Goal: Task Accomplishment & Management: Use online tool/utility

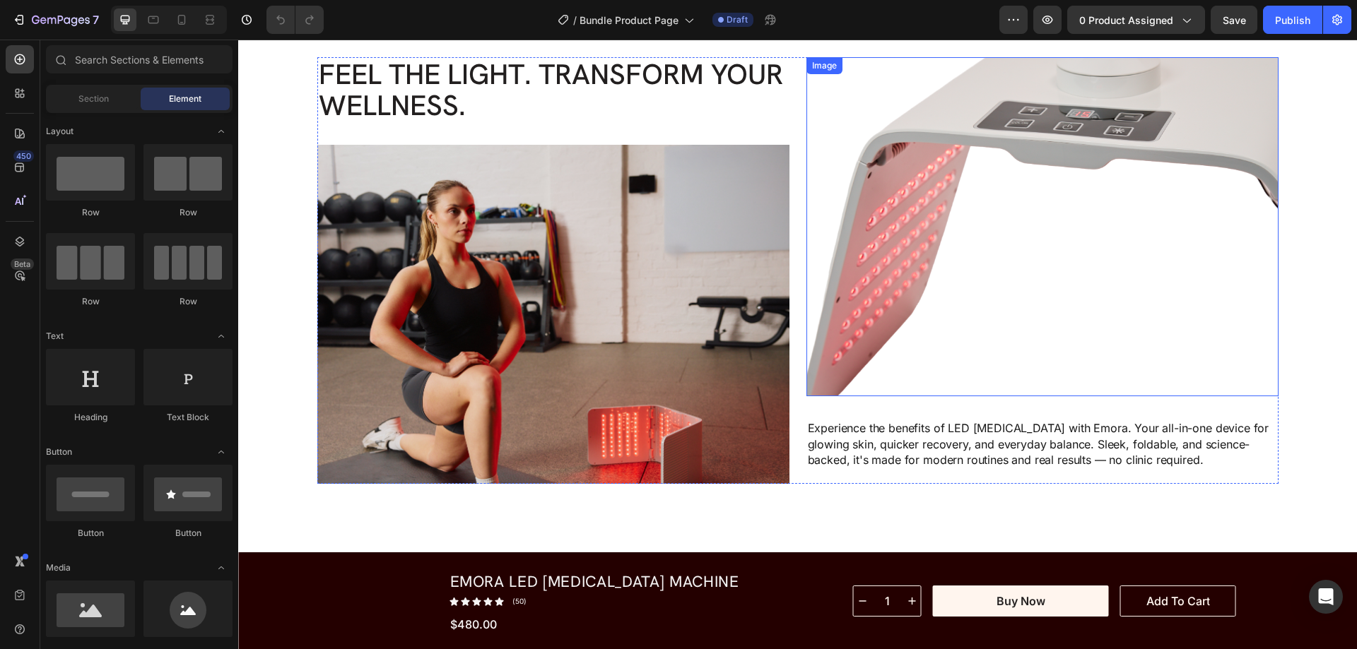
scroll to position [3533, 0]
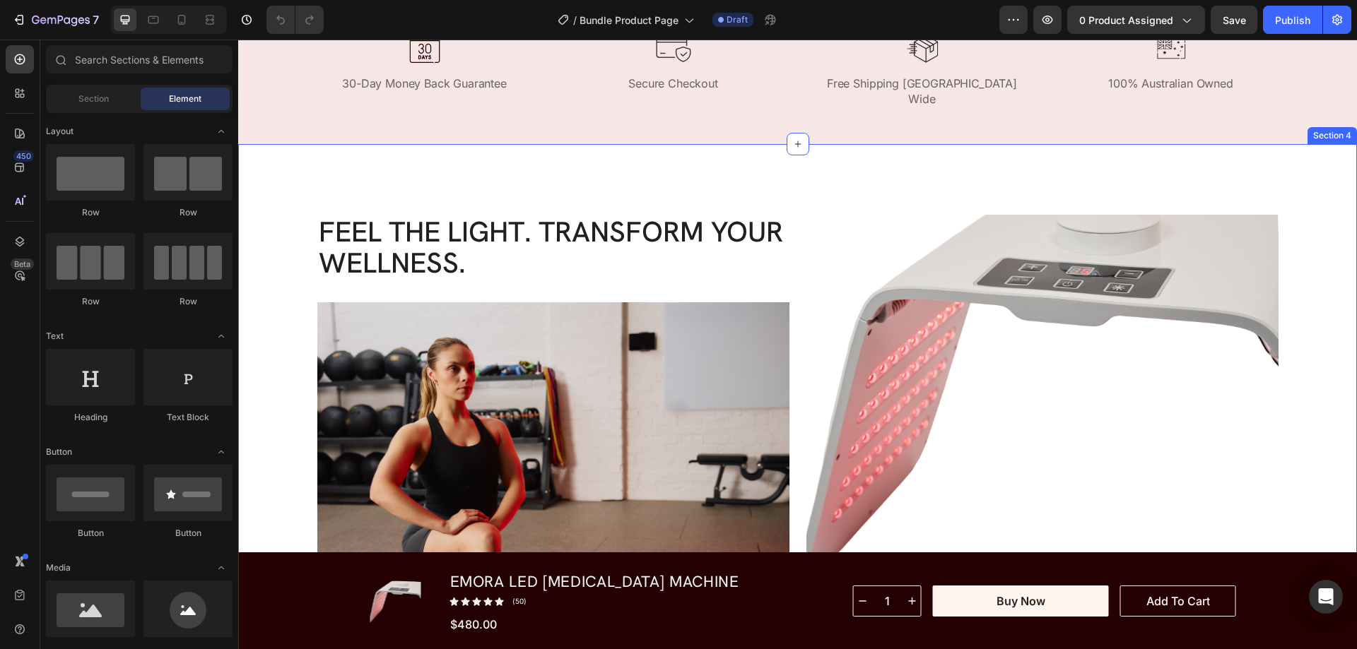
click at [438, 167] on div "Feel the Light. Transform Your Wellness. Heading Image Image Image Carousel Ima…" at bounding box center [797, 428] width 1119 height 568
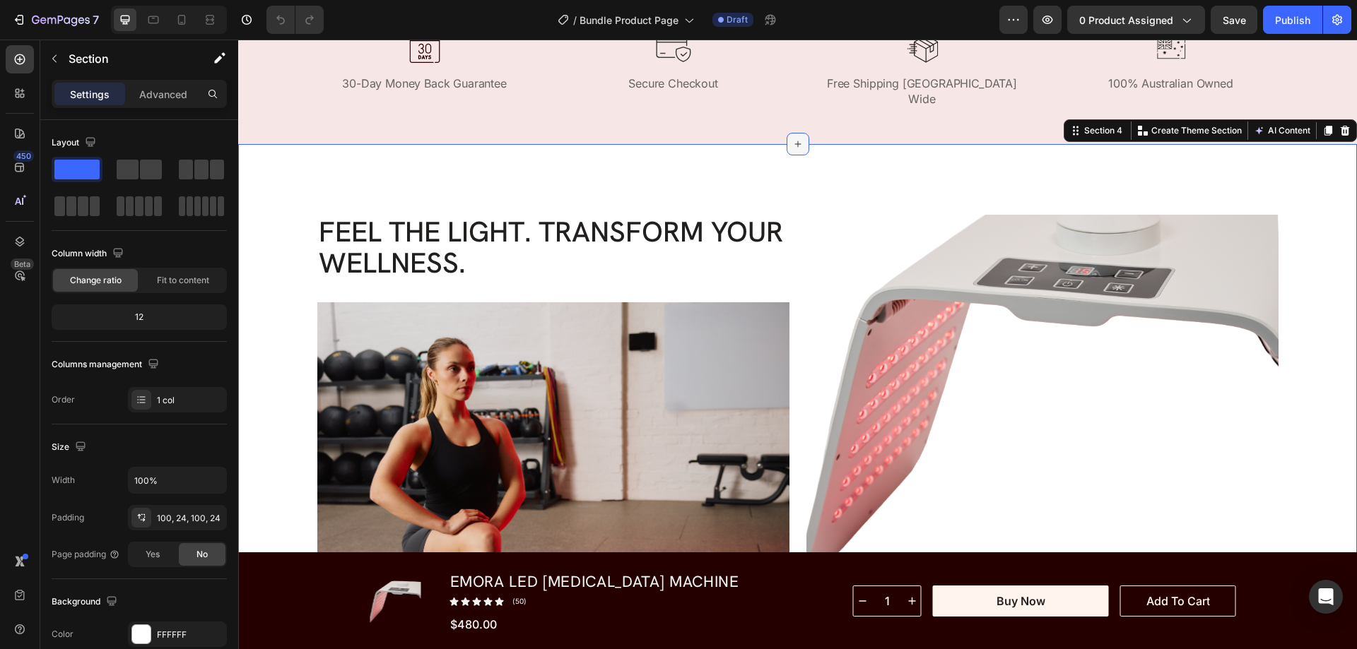
click at [793, 138] on icon at bounding box center [797, 143] width 11 height 11
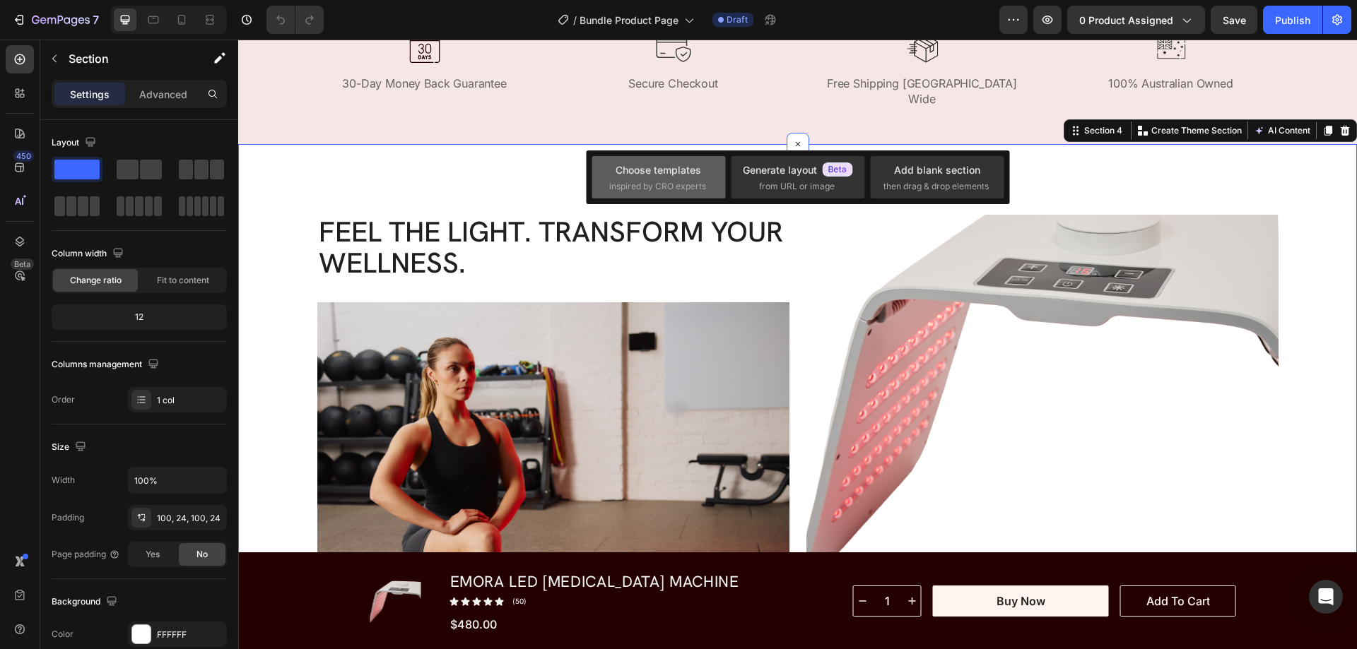
click at [635, 174] on div "Choose templates" at bounding box center [657, 170] width 85 height 15
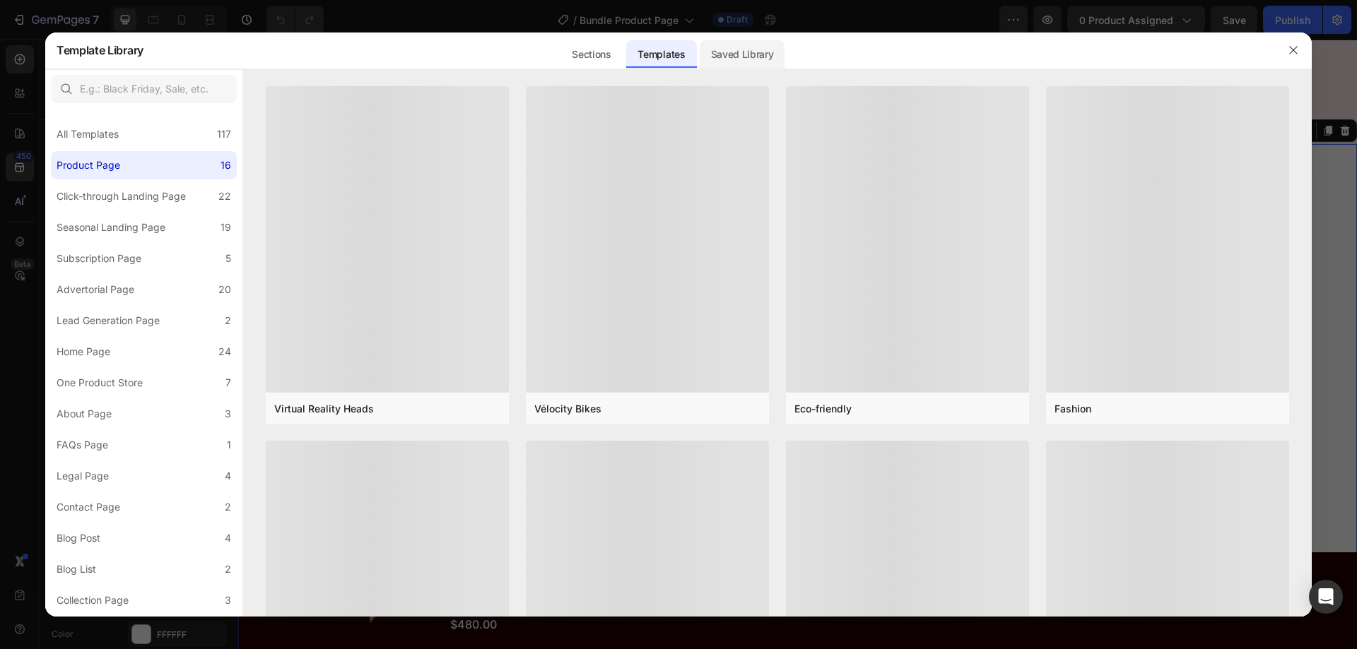
click at [748, 47] on div "Saved Library" at bounding box center [742, 54] width 85 height 28
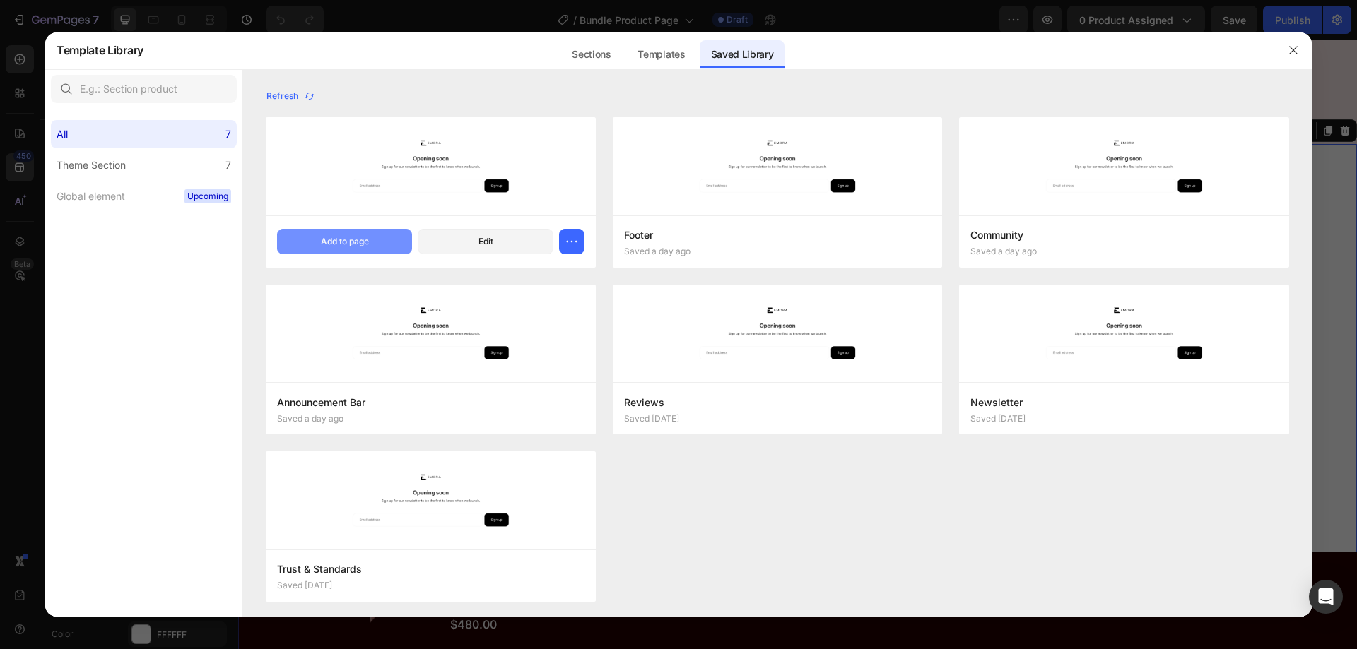
click at [379, 239] on button "Add to page" at bounding box center [344, 241] width 135 height 25
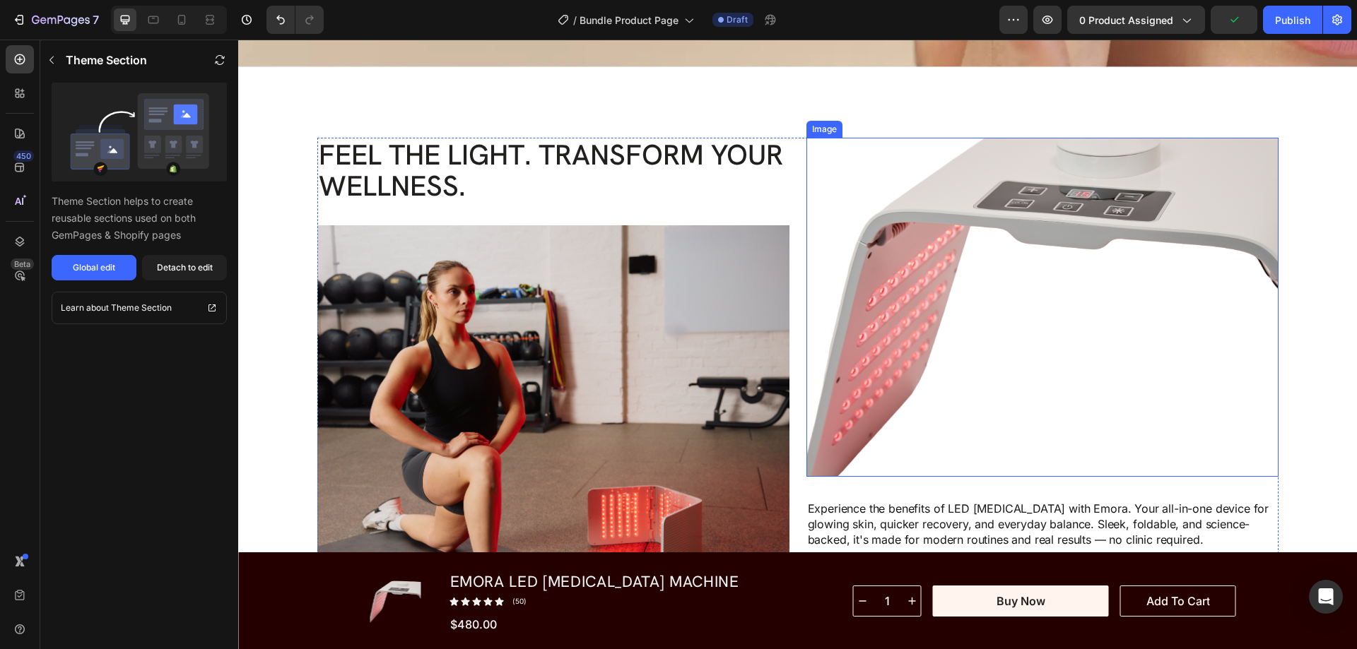
scroll to position [3975, 0]
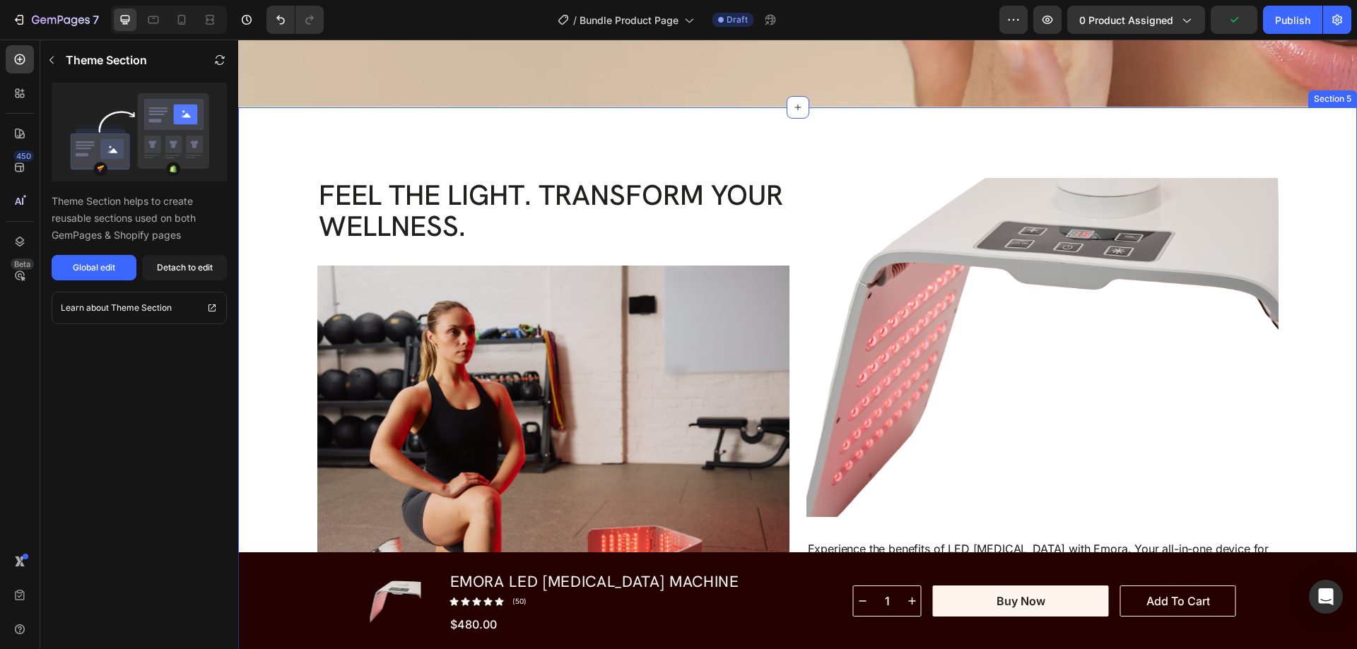
click at [702, 146] on div "Feel the Light. Transform Your Wellness. Heading Image Image Image Carousel Ima…" at bounding box center [797, 391] width 1119 height 568
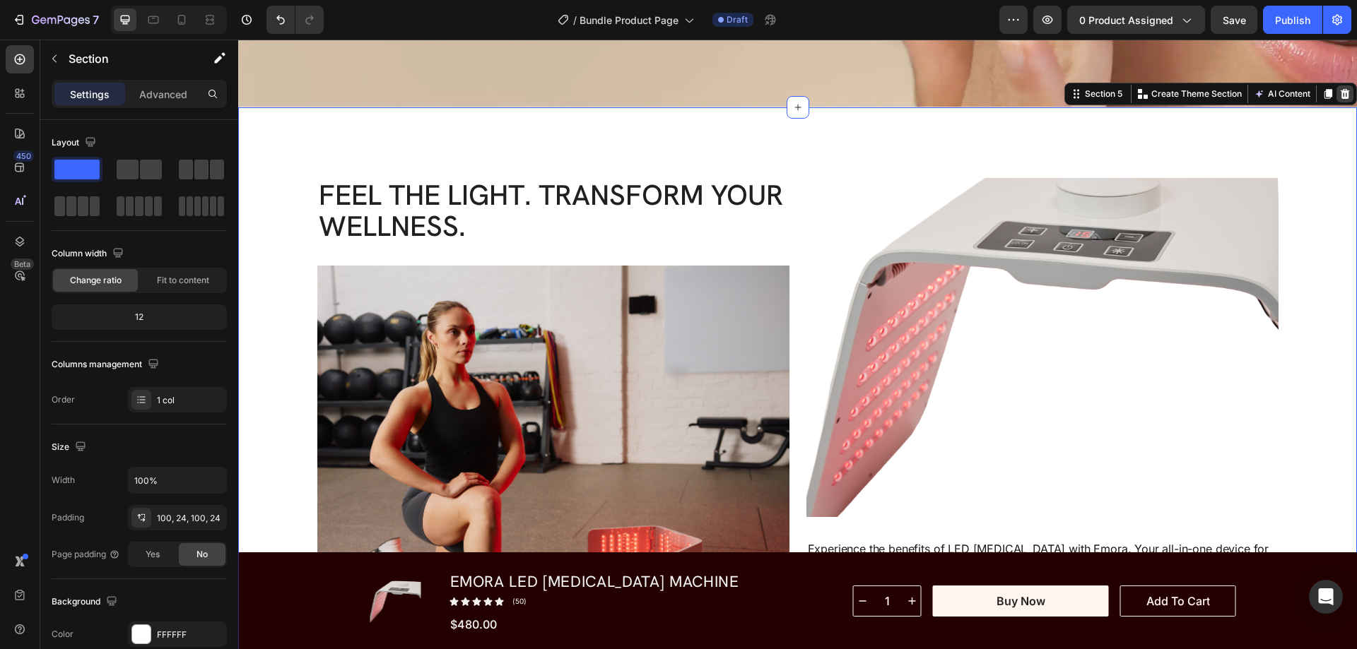
click at [1340, 93] on icon at bounding box center [1344, 93] width 9 height 10
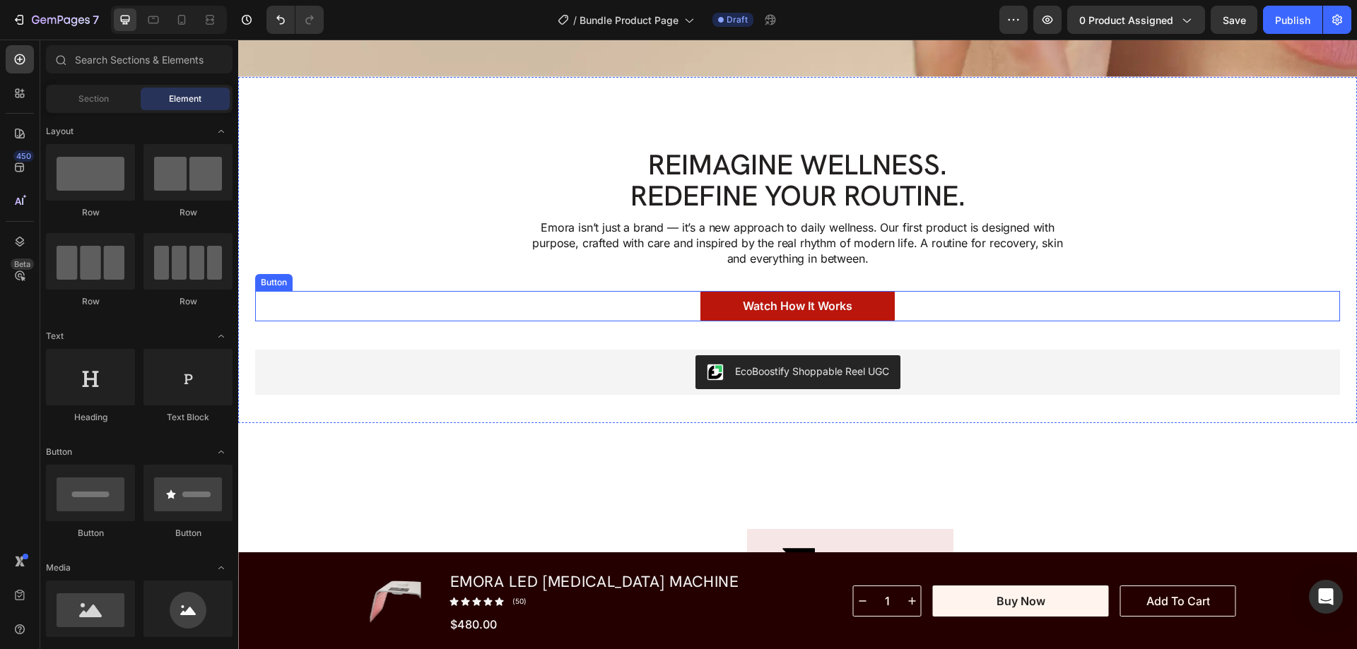
scroll to position [3833, 0]
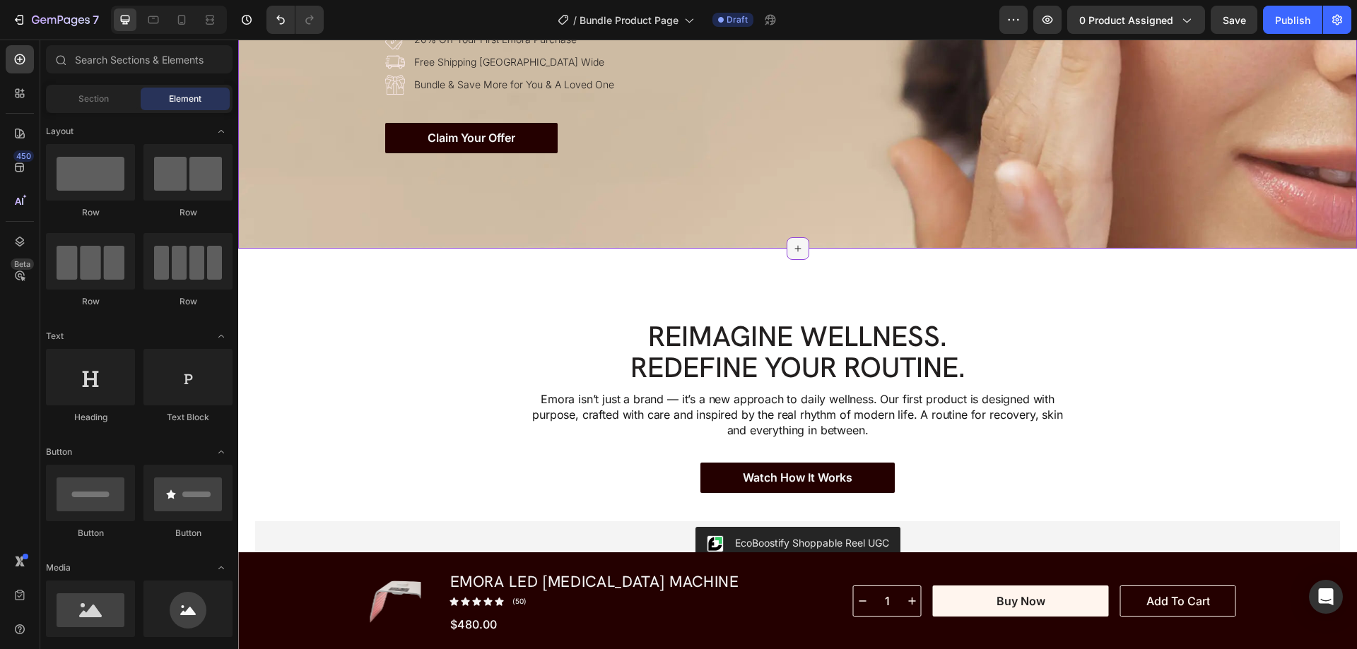
click at [792, 243] on icon at bounding box center [797, 248] width 11 height 11
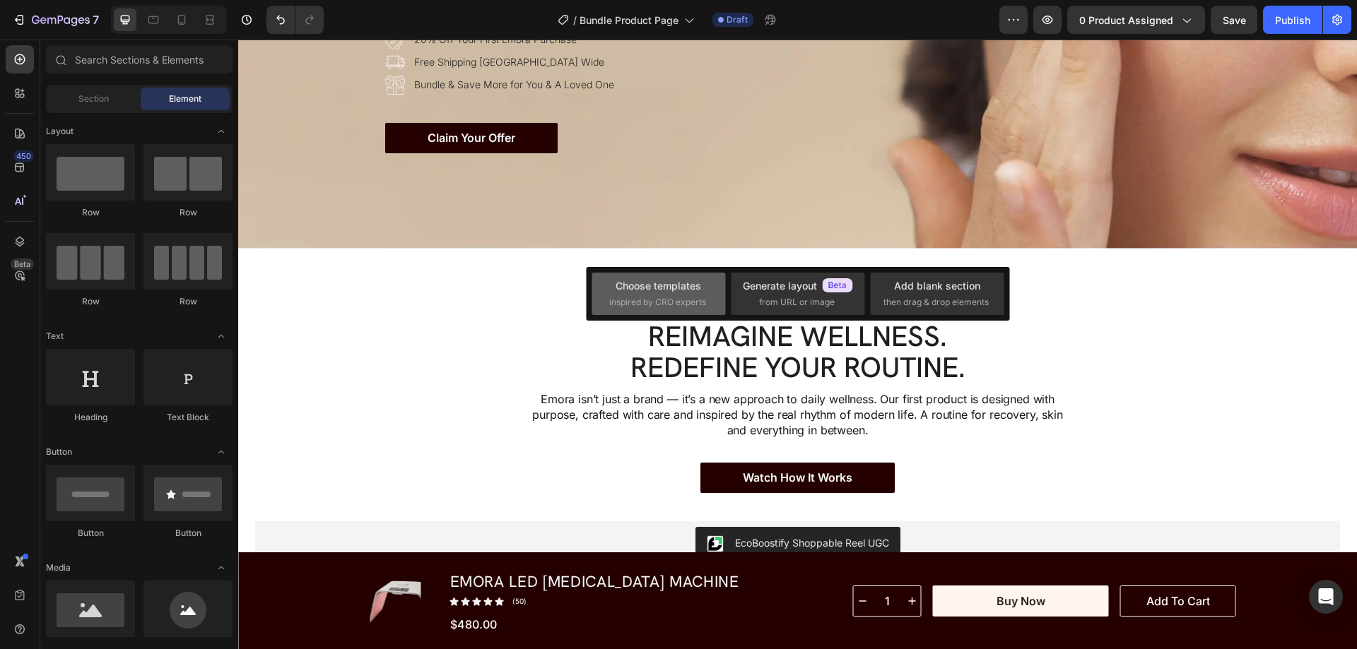
click at [690, 298] on span "inspired by CRO experts" at bounding box center [657, 302] width 97 height 13
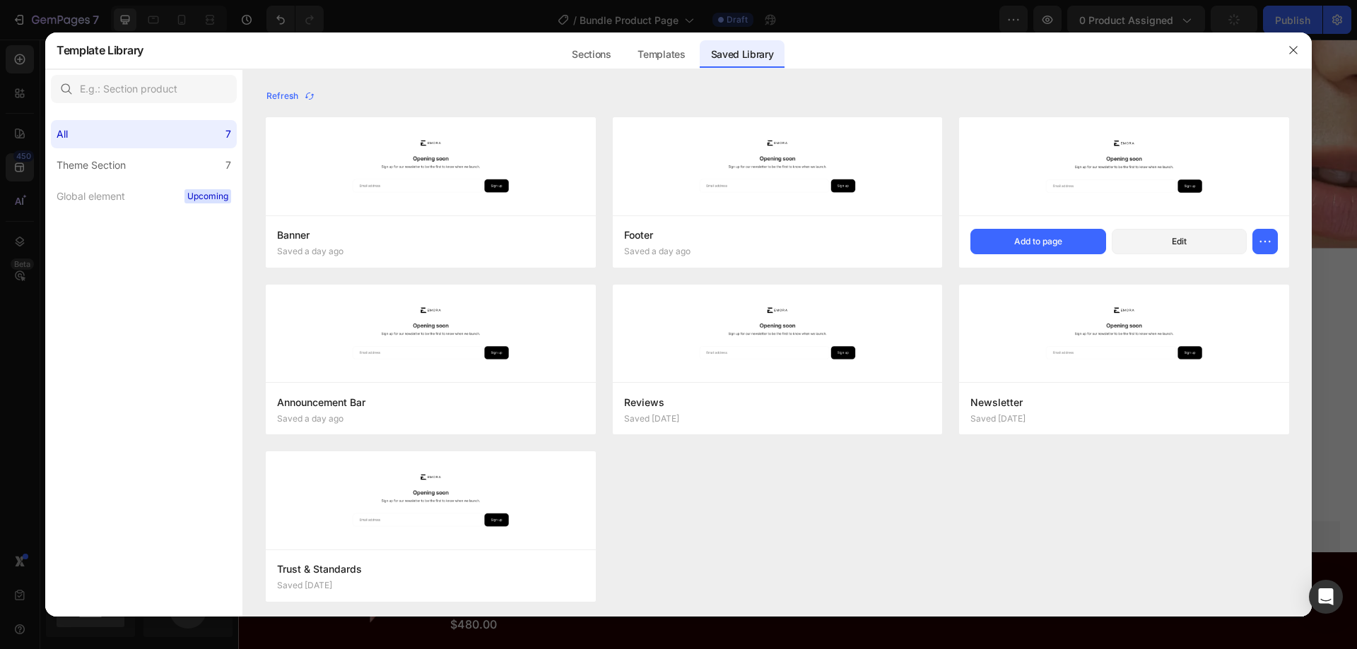
click at [1051, 159] on img at bounding box center [1124, 166] width 330 height 98
click at [1032, 235] on div "Add to page" at bounding box center [1038, 241] width 48 height 13
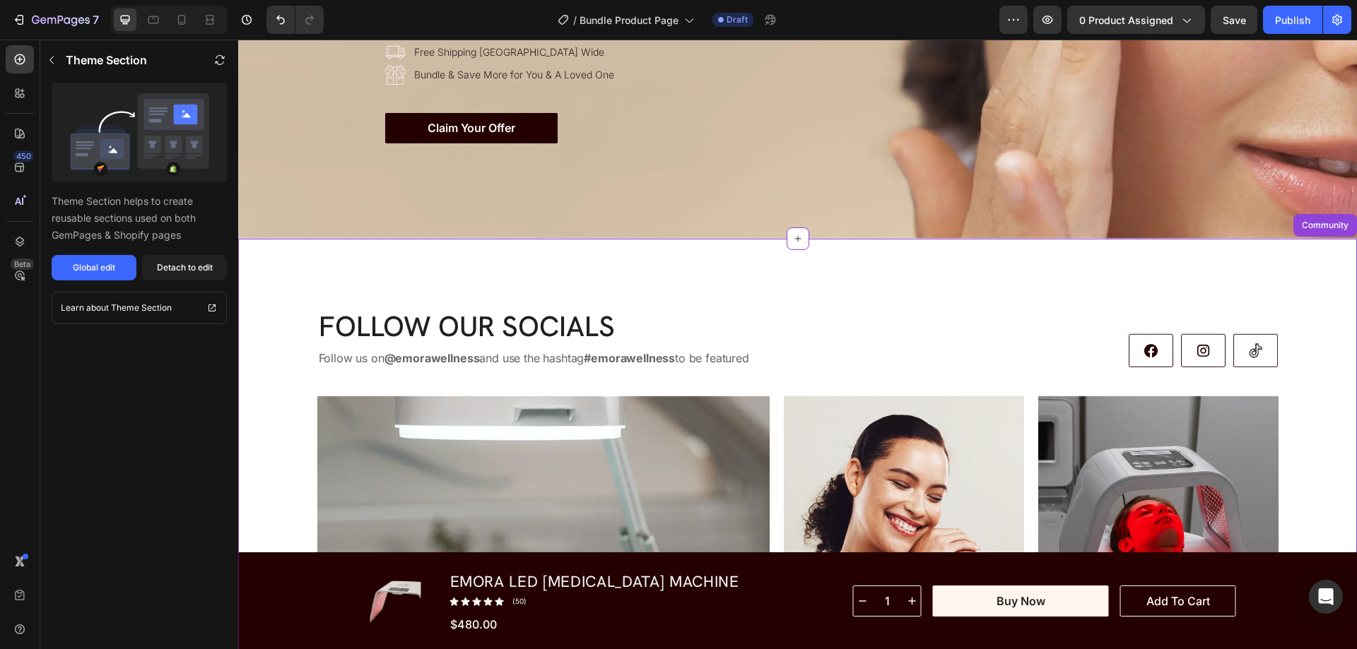
scroll to position [3756, 0]
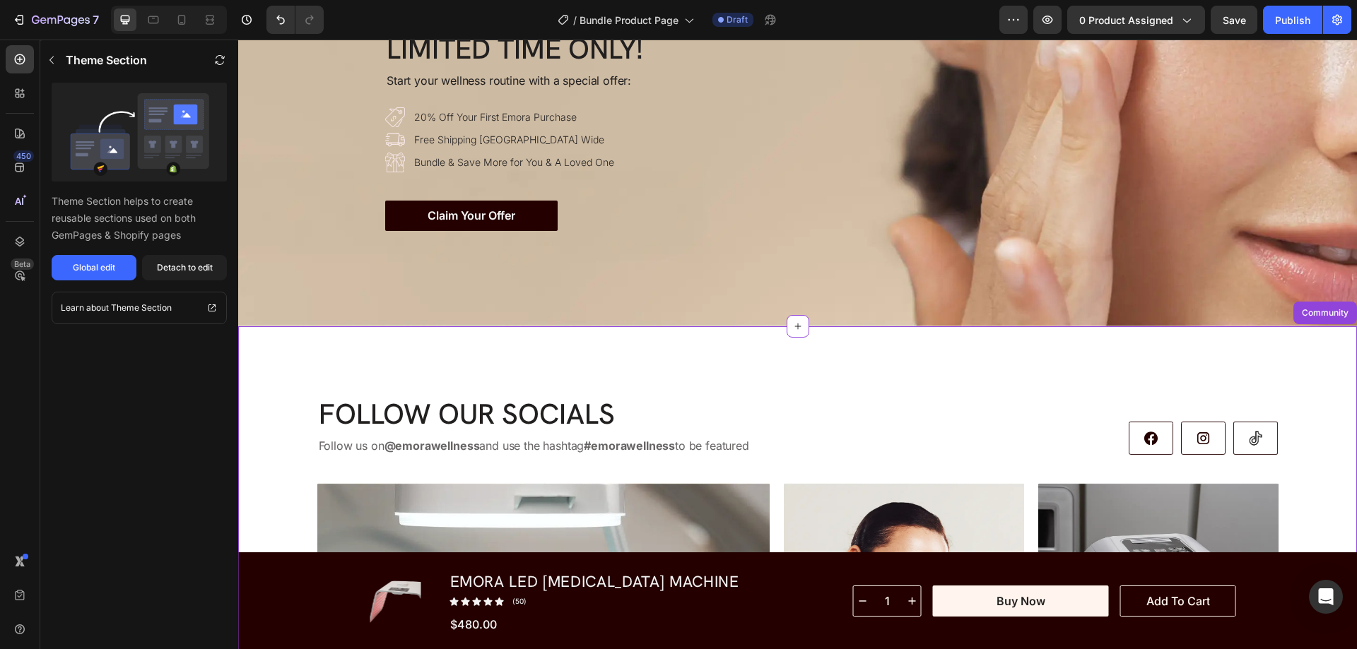
click at [893, 220] on div "Claim your offer Button" at bounding box center [797, 216] width 825 height 30
click at [1341, 307] on icon at bounding box center [1345, 312] width 9 height 10
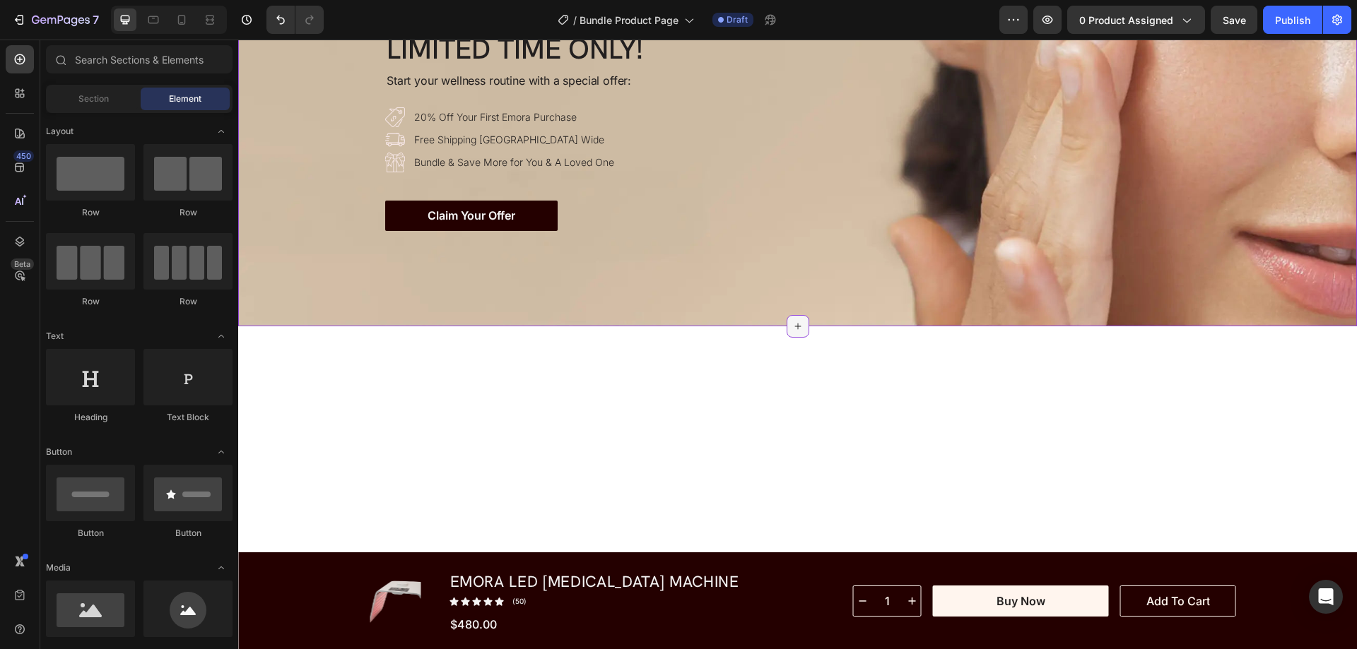
click at [792, 321] on icon at bounding box center [797, 326] width 11 height 11
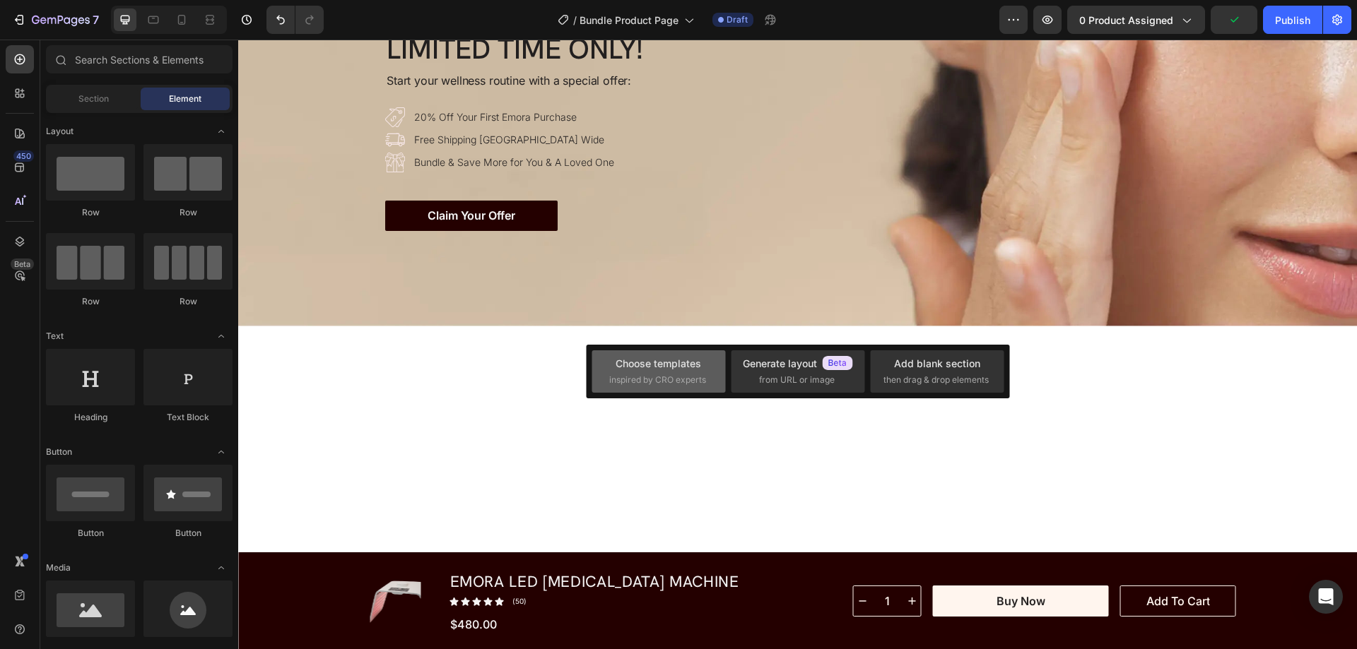
click at [666, 365] on div "Choose templates" at bounding box center [657, 363] width 85 height 15
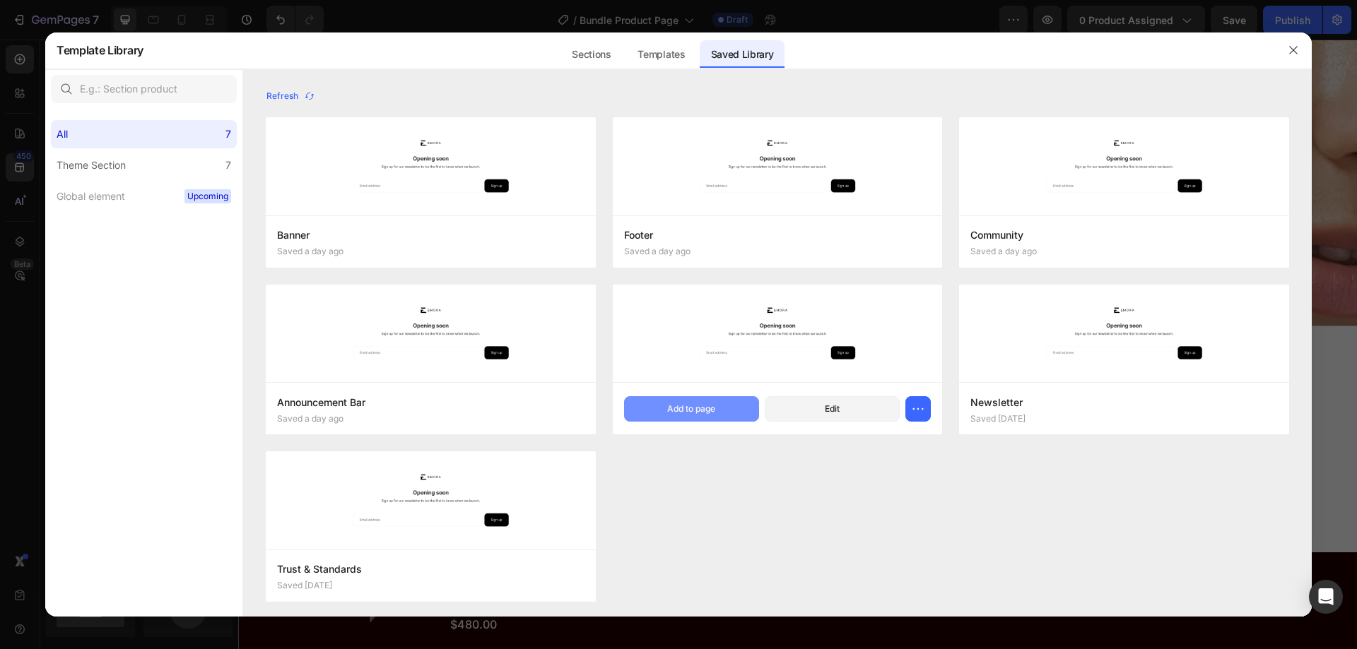
click at [699, 405] on div "Add to page" at bounding box center [691, 409] width 48 height 13
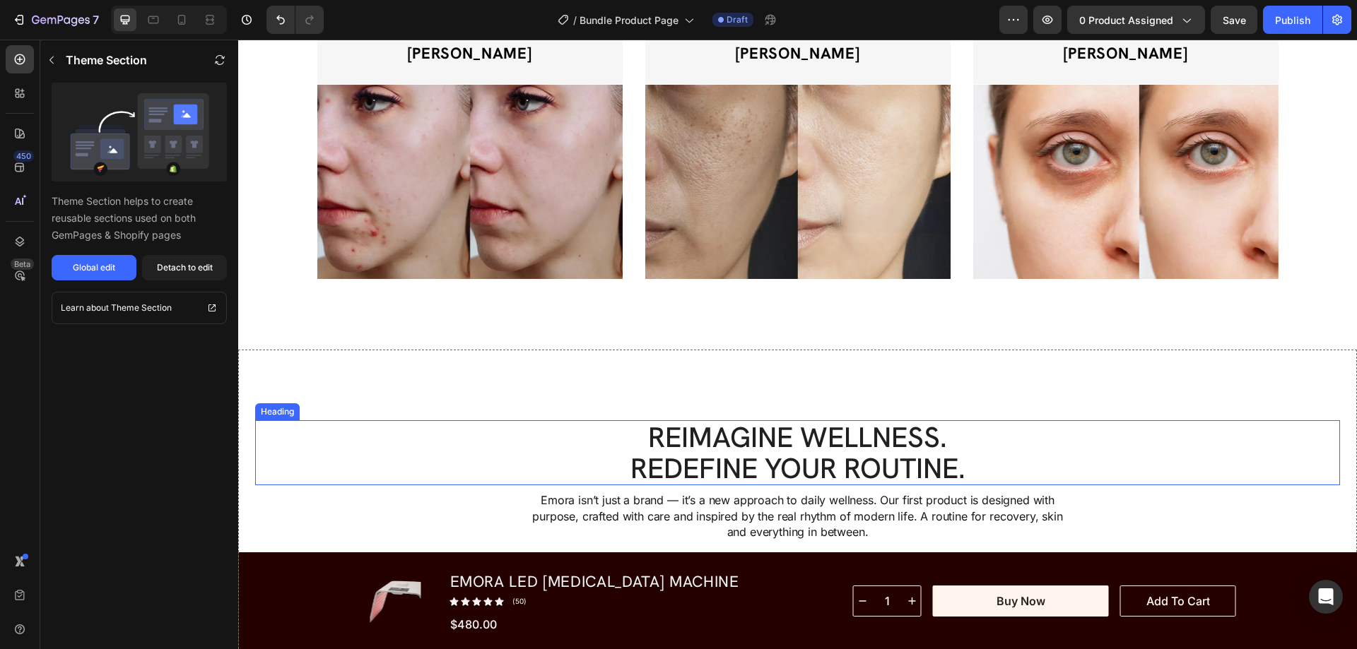
scroll to position [4462, 0]
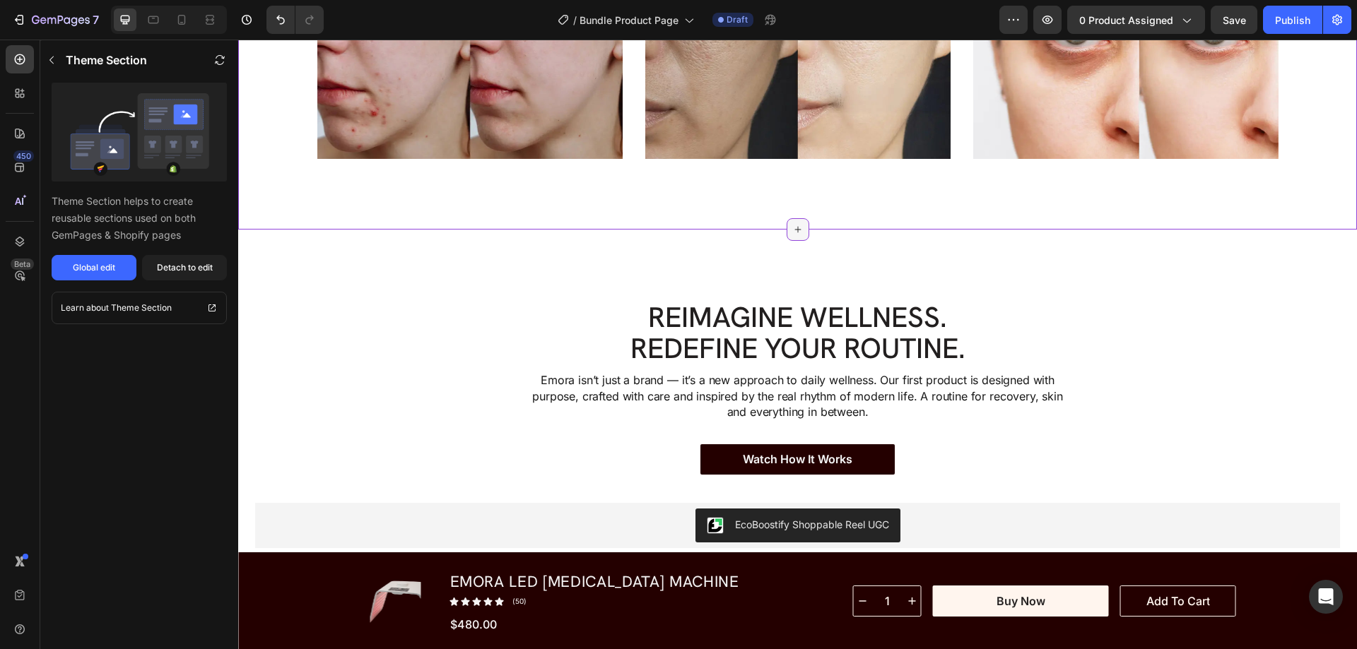
click at [794, 230] on icon at bounding box center [797, 230] width 6 height 6
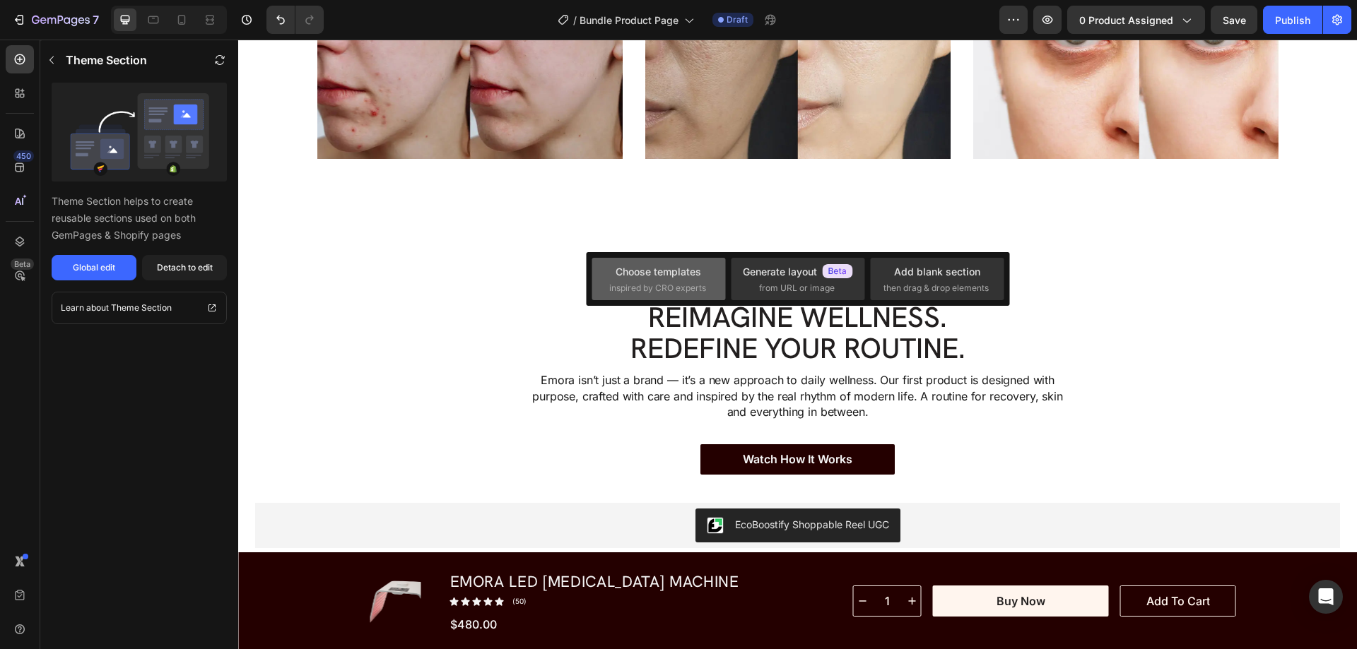
click at [688, 265] on div "Choose templates" at bounding box center [657, 271] width 85 height 15
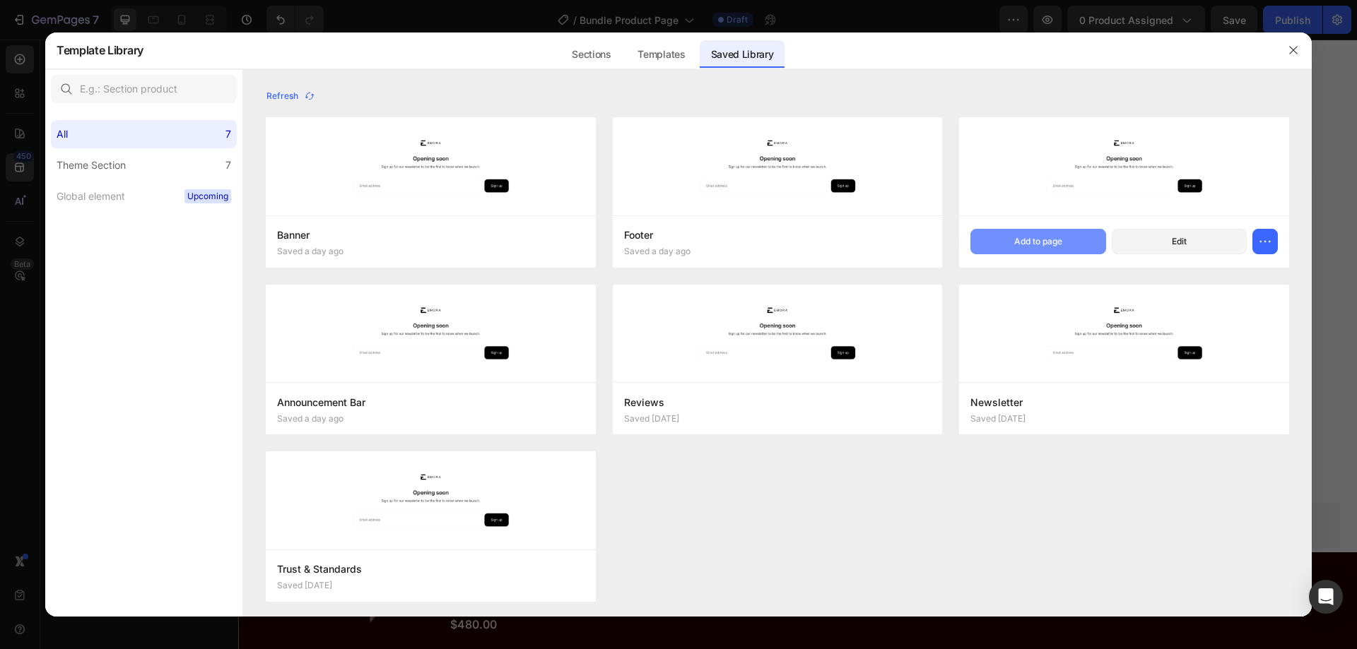
click at [1034, 239] on div "Add to page" at bounding box center [1038, 241] width 48 height 13
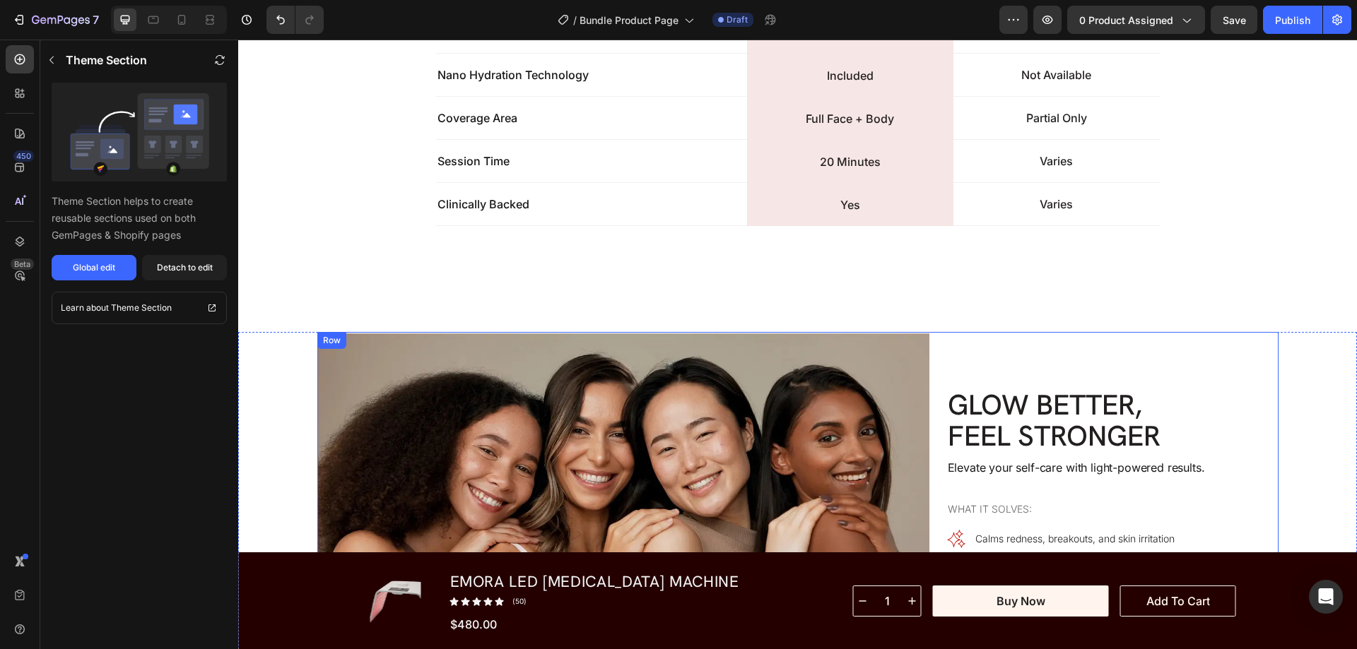
scroll to position [5924, 0]
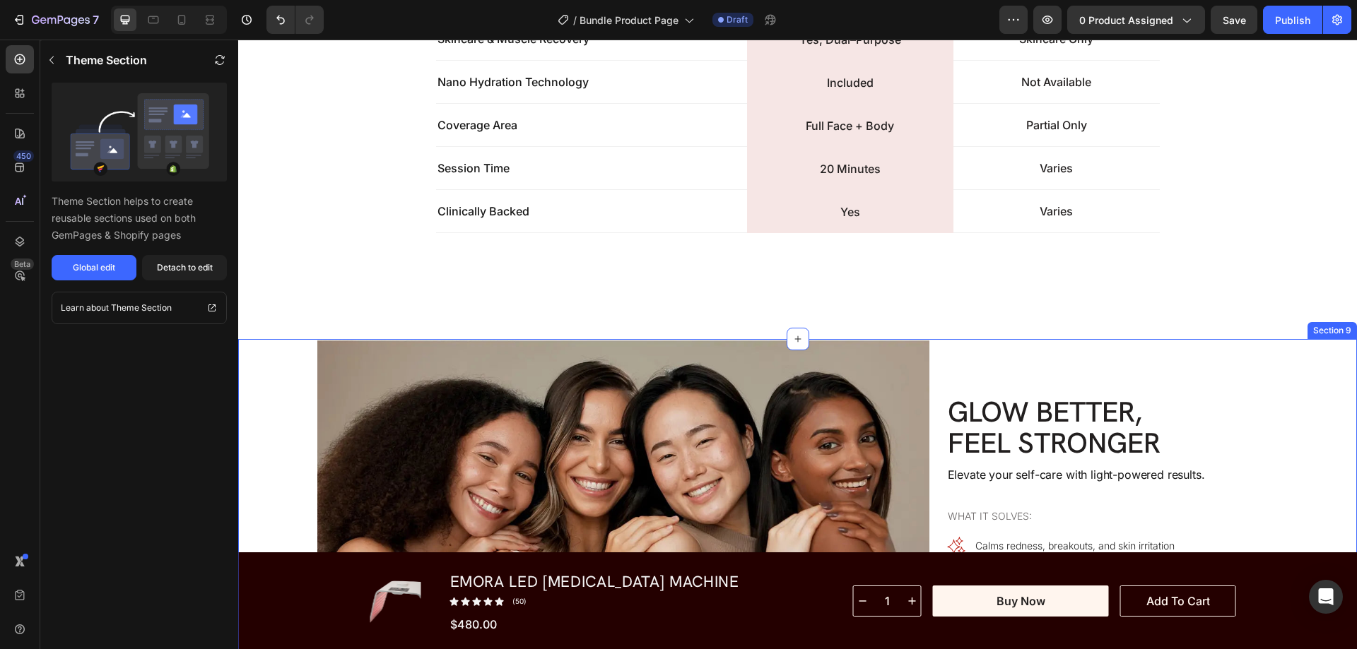
click at [1311, 387] on div "Image Glow Better, Feel Stronger Heading Elevate your self-care with light-powe…" at bounding box center [797, 509] width 1085 height 340
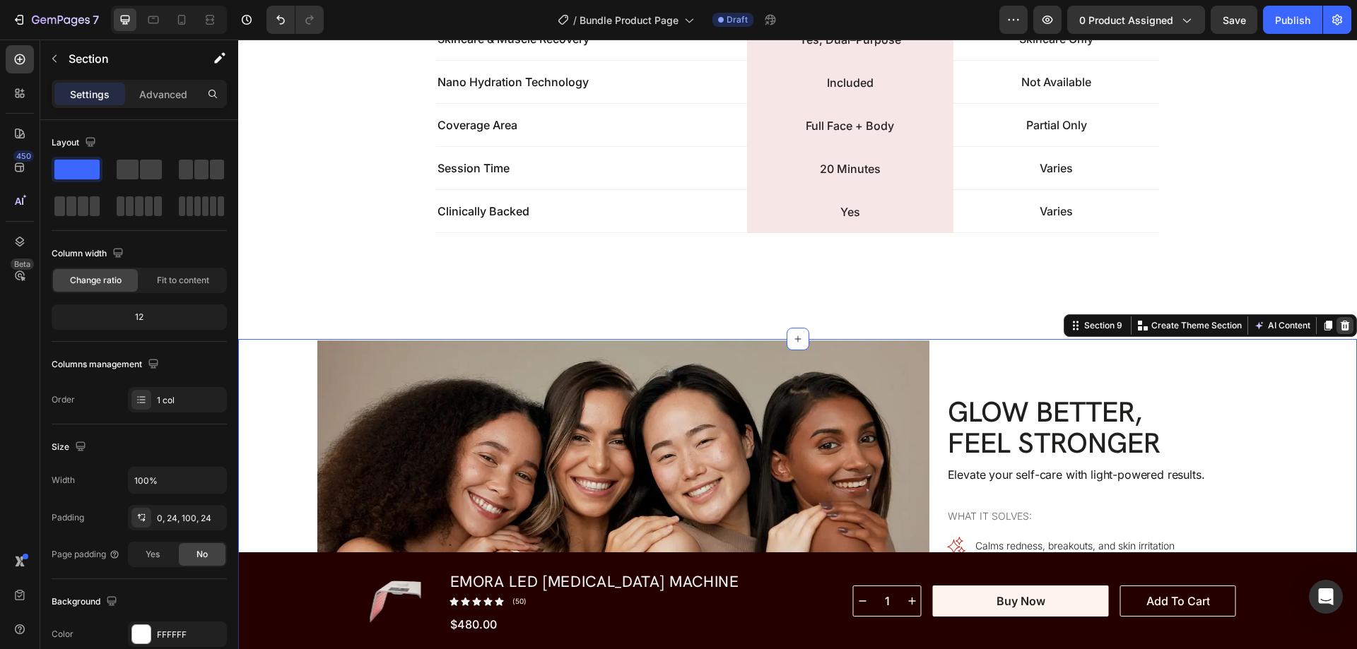
click at [1339, 322] on icon at bounding box center [1344, 325] width 11 height 11
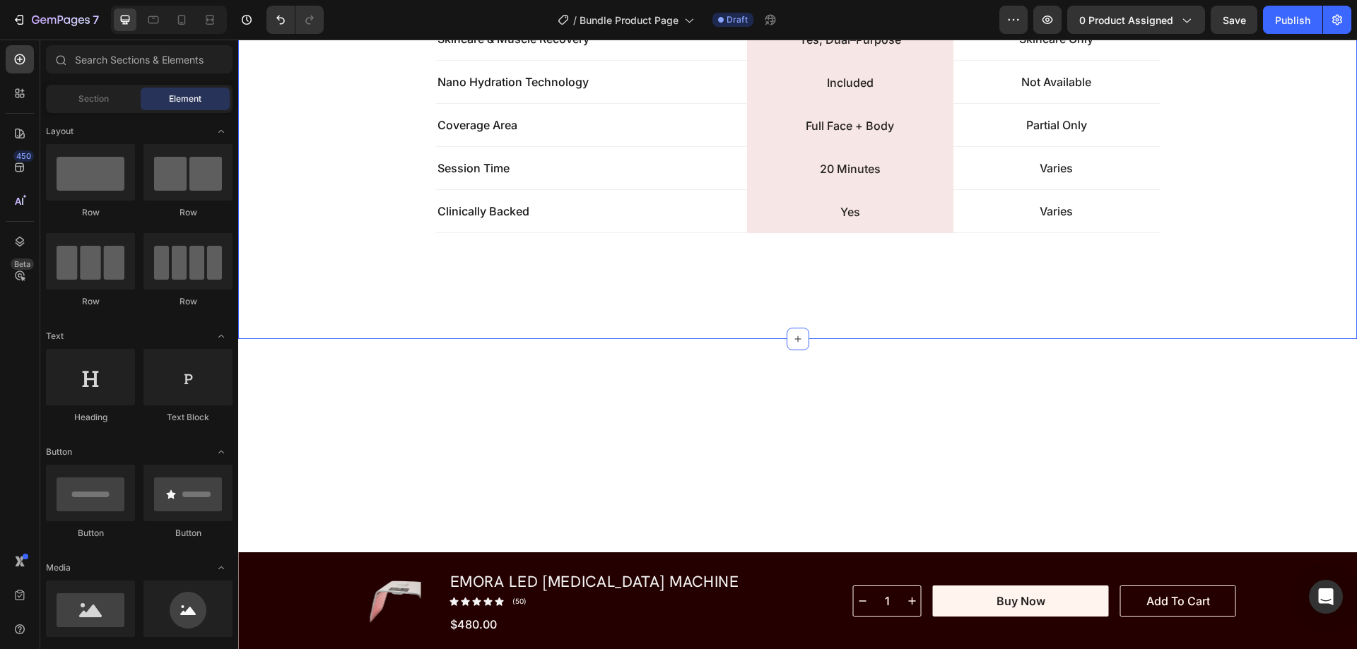
click at [1210, 223] on div "FEATURE Text Block Row Image Row TYPICAL LED LIGHT DEVICE Text Block Row Row fo…" at bounding box center [797, 66] width 1085 height 333
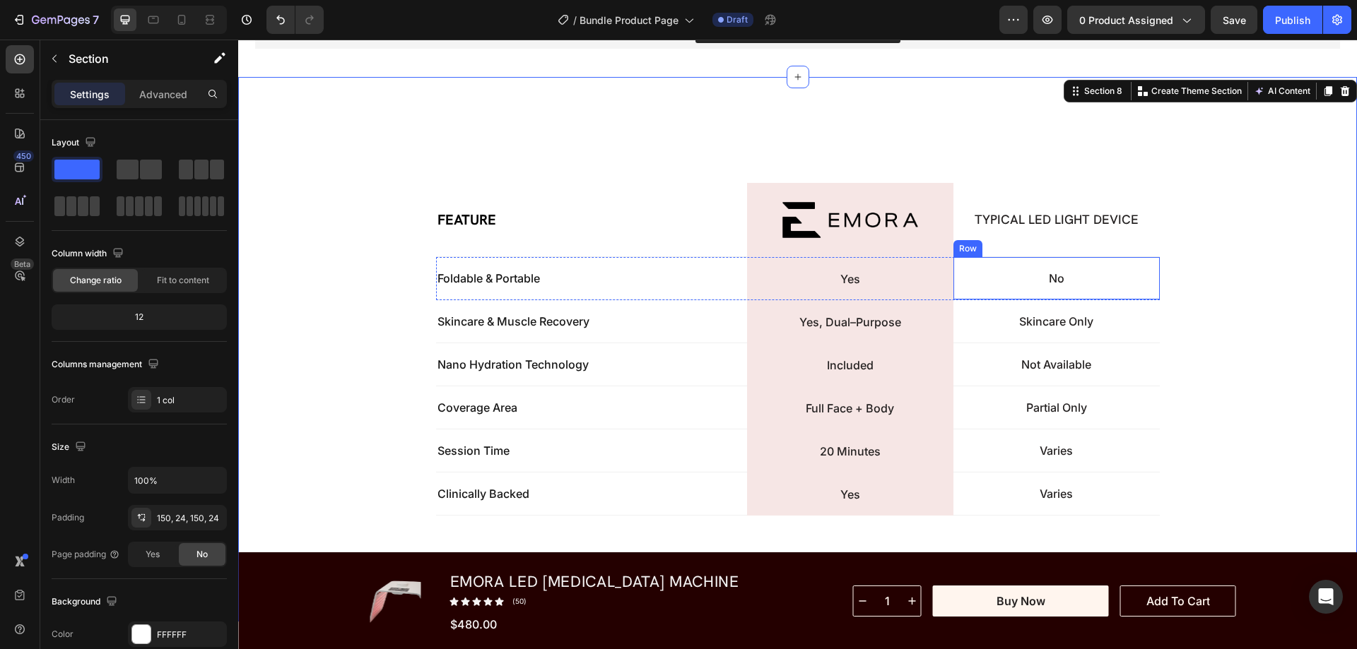
scroll to position [5500, 0]
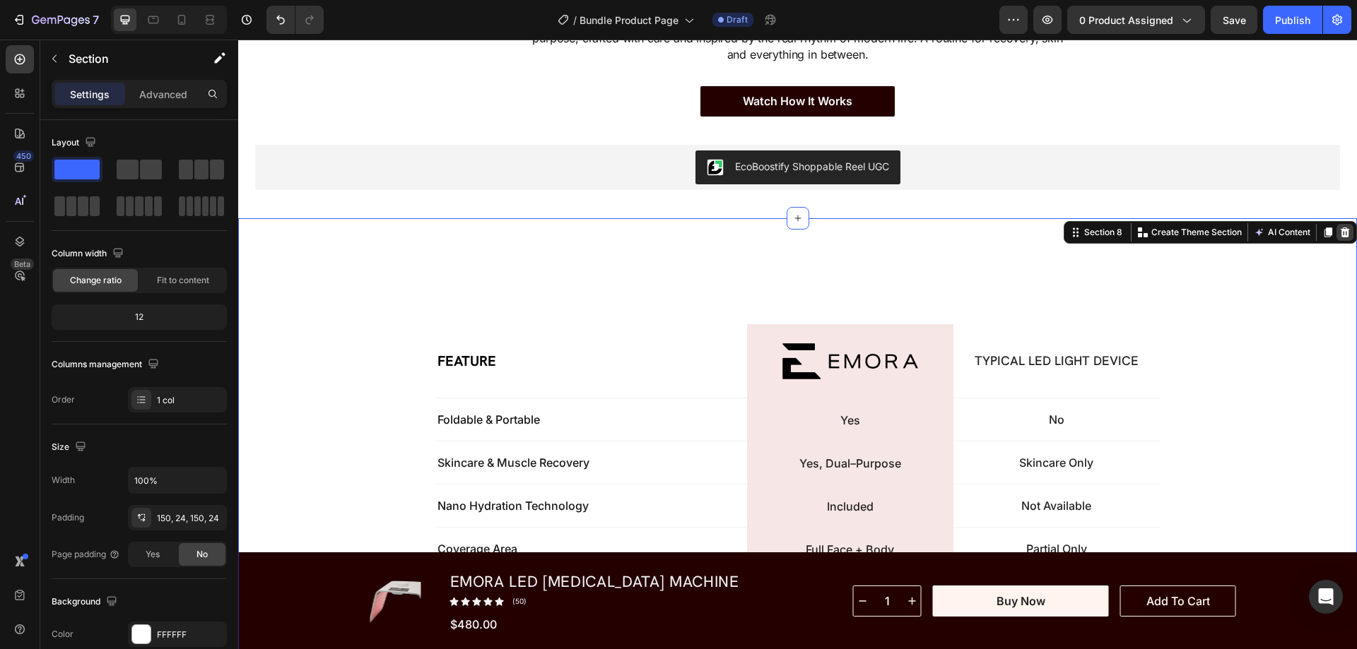
click at [1340, 232] on icon at bounding box center [1344, 233] width 9 height 10
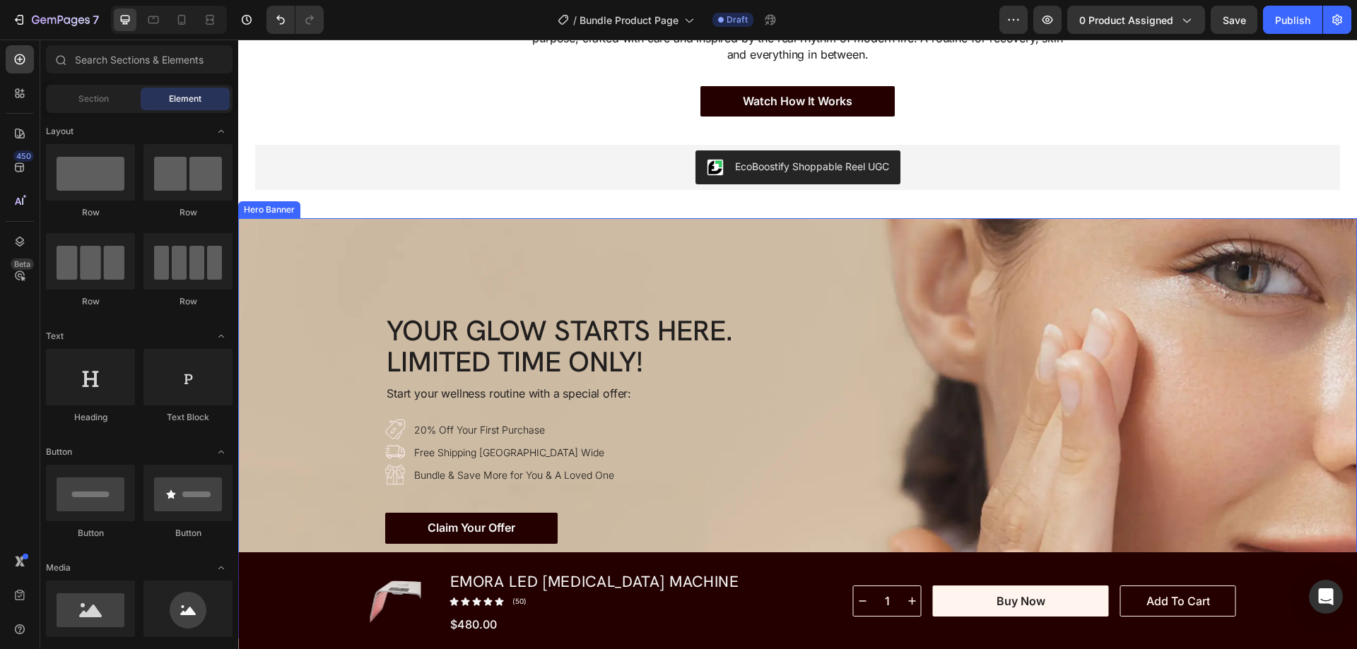
scroll to position [5218, 0]
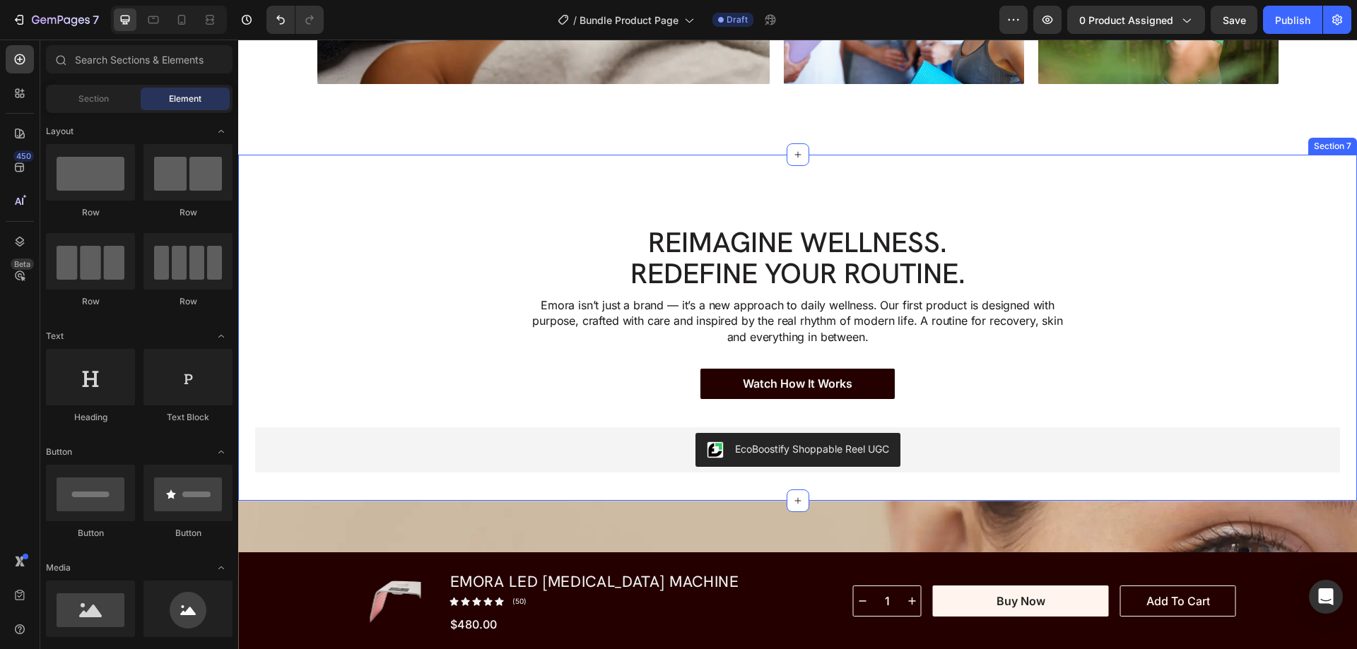
click at [1121, 400] on div "Watch How It Works Button" at bounding box center [797, 398] width 1085 height 59
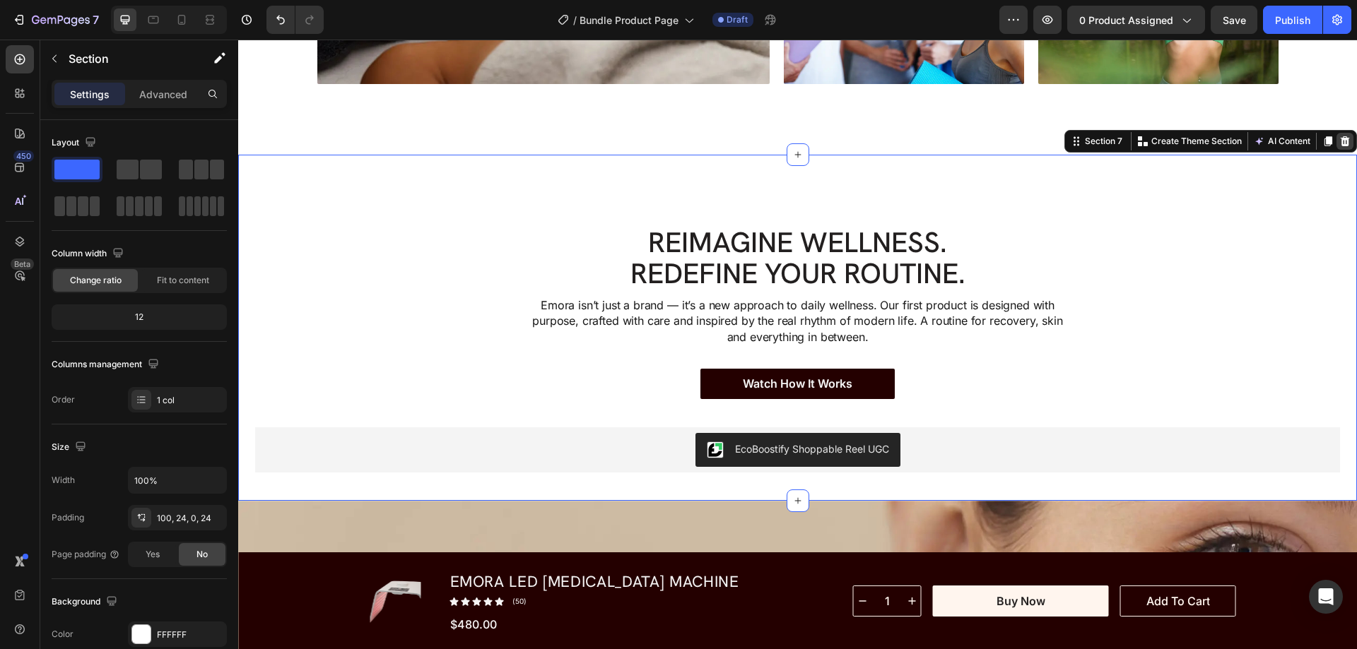
click at [1340, 139] on icon at bounding box center [1344, 141] width 9 height 10
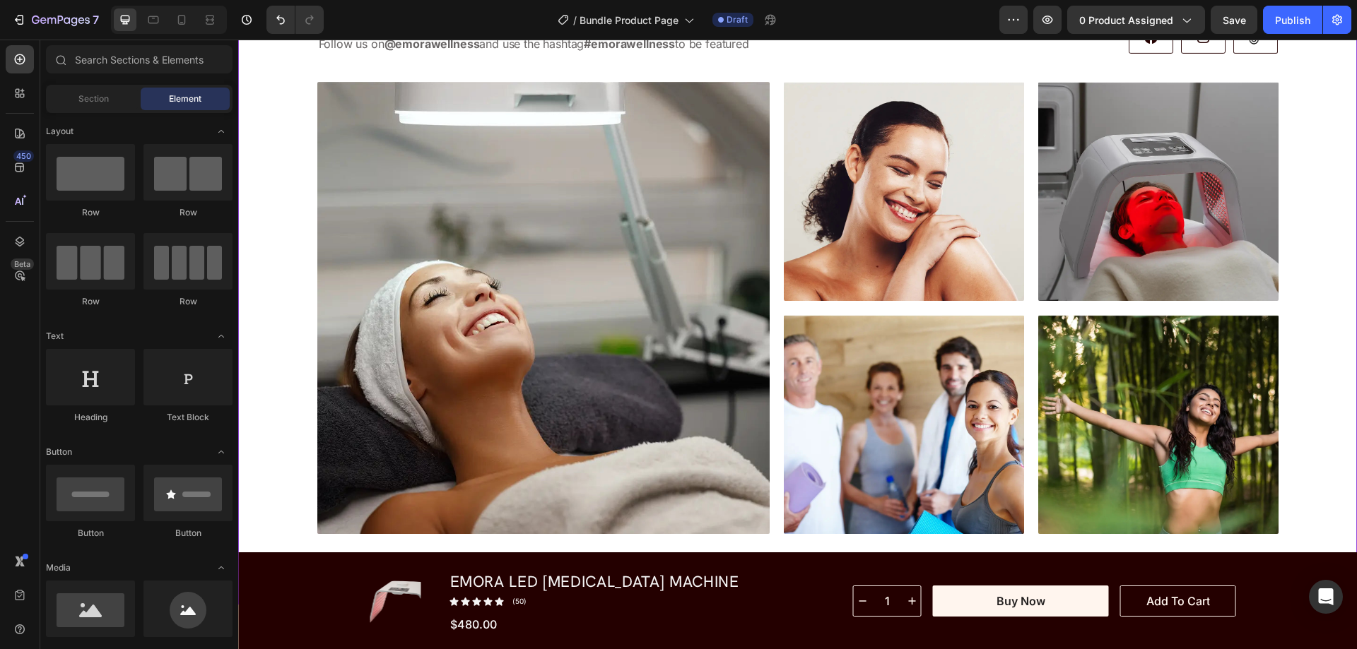
scroll to position [4723, 0]
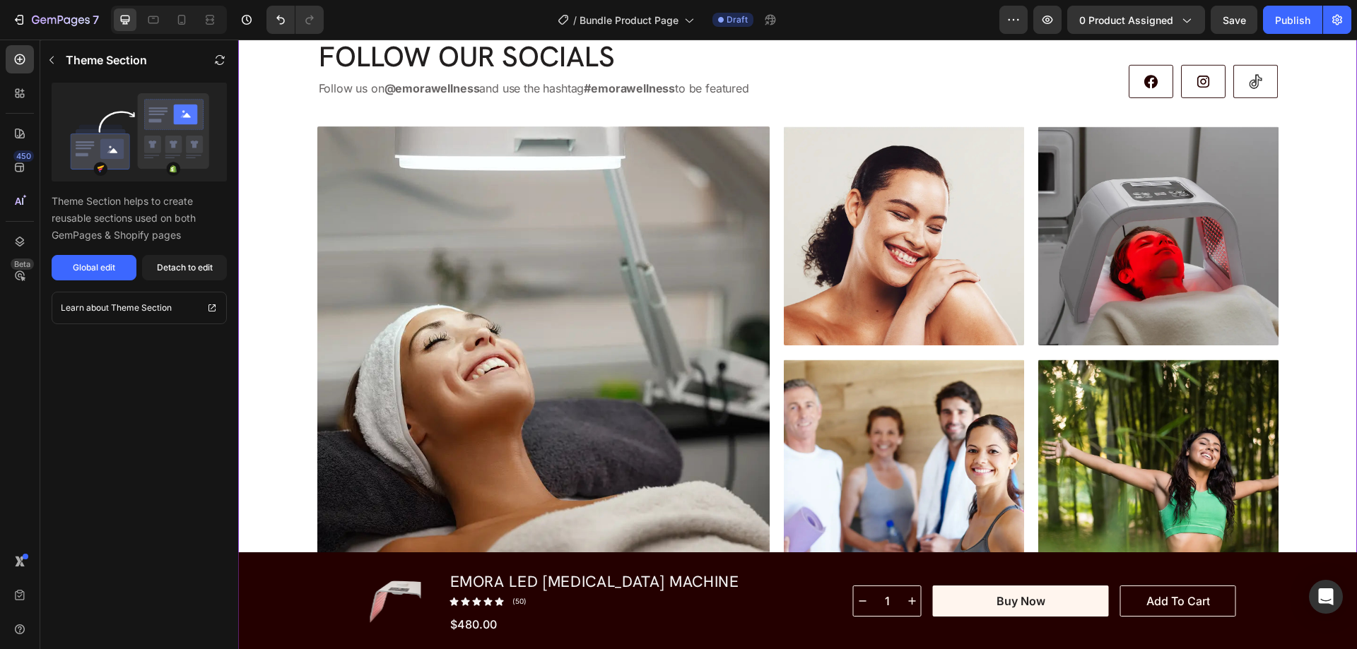
click at [1290, 206] on div "Follow our Socials Heading Follow us on @emorawellness and use the hashtag #emo…" at bounding box center [797, 309] width 1085 height 538
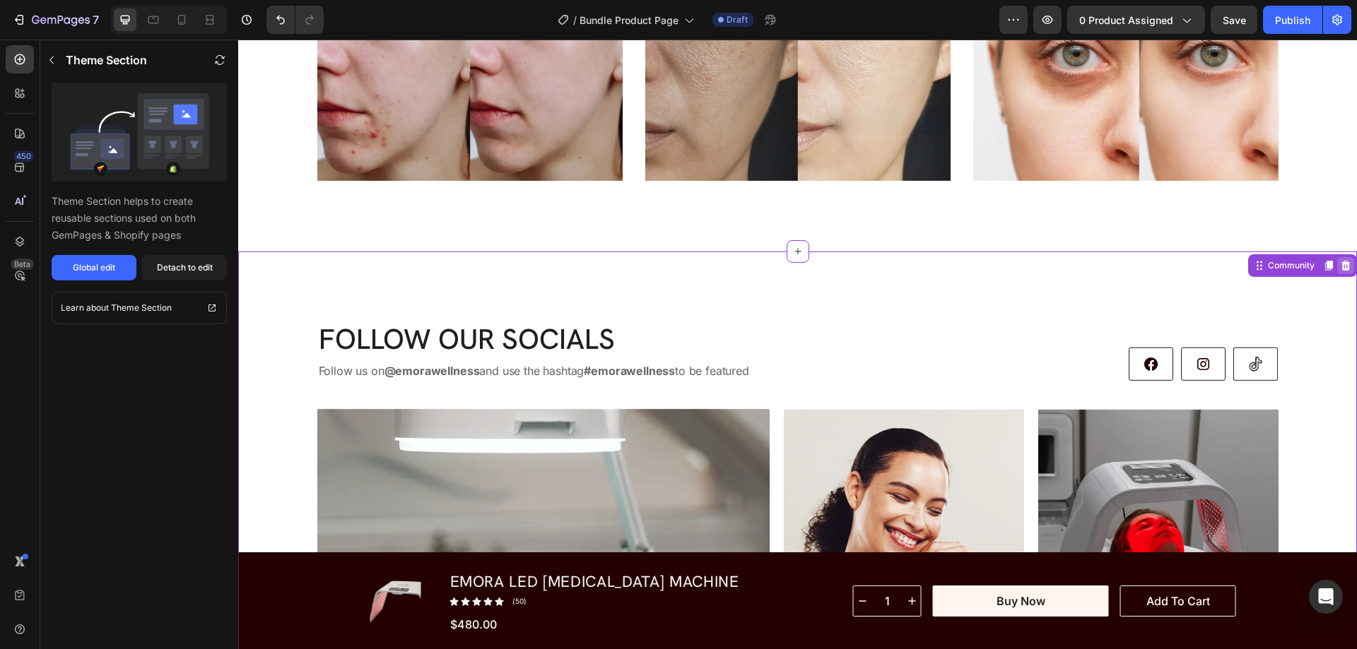
click at [1341, 269] on icon at bounding box center [1345, 266] width 9 height 10
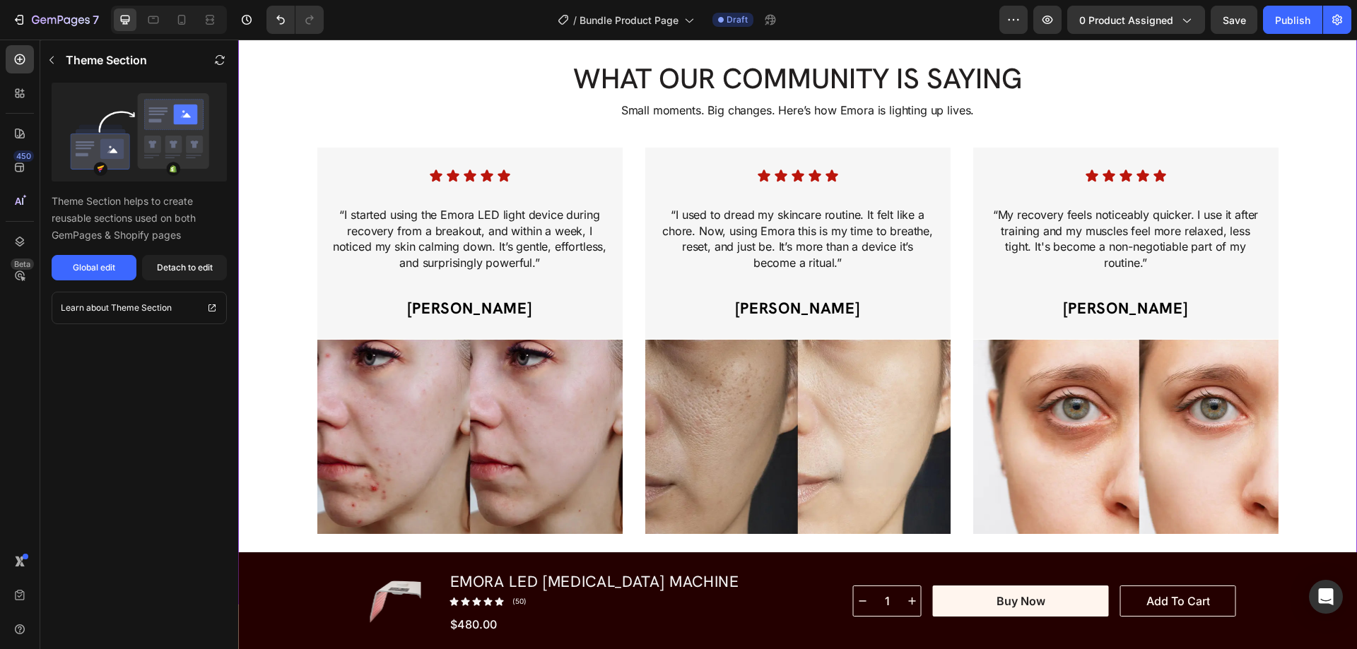
click at [1262, 235] on div "Icon Icon Icon Icon Icon Icon List “My recovery feels noticeably quicker. I use…" at bounding box center [1125, 243] width 305 height 191
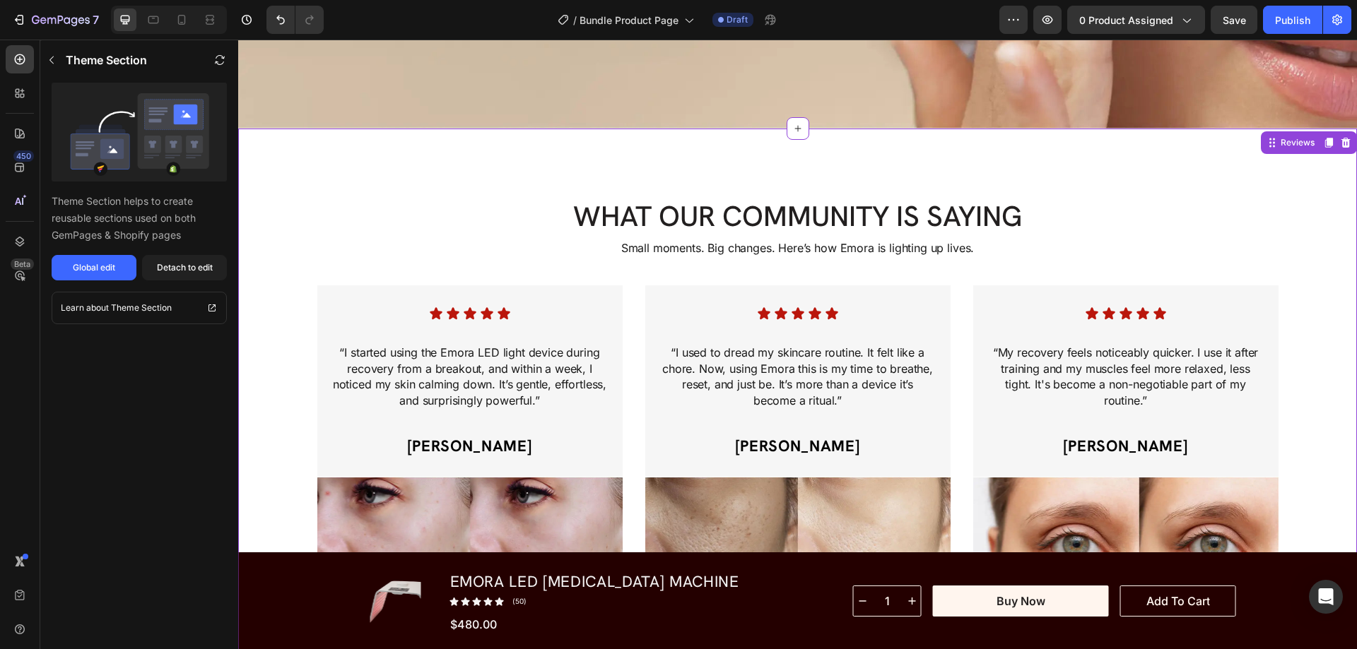
scroll to position [3734, 0]
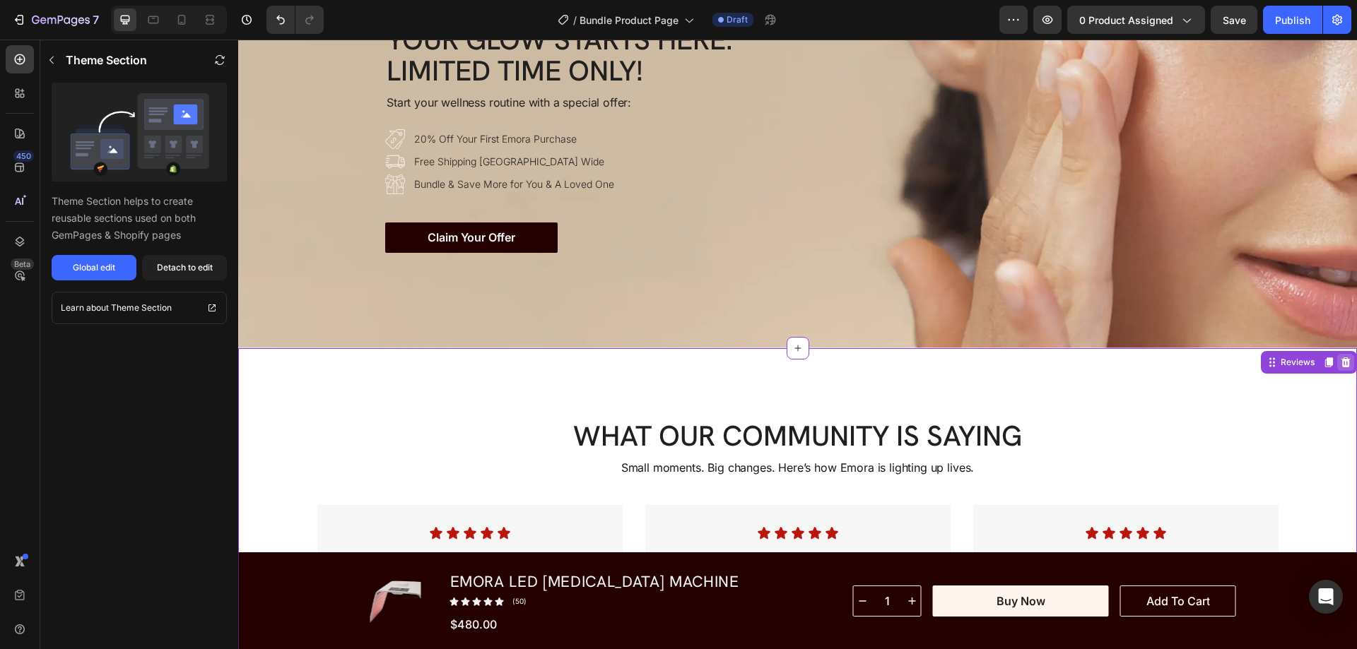
drag, startPoint x: 1335, startPoint y: 360, endPoint x: 767, endPoint y: 226, distance: 583.1
click at [1341, 360] on icon at bounding box center [1345, 362] width 9 height 10
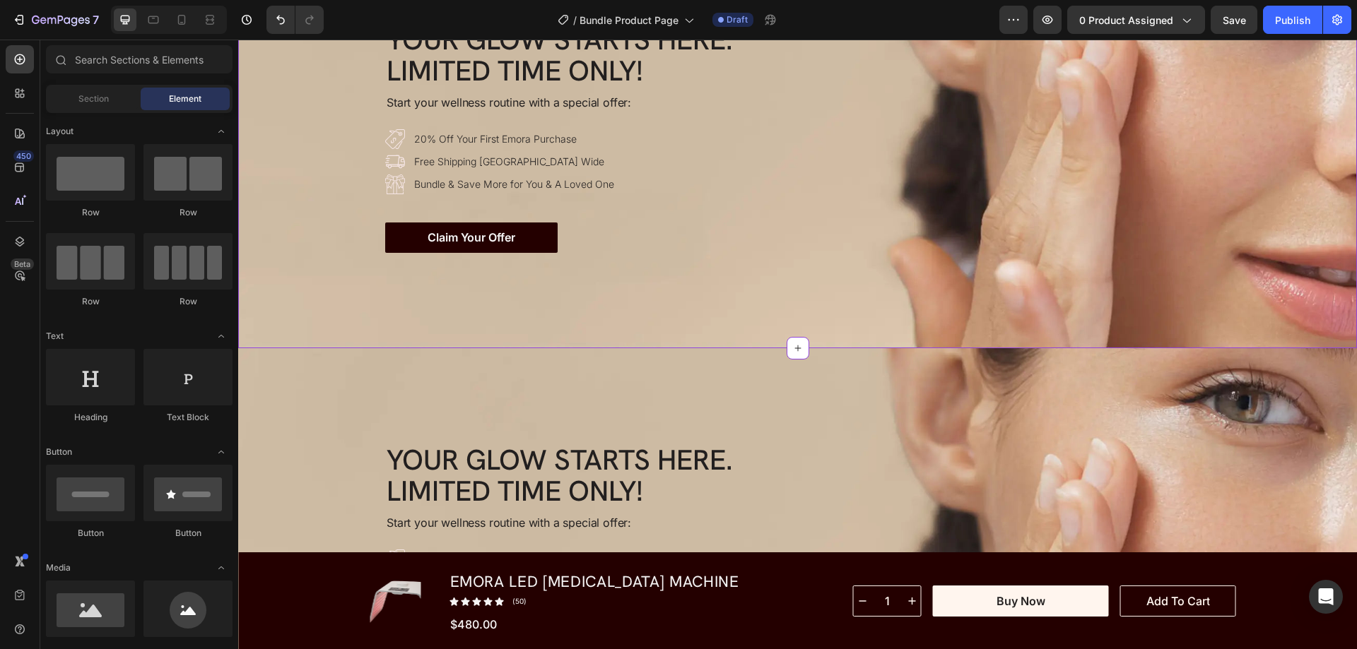
scroll to position [3522, 0]
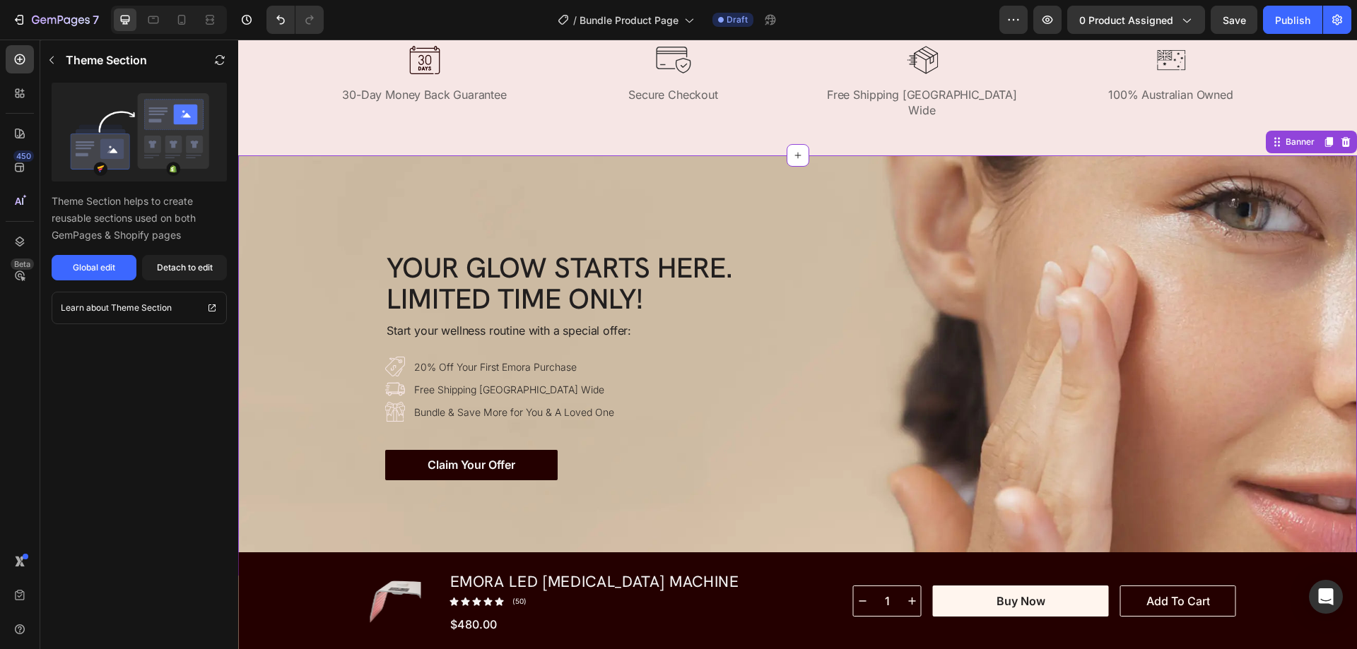
click at [840, 285] on div "Your Glow Starts Here. Limited Time Only!" at bounding box center [797, 283] width 825 height 65
drag, startPoint x: 1339, startPoint y: 124, endPoint x: 839, endPoint y: 363, distance: 553.7
click at [1340, 136] on icon at bounding box center [1345, 141] width 11 height 11
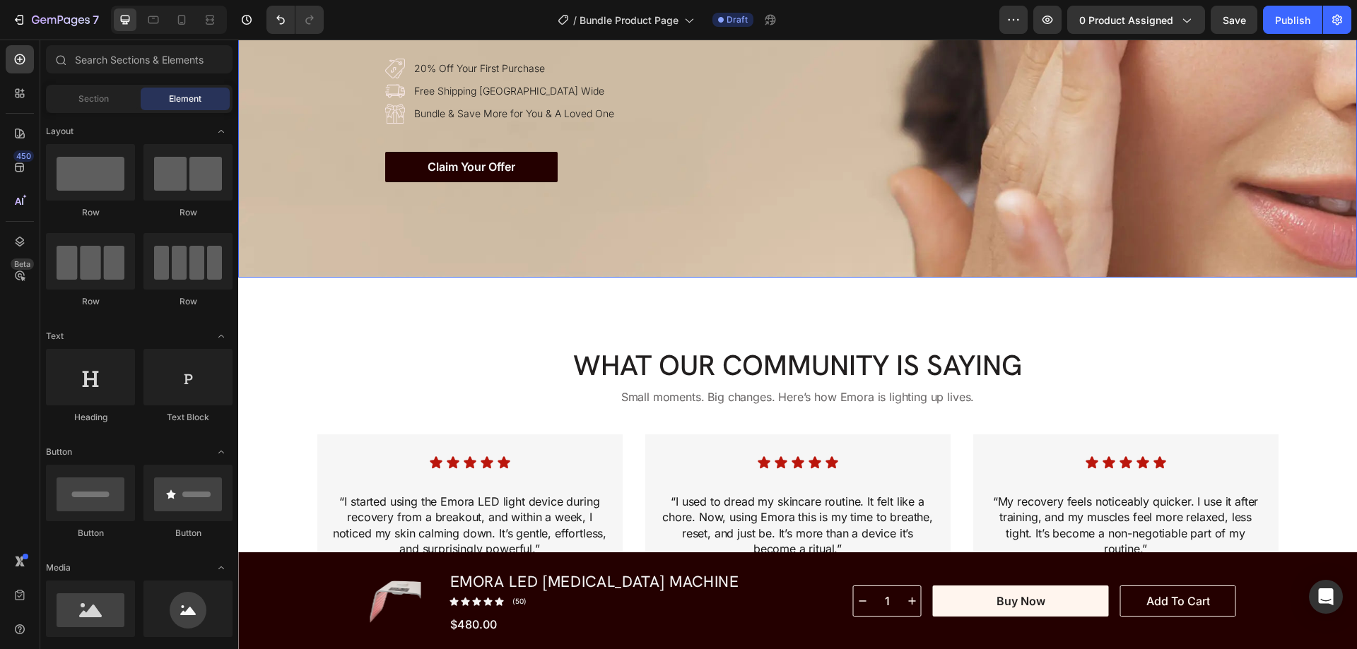
click at [306, 229] on div "Background Image" at bounding box center [797, 67] width 1119 height 420
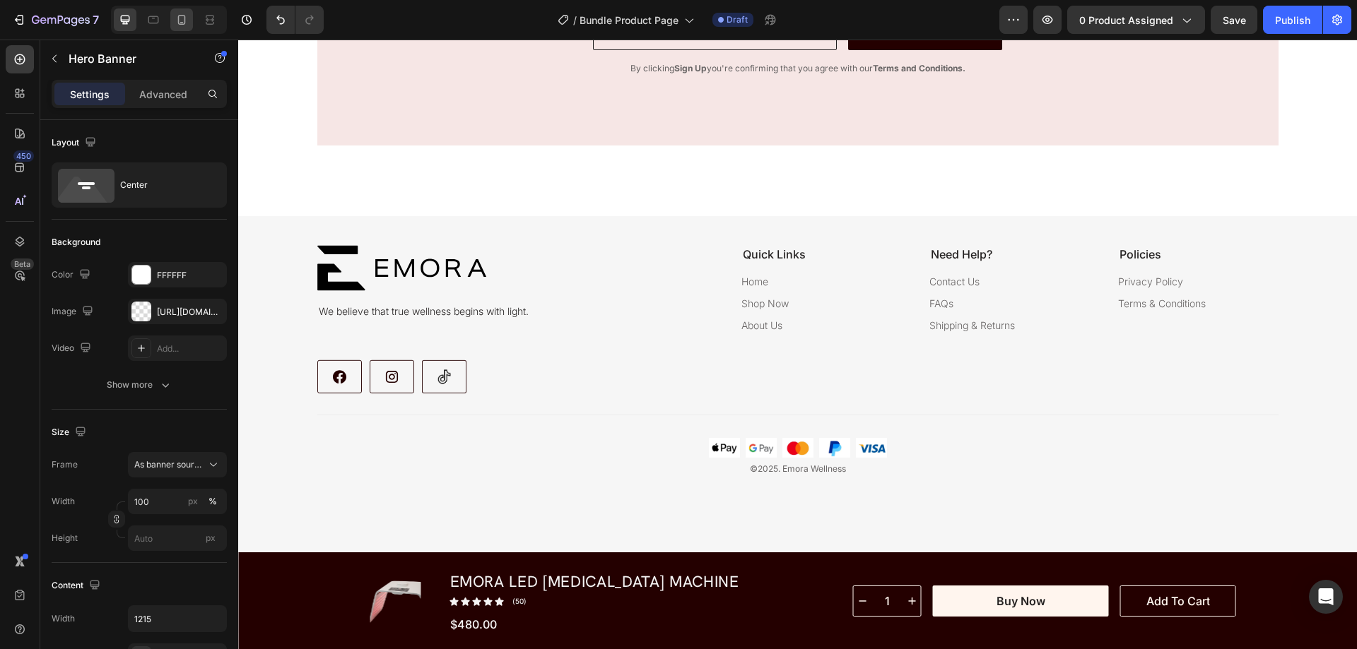
scroll to position [5783, 0]
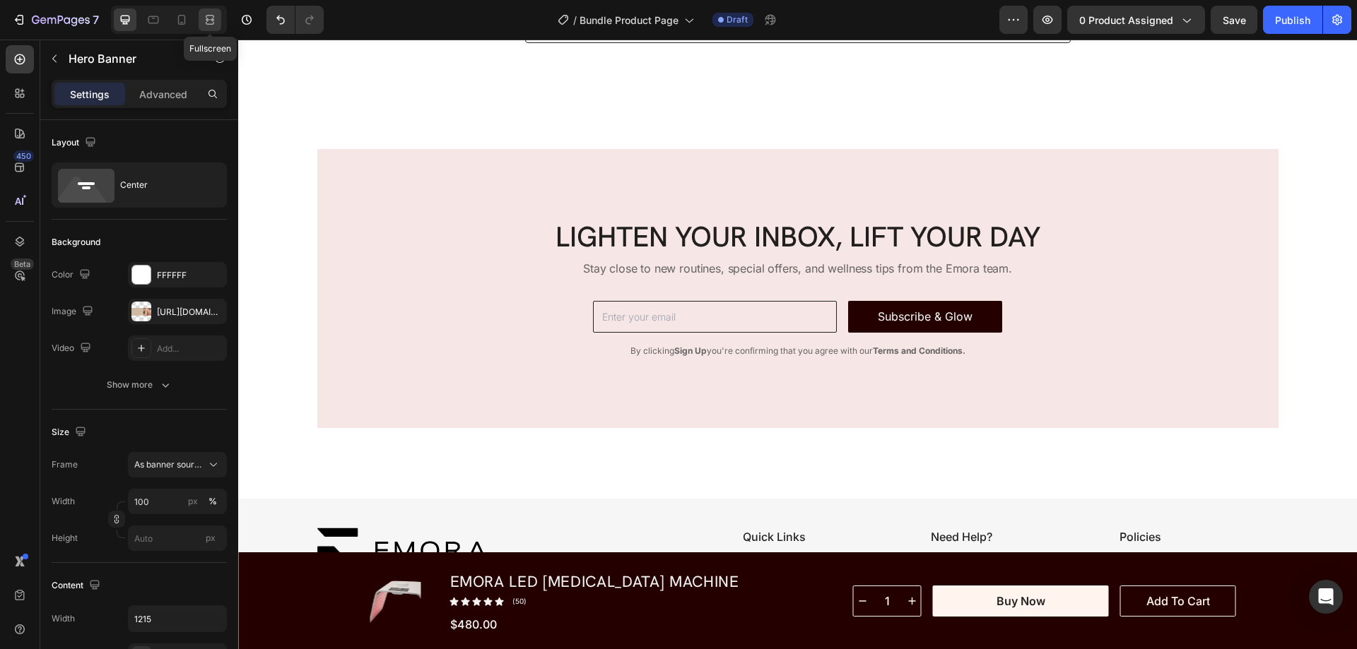
click at [210, 18] on icon at bounding box center [210, 20] width 14 height 14
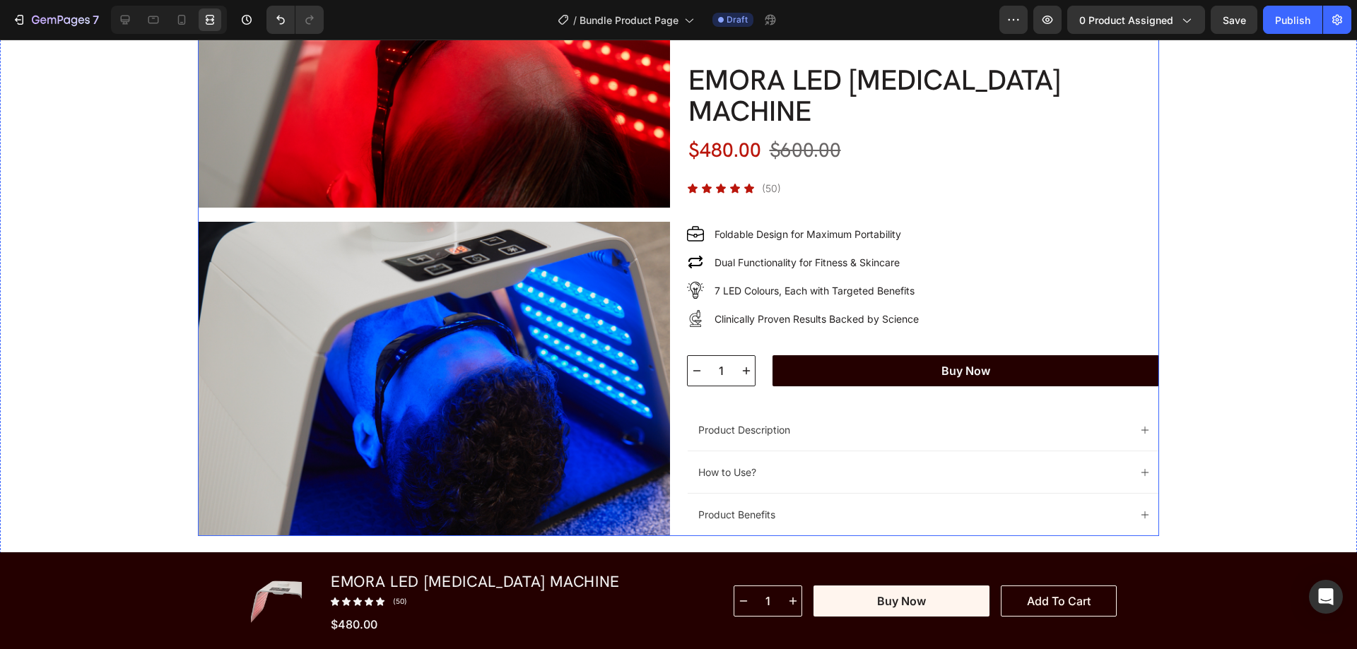
scroll to position [2674, 0]
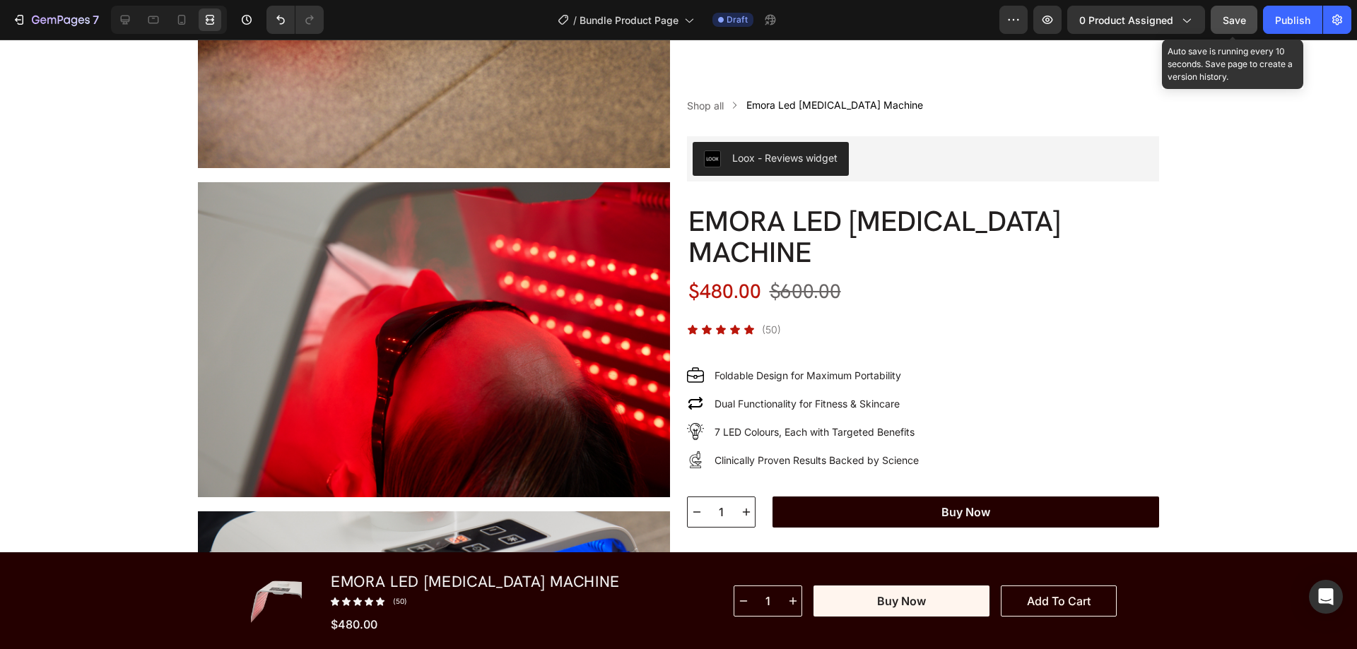
click at [1227, 14] on span "Save" at bounding box center [1233, 20] width 23 height 12
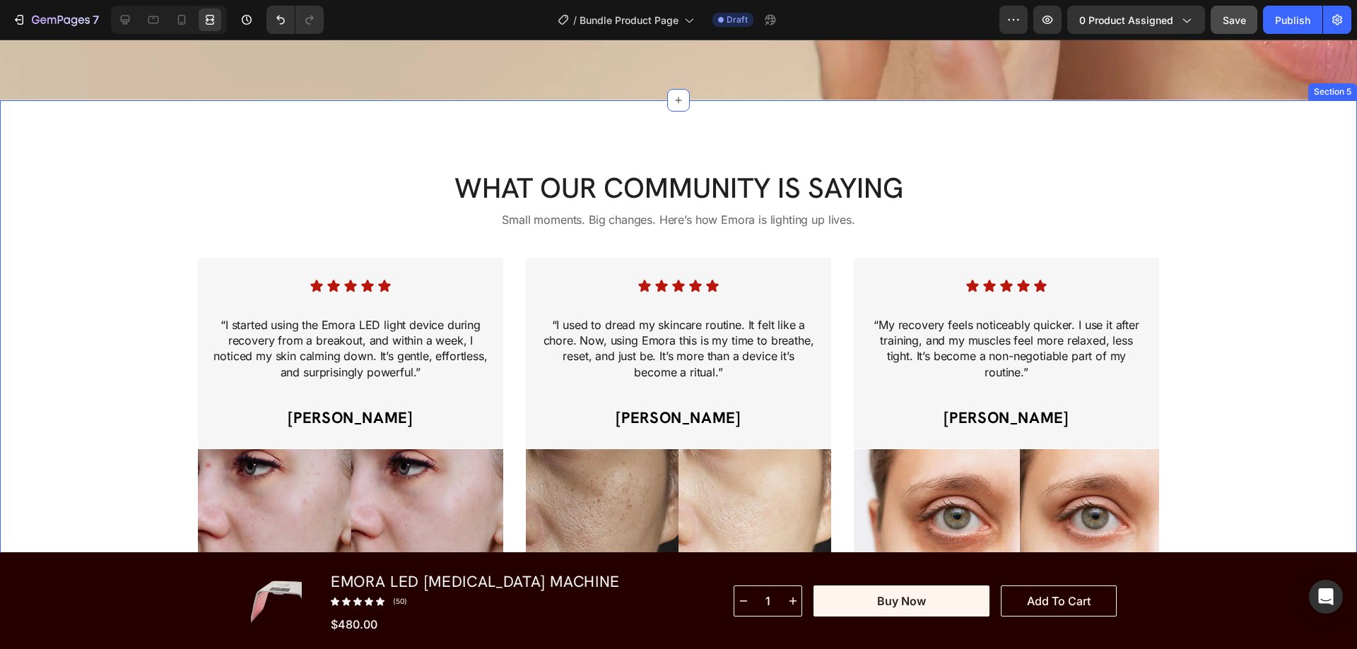
scroll to position [4353, 0]
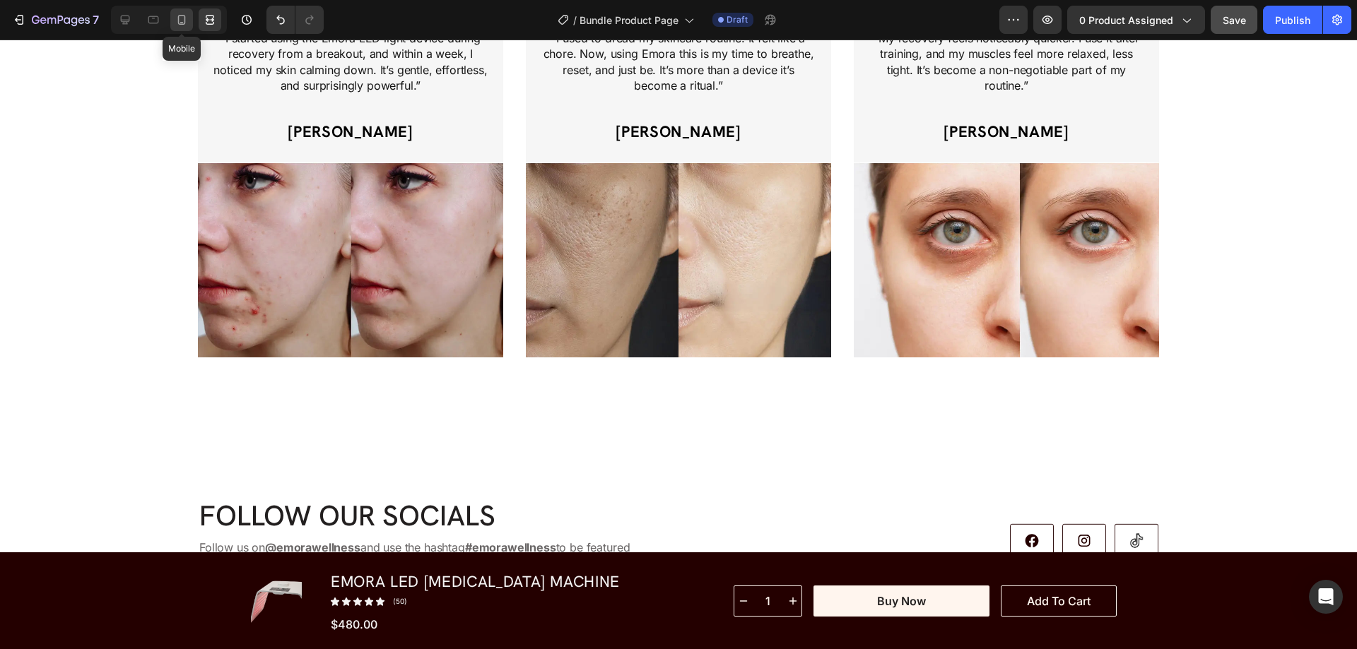
click at [179, 16] on icon at bounding box center [182, 20] width 8 height 10
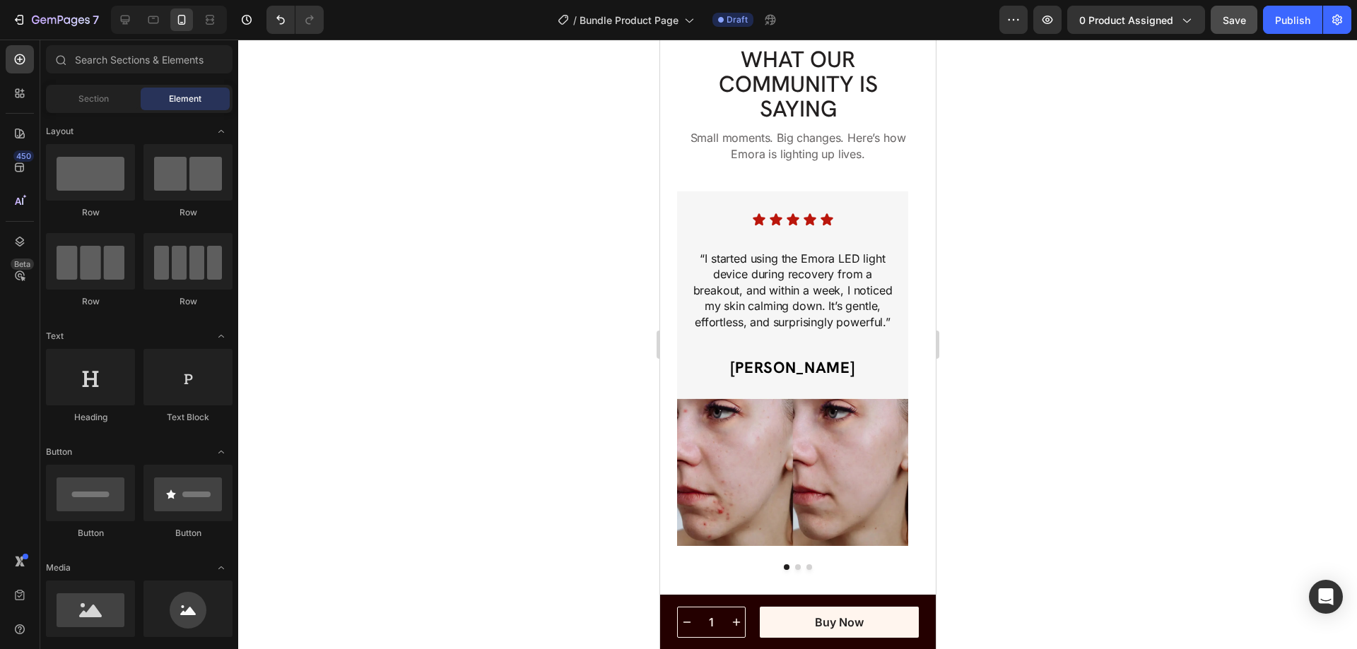
scroll to position [4212, 0]
drag, startPoint x: 127, startPoint y: 18, endPoint x: 527, endPoint y: 142, distance: 418.8
click at [127, 18] on icon at bounding box center [125, 20] width 14 height 14
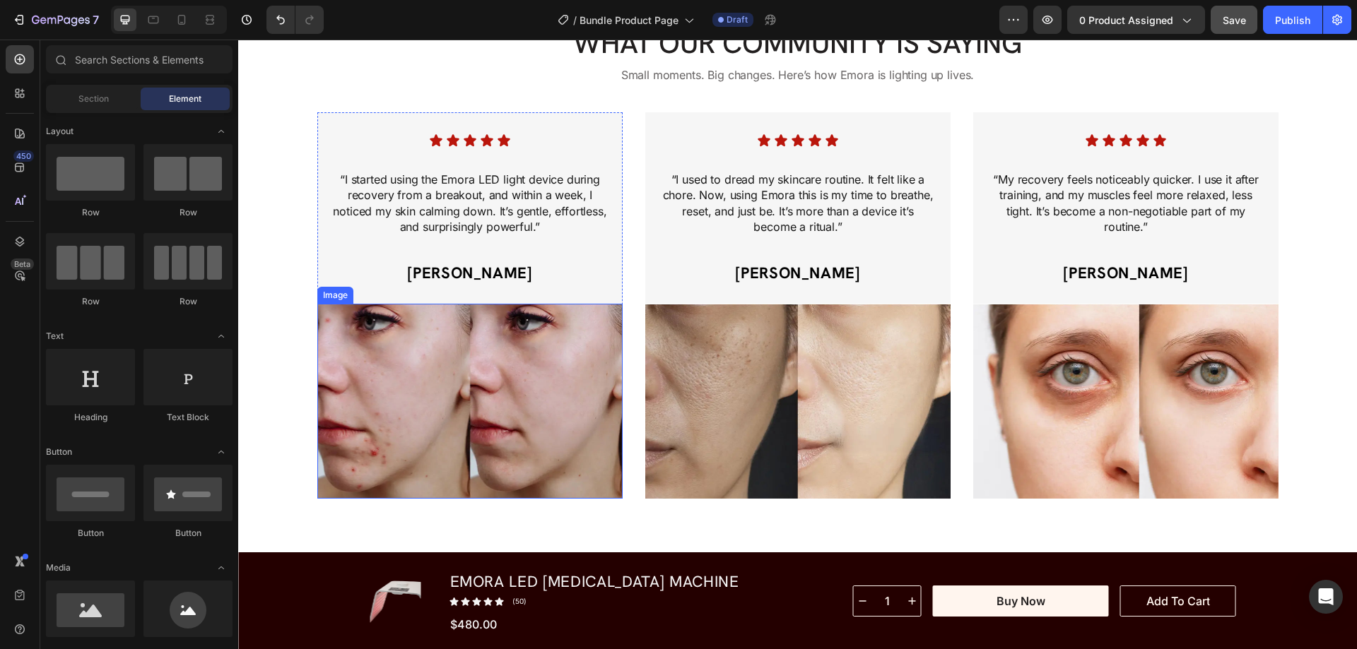
click at [483, 389] on img at bounding box center [469, 401] width 305 height 195
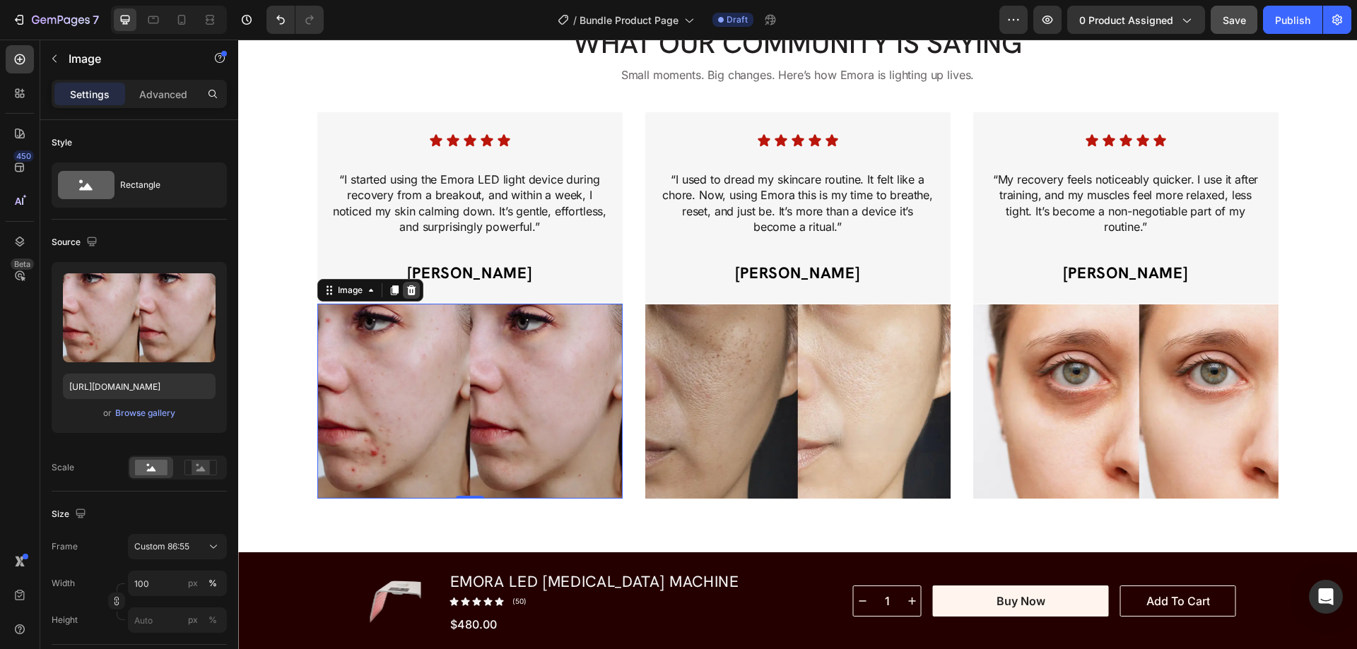
click at [408, 294] on icon at bounding box center [410, 290] width 9 height 10
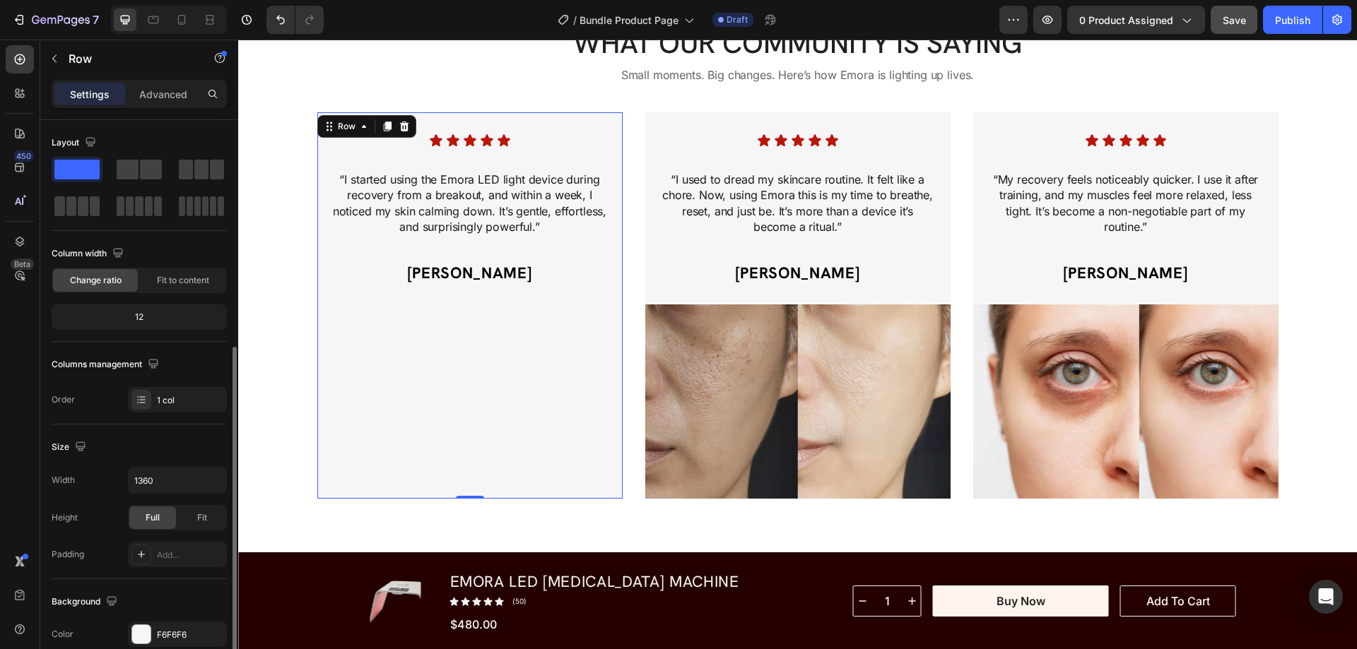
scroll to position [141, 0]
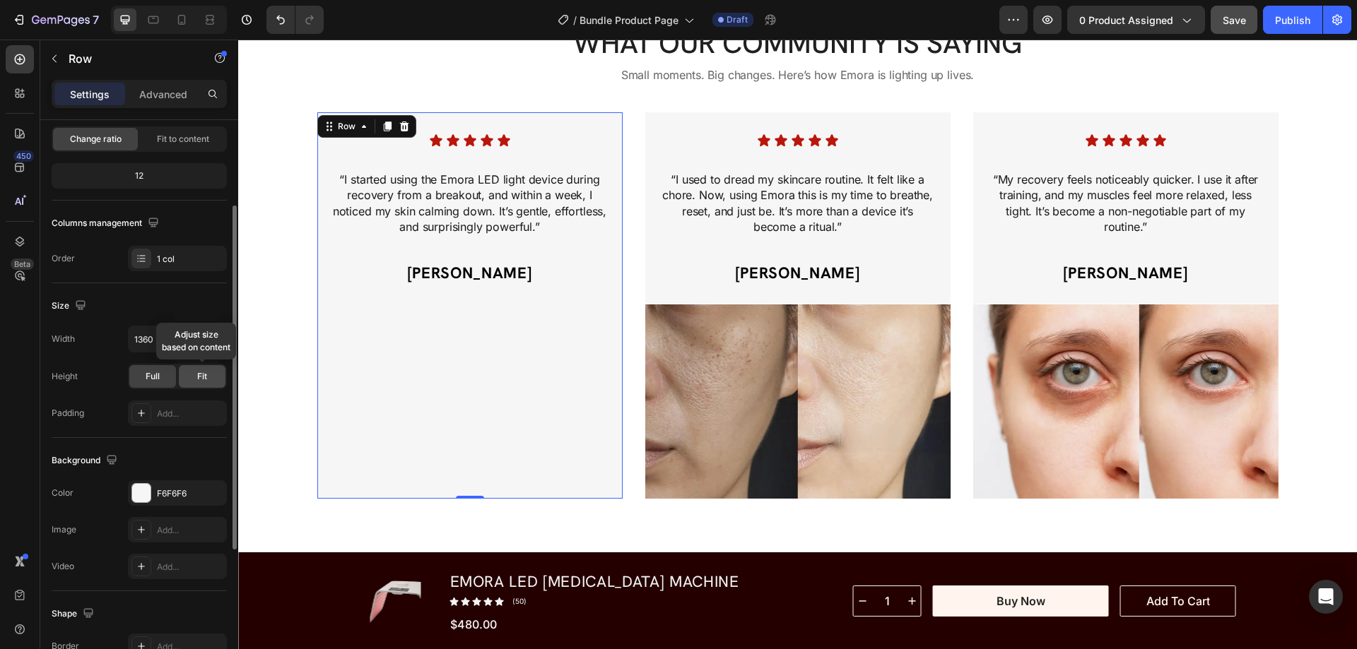
click at [195, 375] on div "Fit" at bounding box center [202, 376] width 47 height 23
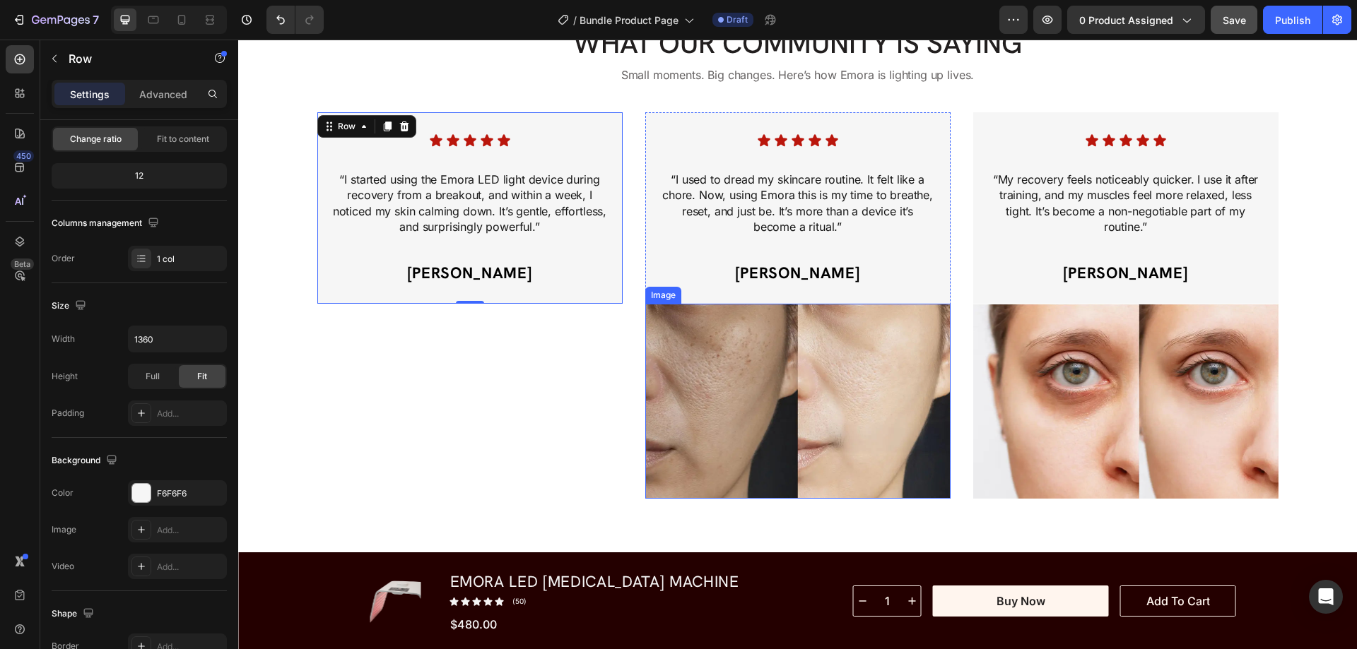
click at [755, 323] on img at bounding box center [797, 401] width 305 height 195
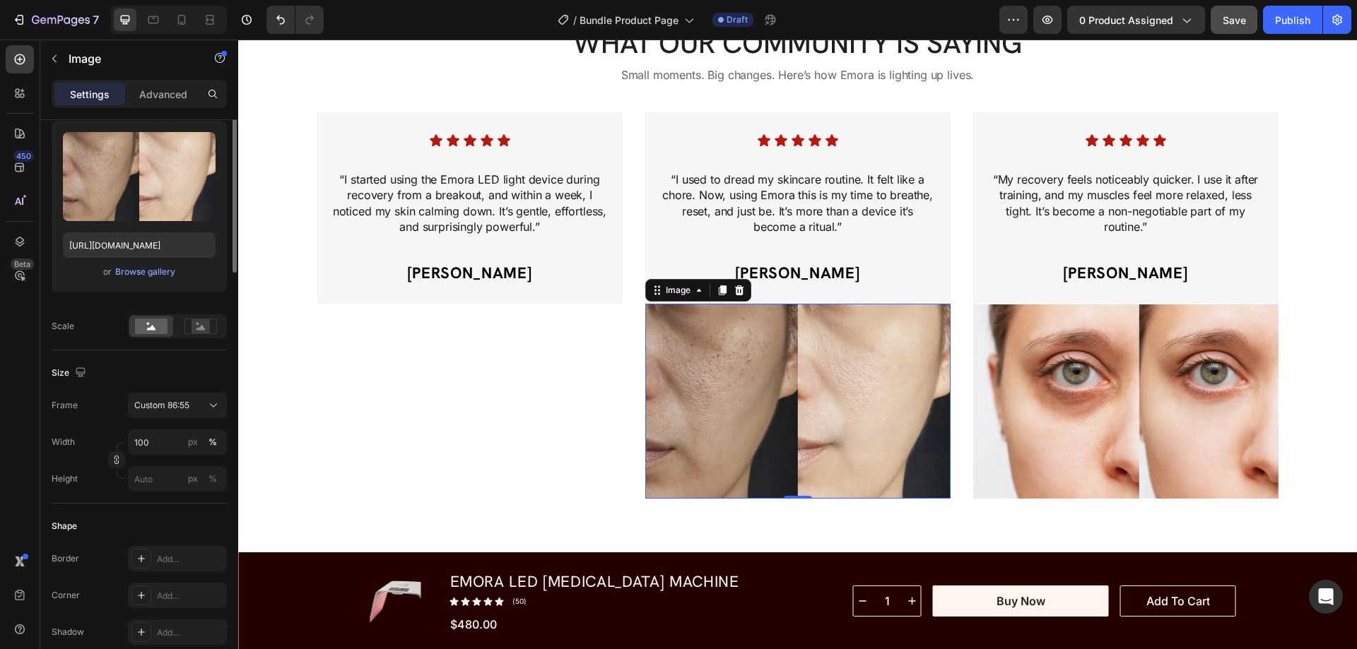
scroll to position [0, 0]
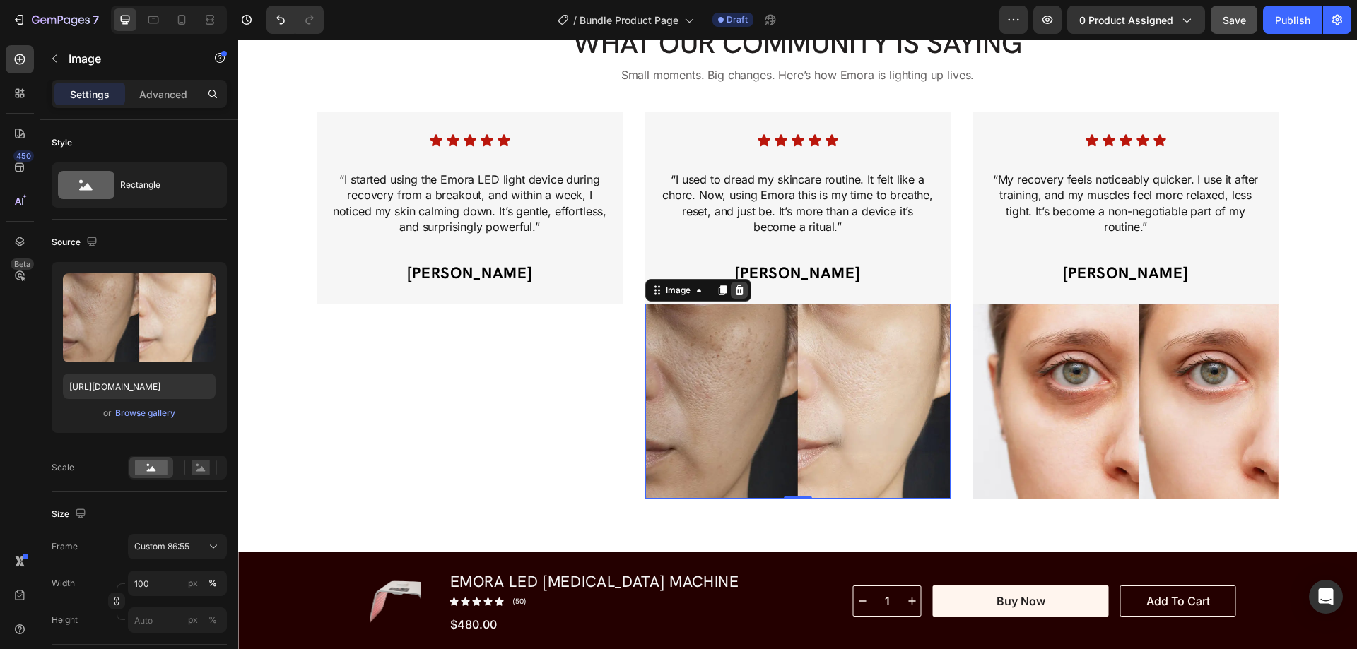
click at [734, 289] on icon at bounding box center [738, 290] width 9 height 10
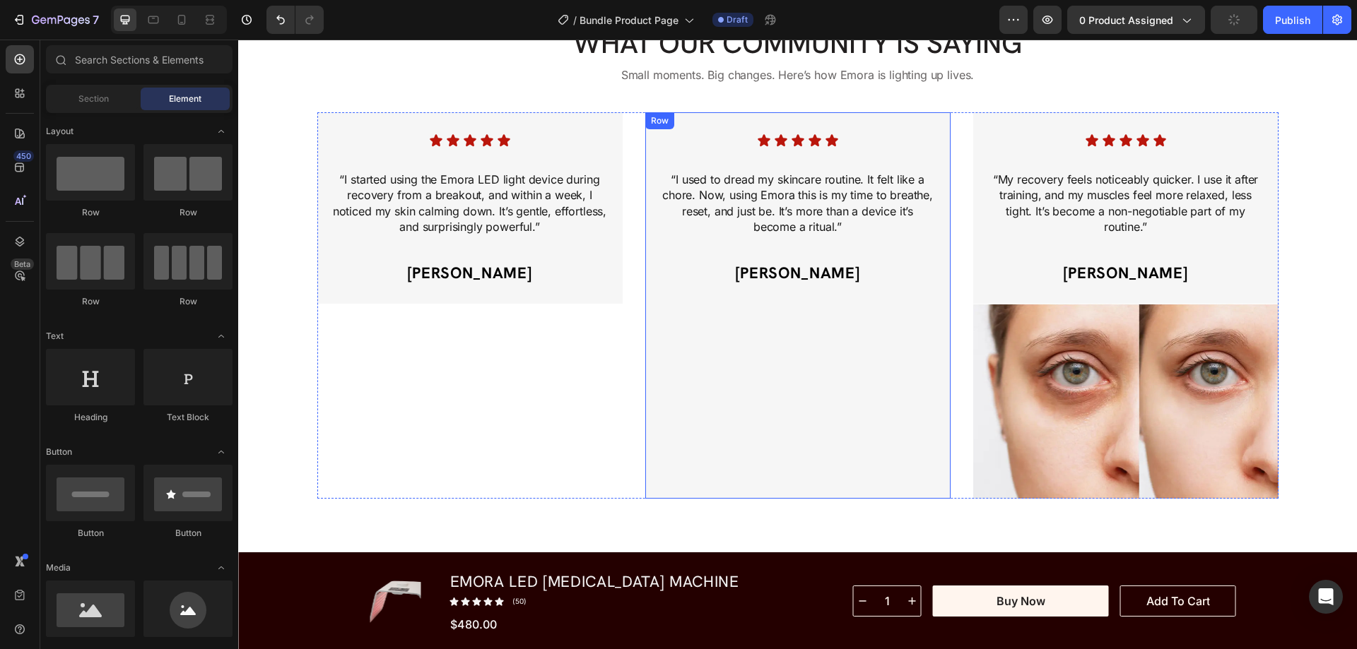
click at [829, 322] on div "Icon Icon Icon Icon Icon Icon List “I used to dread my skincare routine. It fel…" at bounding box center [797, 305] width 305 height 387
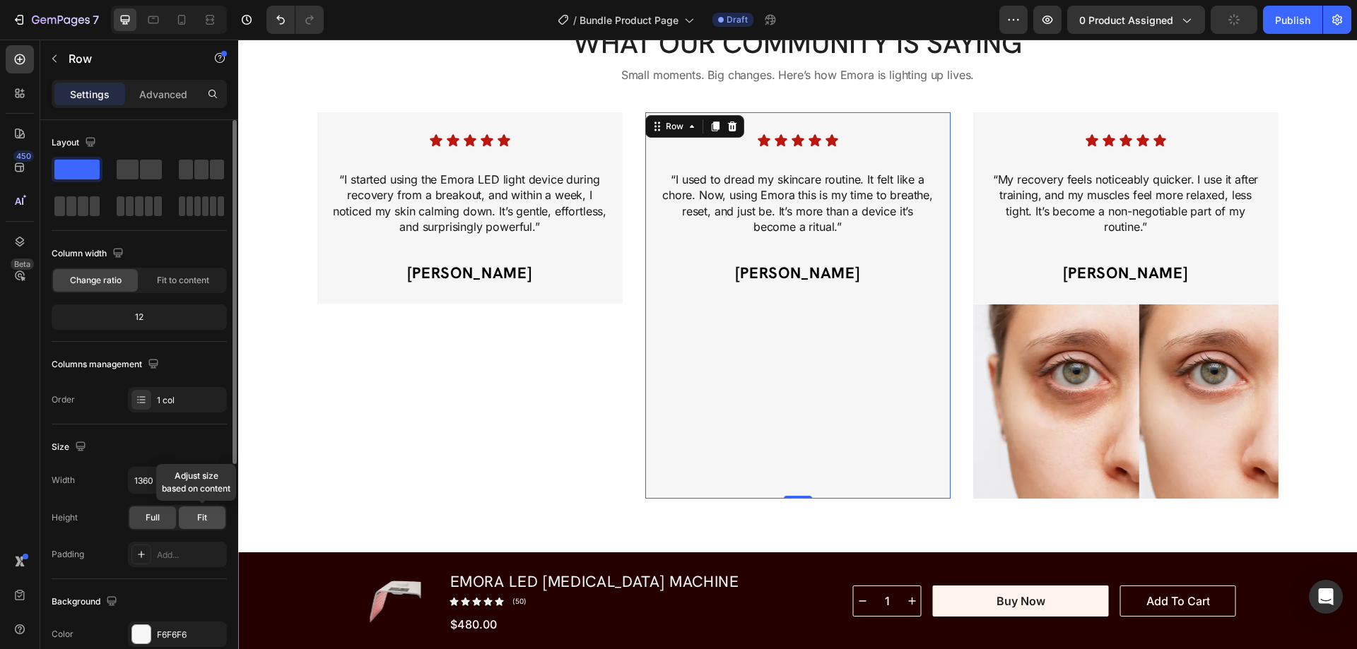
click at [214, 520] on div "Fit" at bounding box center [202, 518] width 47 height 23
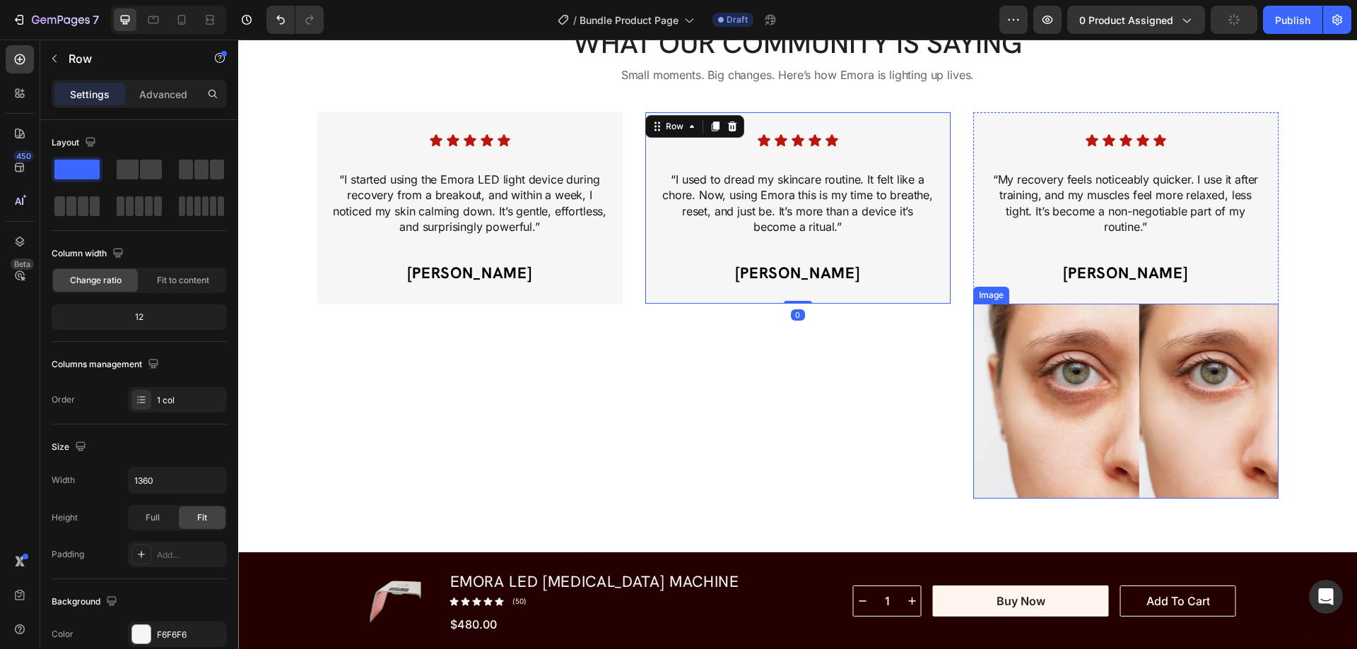
click at [1053, 365] on img at bounding box center [1125, 401] width 305 height 195
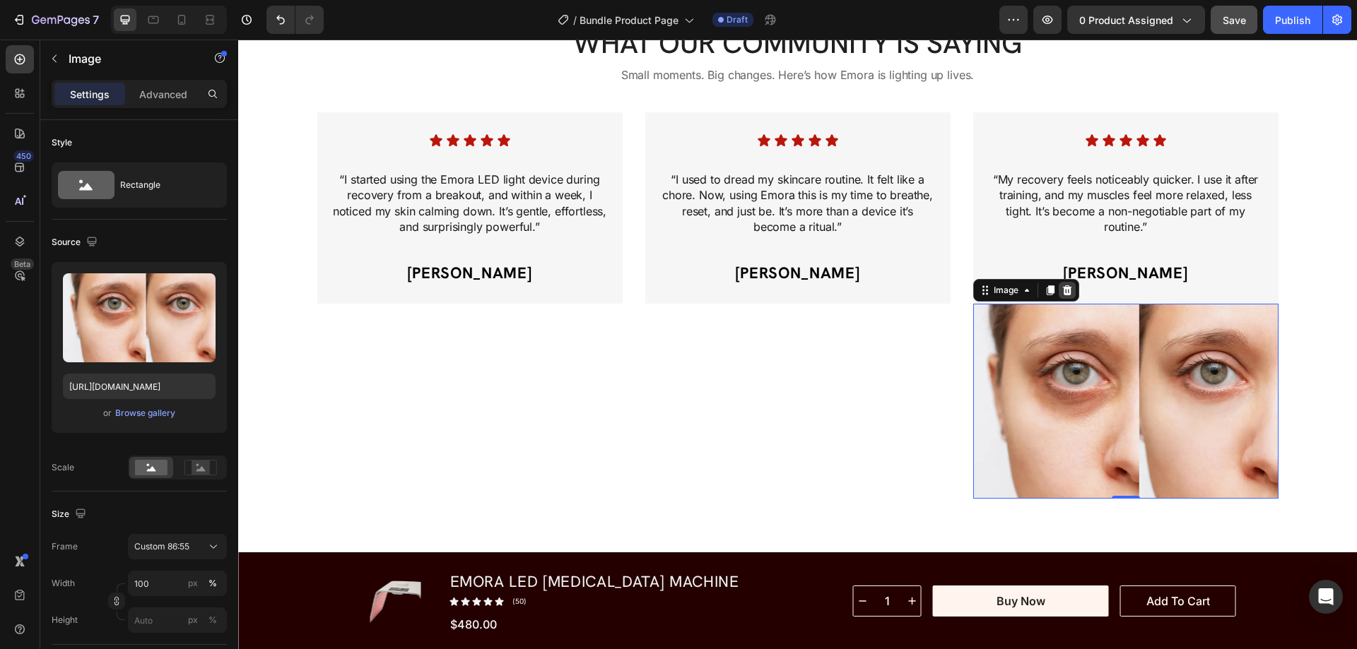
click at [1062, 290] on icon at bounding box center [1066, 290] width 9 height 10
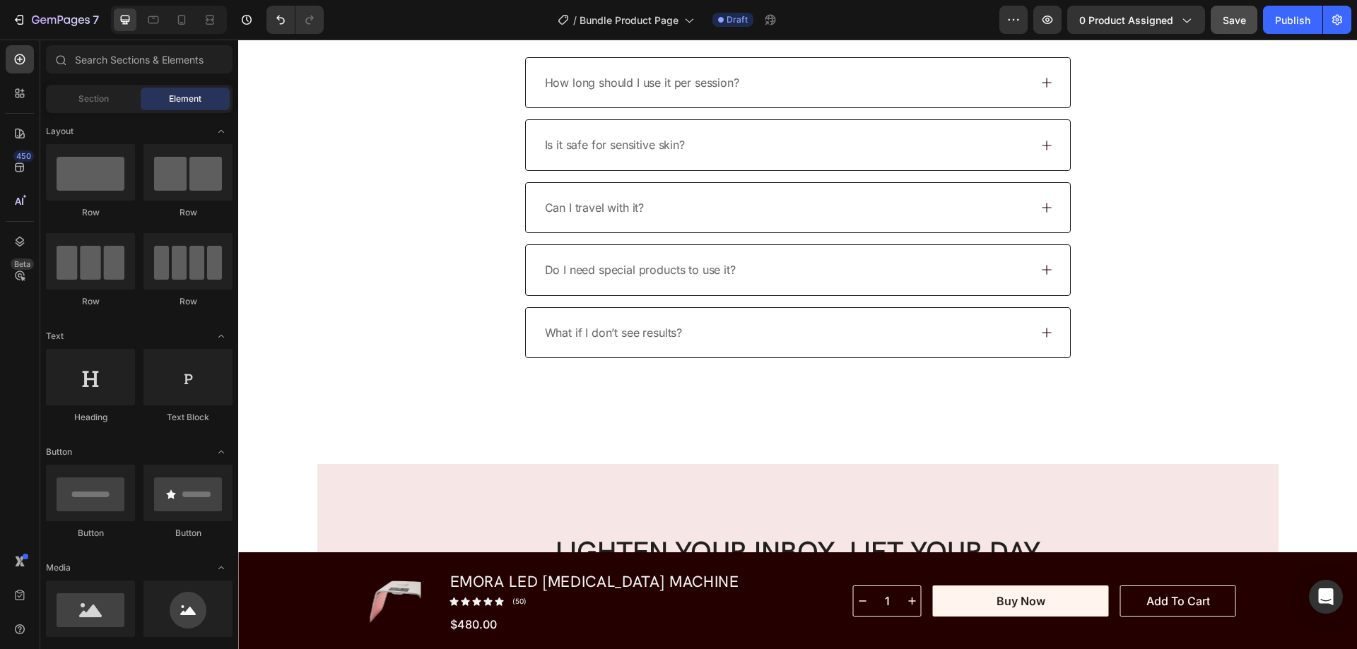
scroll to position [5194, 0]
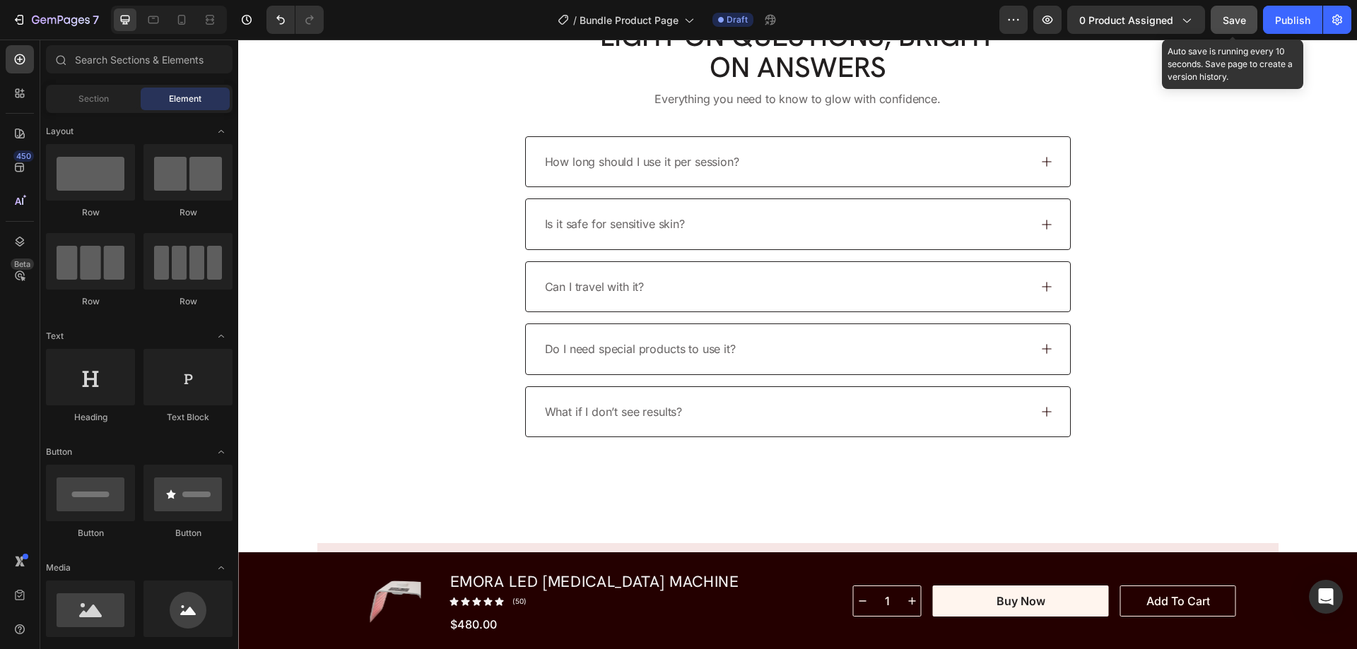
click at [1240, 20] on span "Save" at bounding box center [1233, 20] width 23 height 12
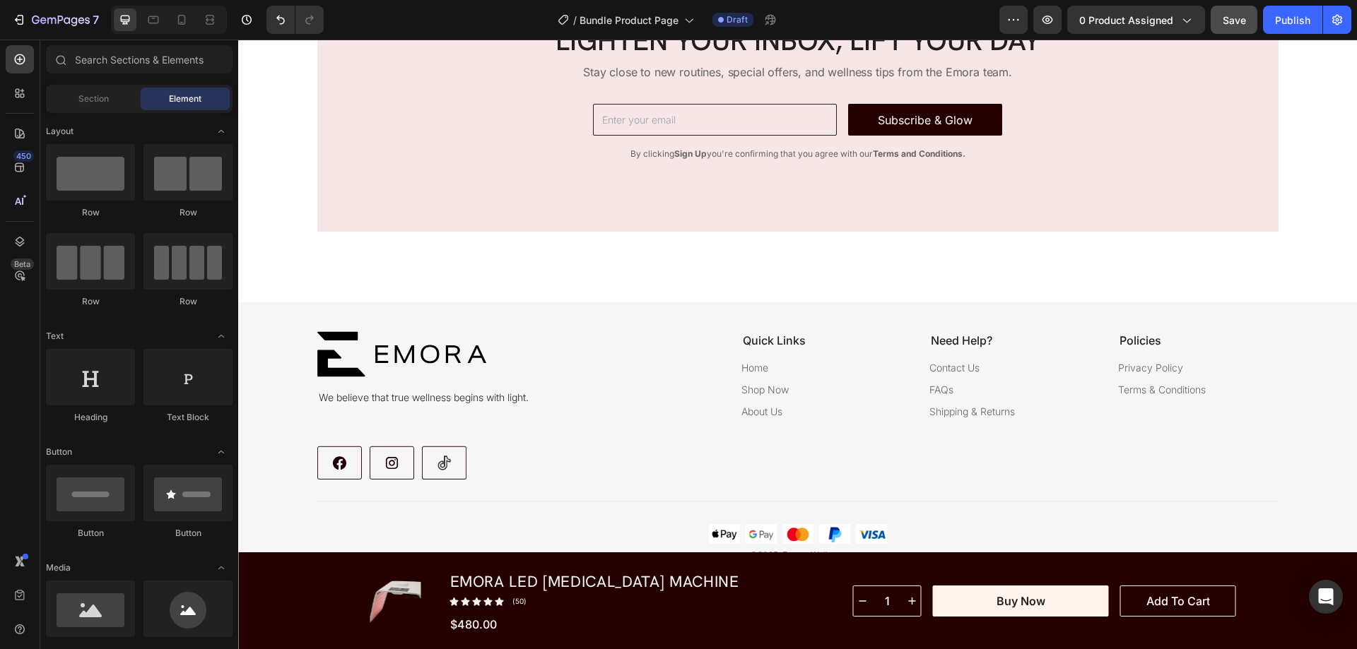
scroll to position [5948, 0]
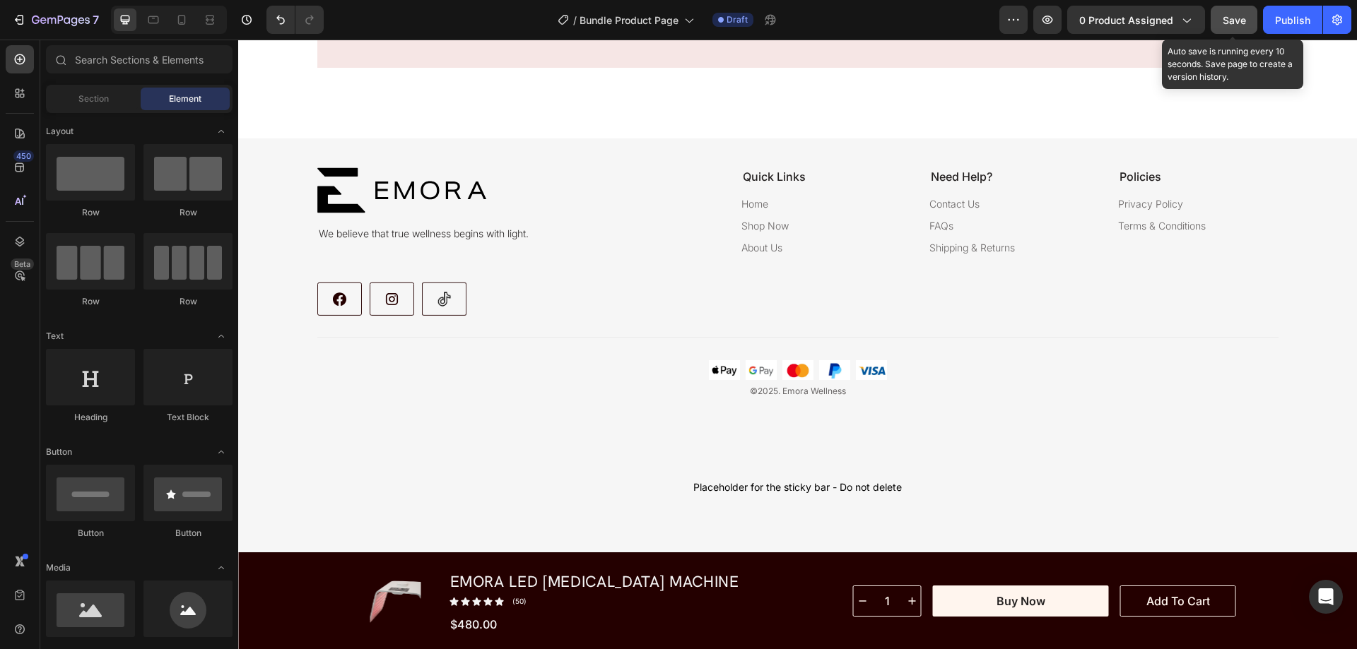
drag, startPoint x: 1234, startPoint y: 28, endPoint x: 965, endPoint y: 51, distance: 269.5
click at [1234, 28] on button "Save" at bounding box center [1233, 20] width 47 height 28
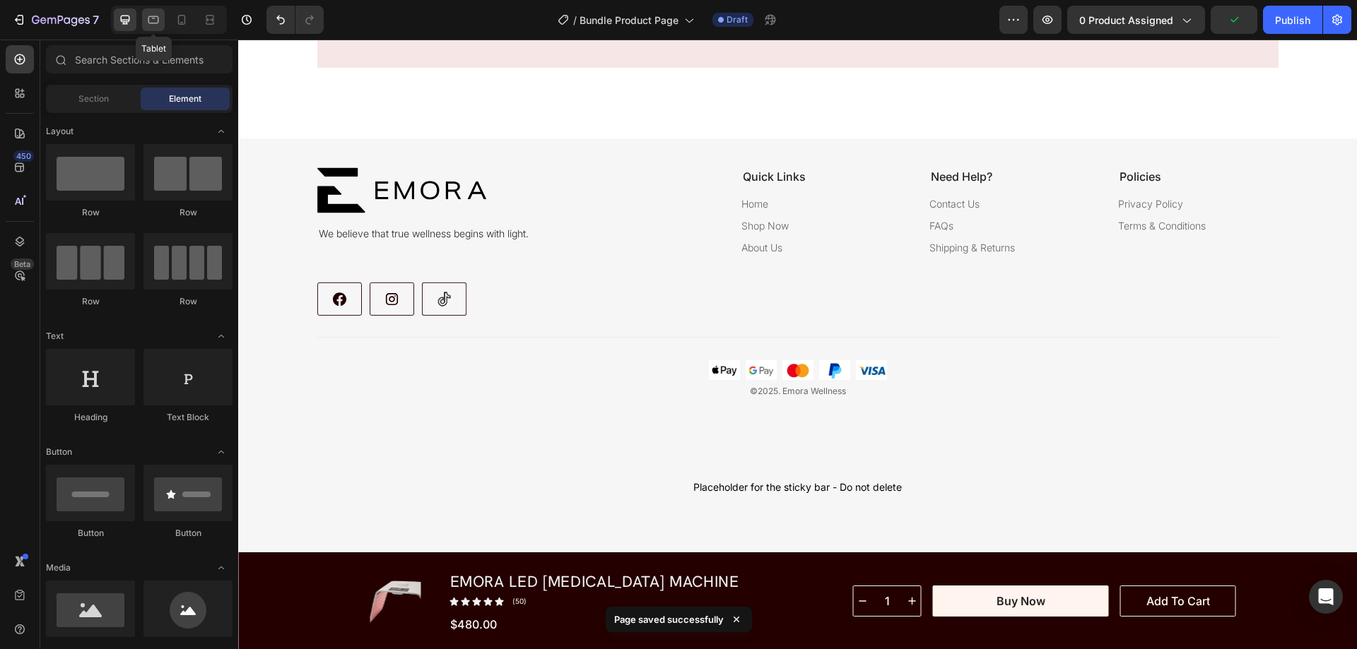
click at [146, 19] on div at bounding box center [153, 19] width 23 height 23
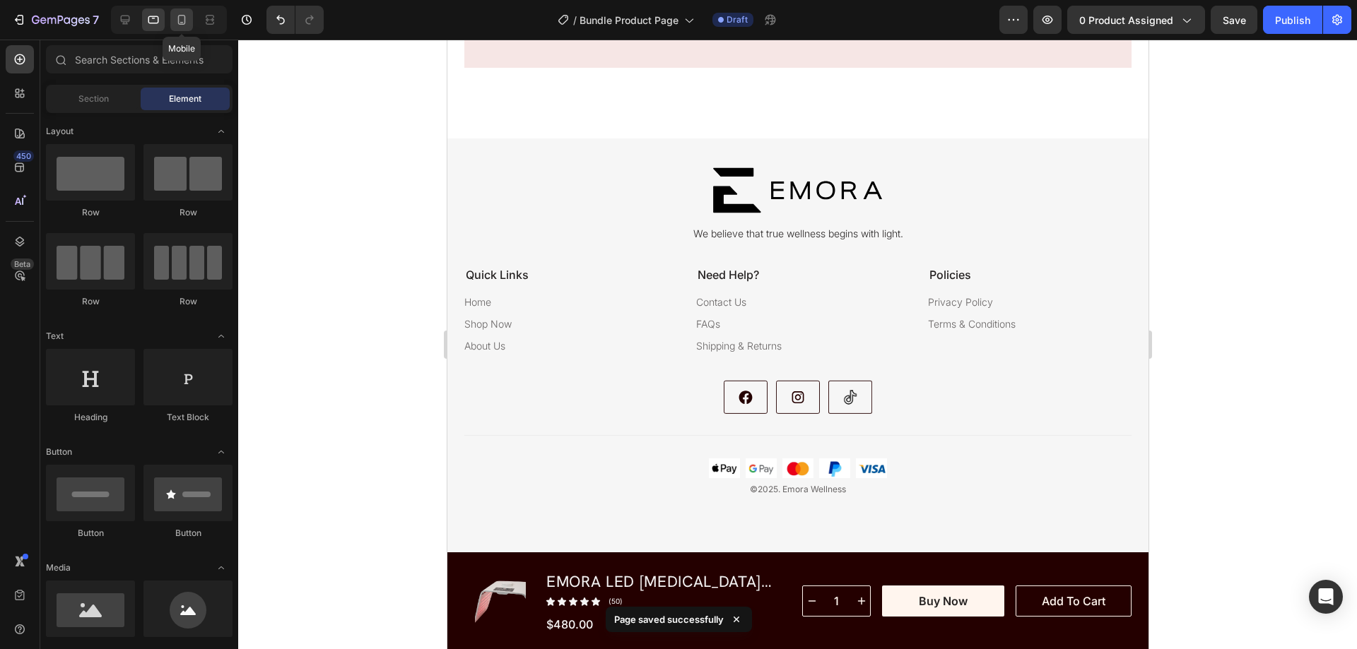
click at [184, 17] on icon at bounding box center [182, 20] width 14 height 14
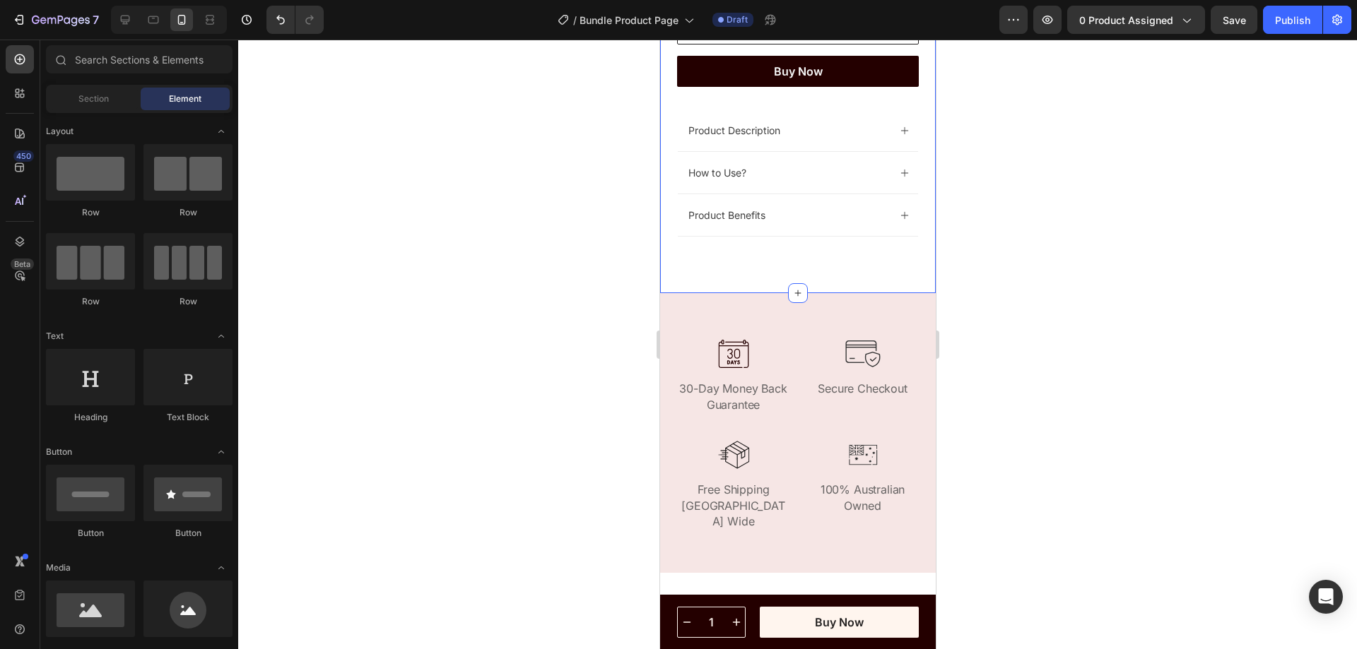
scroll to position [567, 0]
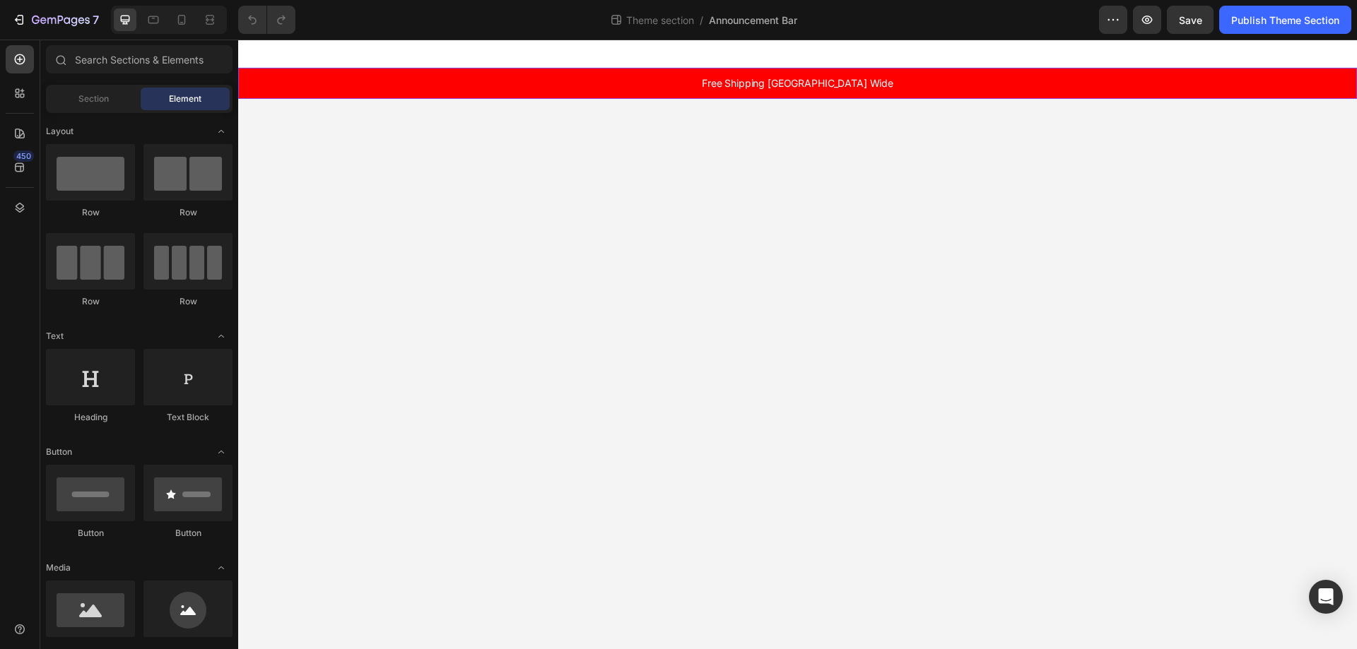
click at [912, 90] on p "Free Shipping [GEOGRAPHIC_DATA] Wide" at bounding box center [798, 83] width 1116 height 14
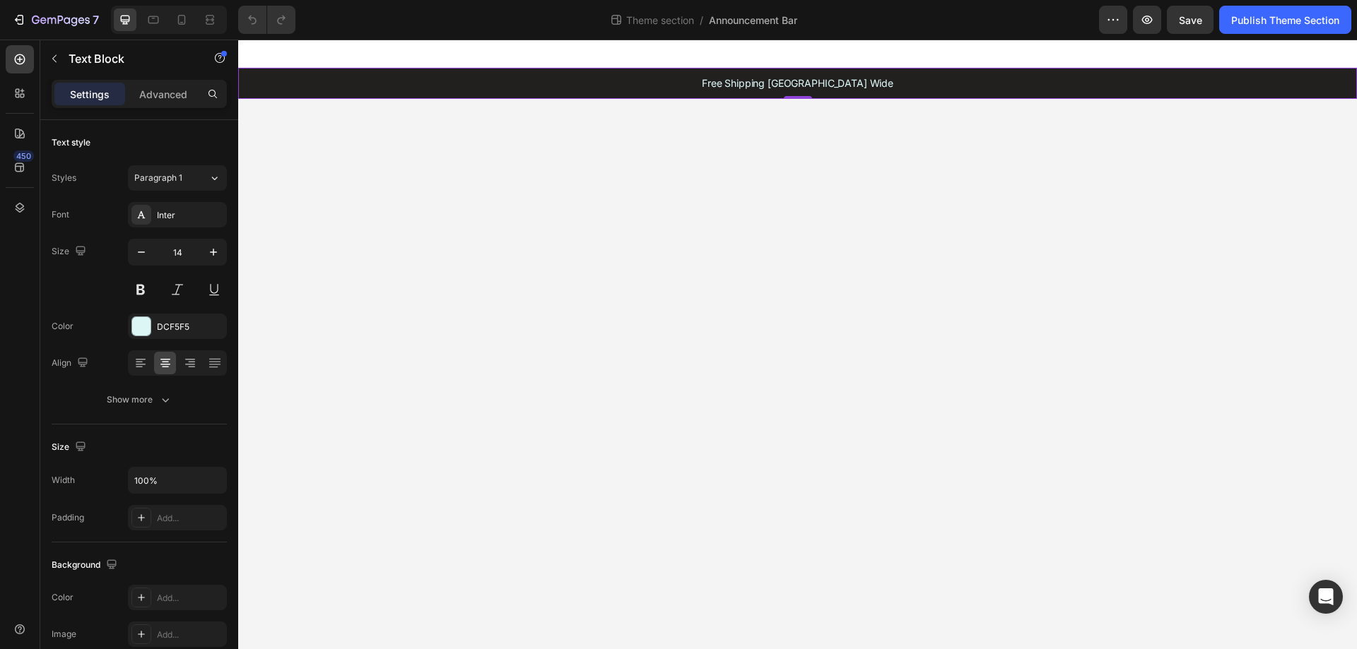
drag, startPoint x: 921, startPoint y: 85, endPoint x: 916, endPoint y: 132, distance: 47.7
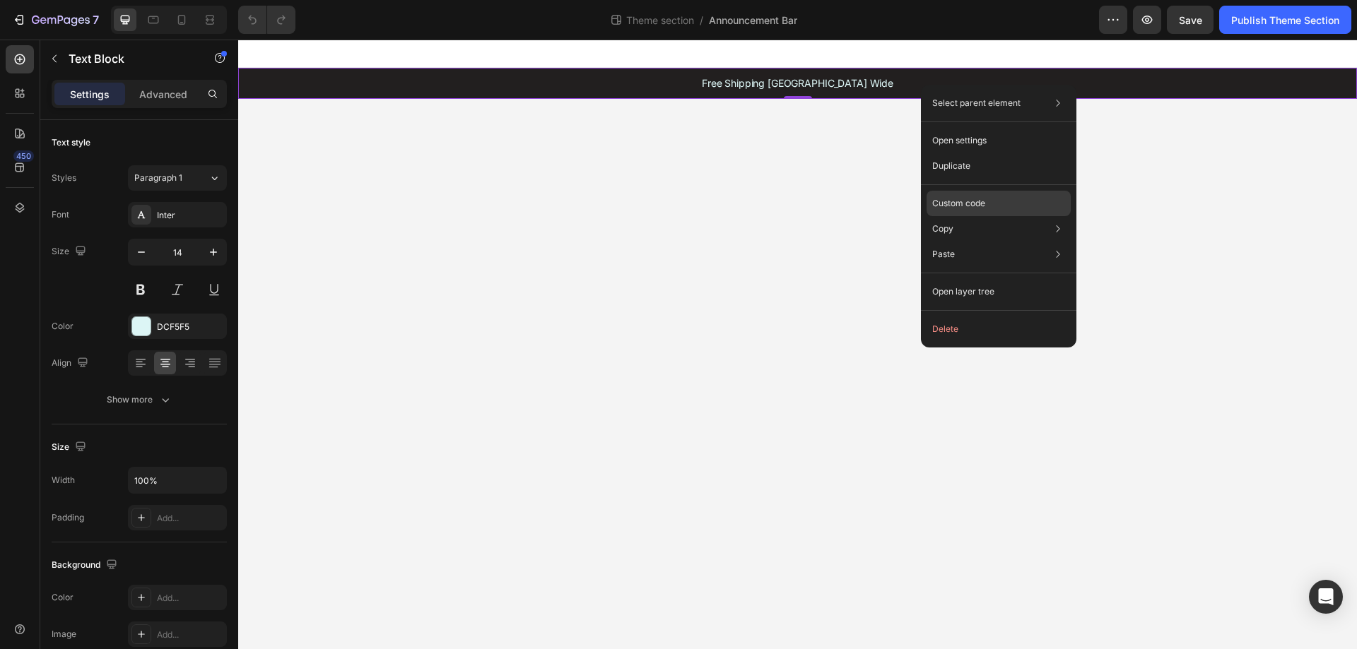
click at [977, 204] on p "Custom code" at bounding box center [958, 203] width 53 height 13
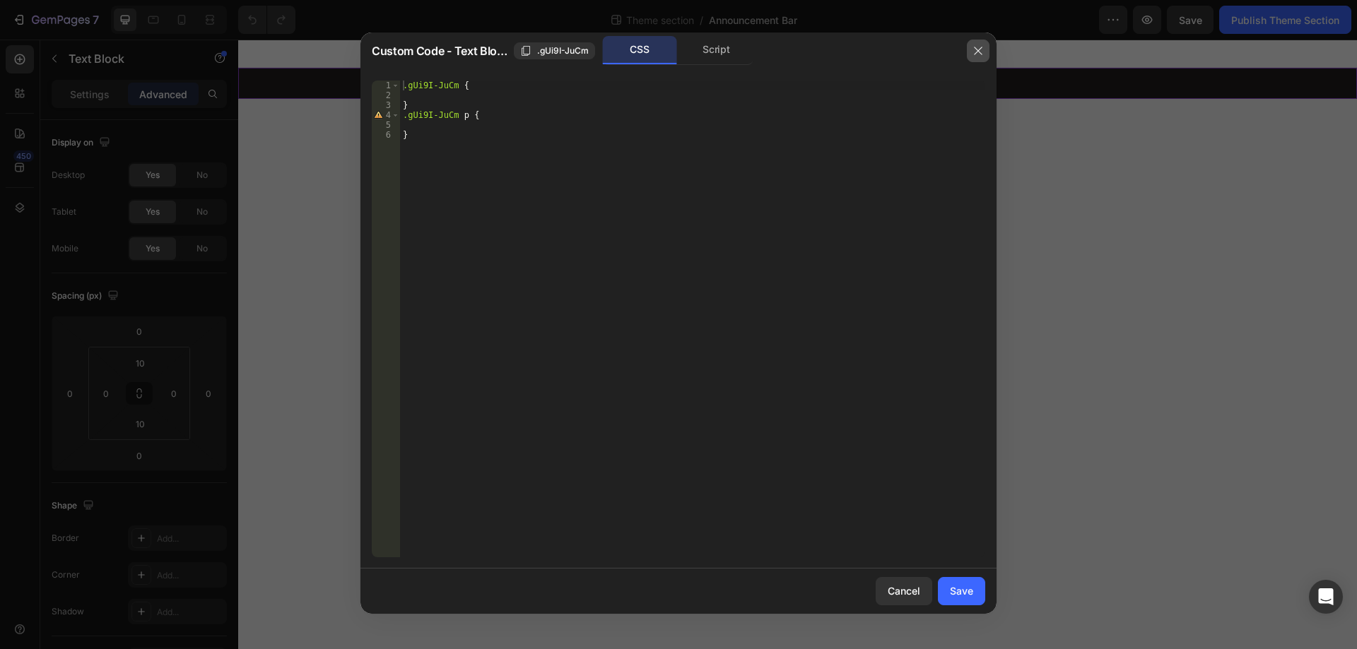
click at [979, 47] on icon "button" at bounding box center [977, 50] width 11 height 11
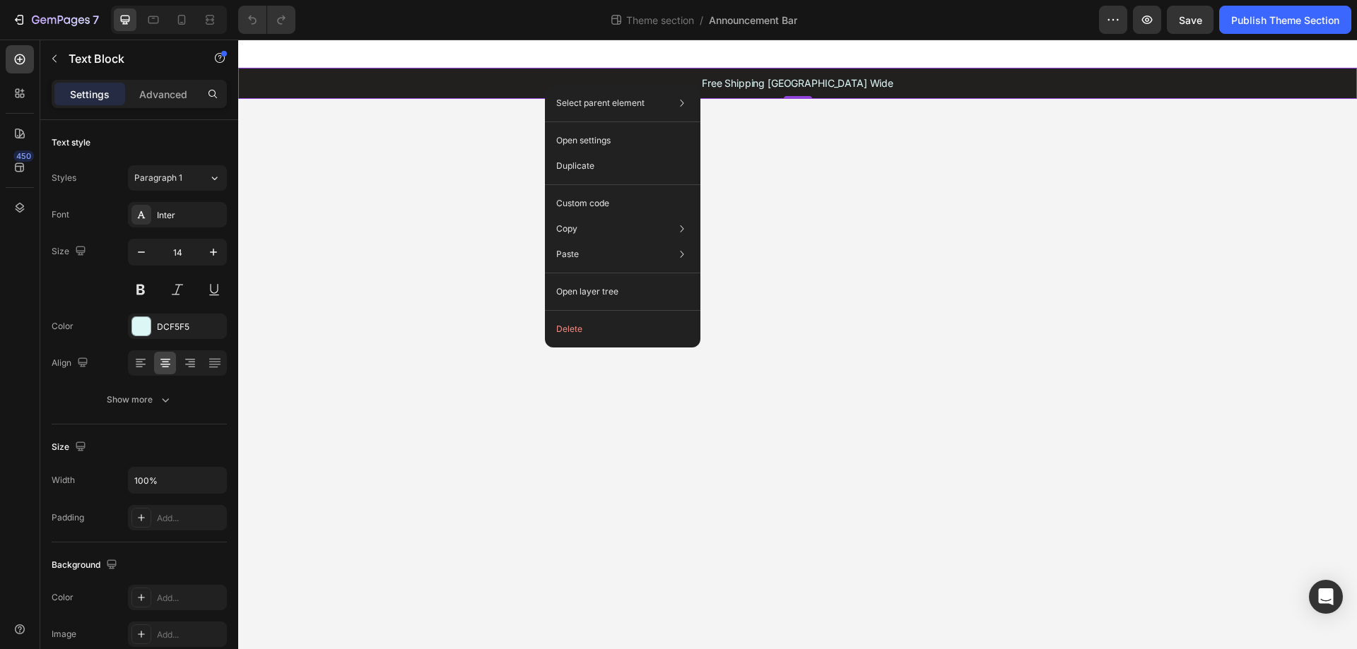
click at [863, 131] on body "Free Shipping [GEOGRAPHIC_DATA] Wide Text Block 0 Get 20% OFF Your First Purcha…" at bounding box center [797, 345] width 1119 height 610
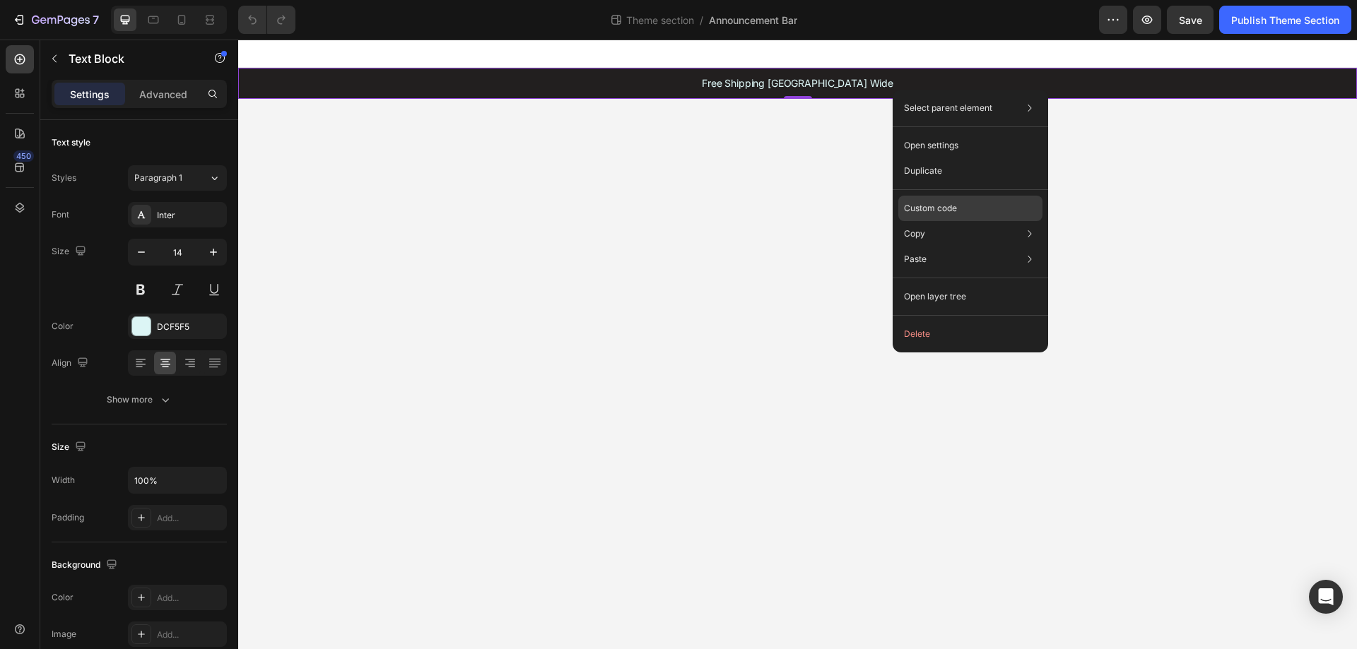
click at [928, 207] on p "Custom code" at bounding box center [930, 208] width 53 height 13
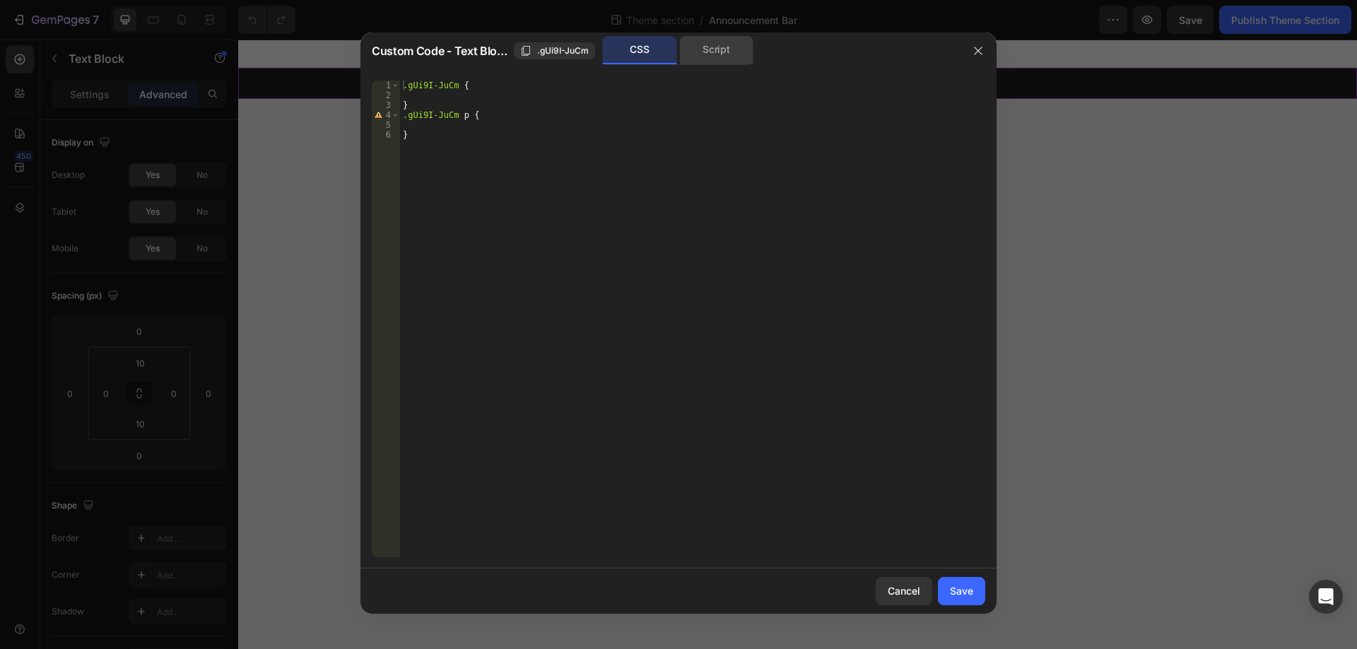
click at [712, 48] on div "Script" at bounding box center [716, 50] width 74 height 28
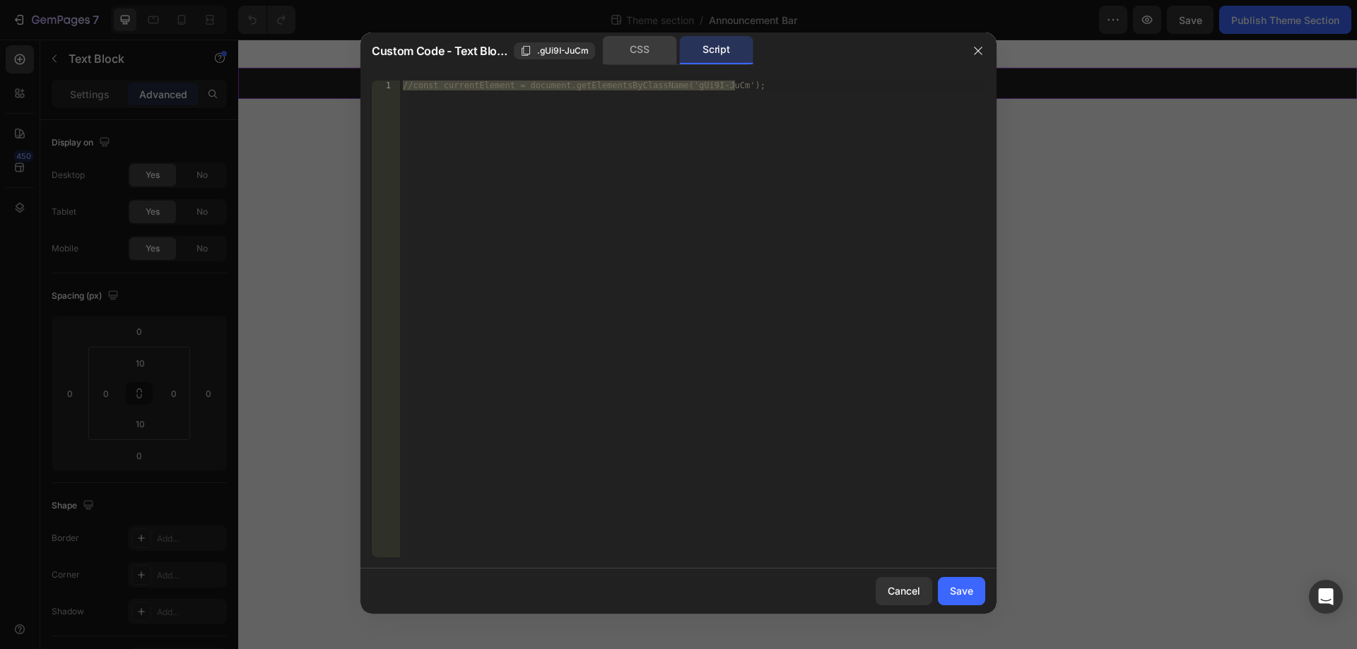
click at [644, 49] on div "CSS" at bounding box center [640, 50] width 74 height 28
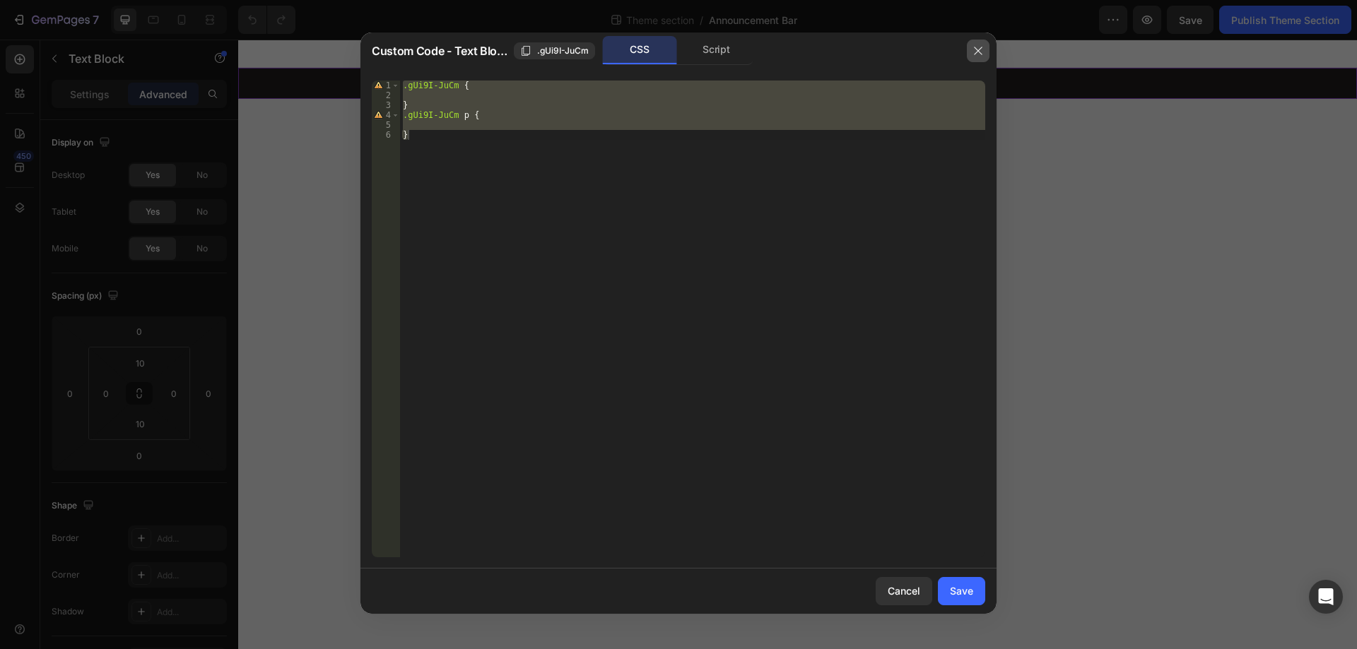
click at [977, 43] on button "button" at bounding box center [978, 51] width 23 height 23
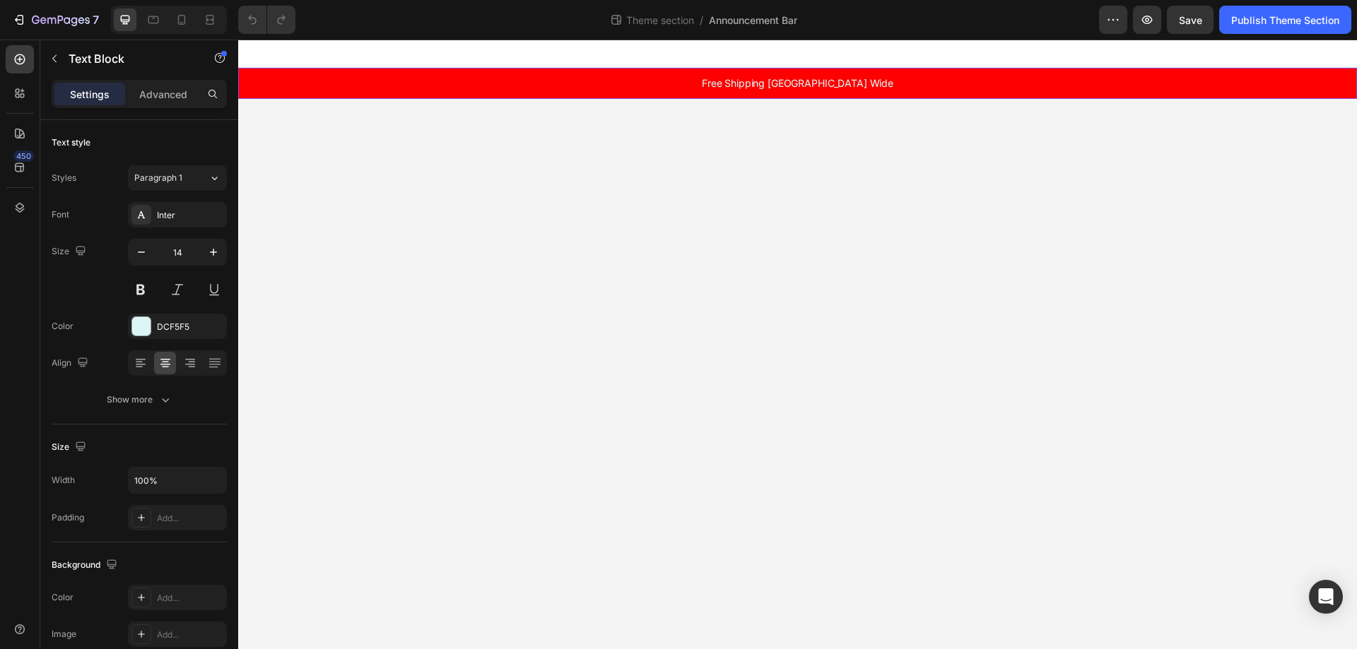
click at [252, 90] on div "Free Shipping [GEOGRAPHIC_DATA] Wide" at bounding box center [797, 83] width 1119 height 17
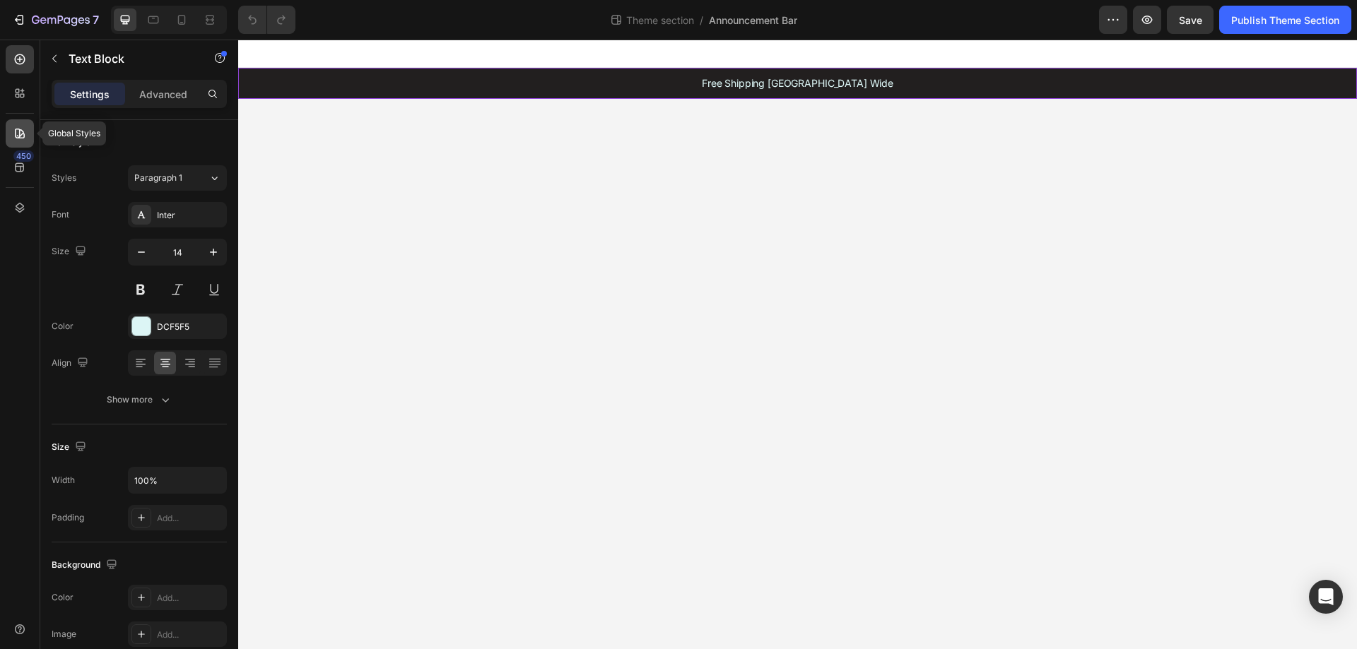
click at [15, 134] on icon at bounding box center [20, 134] width 10 height 10
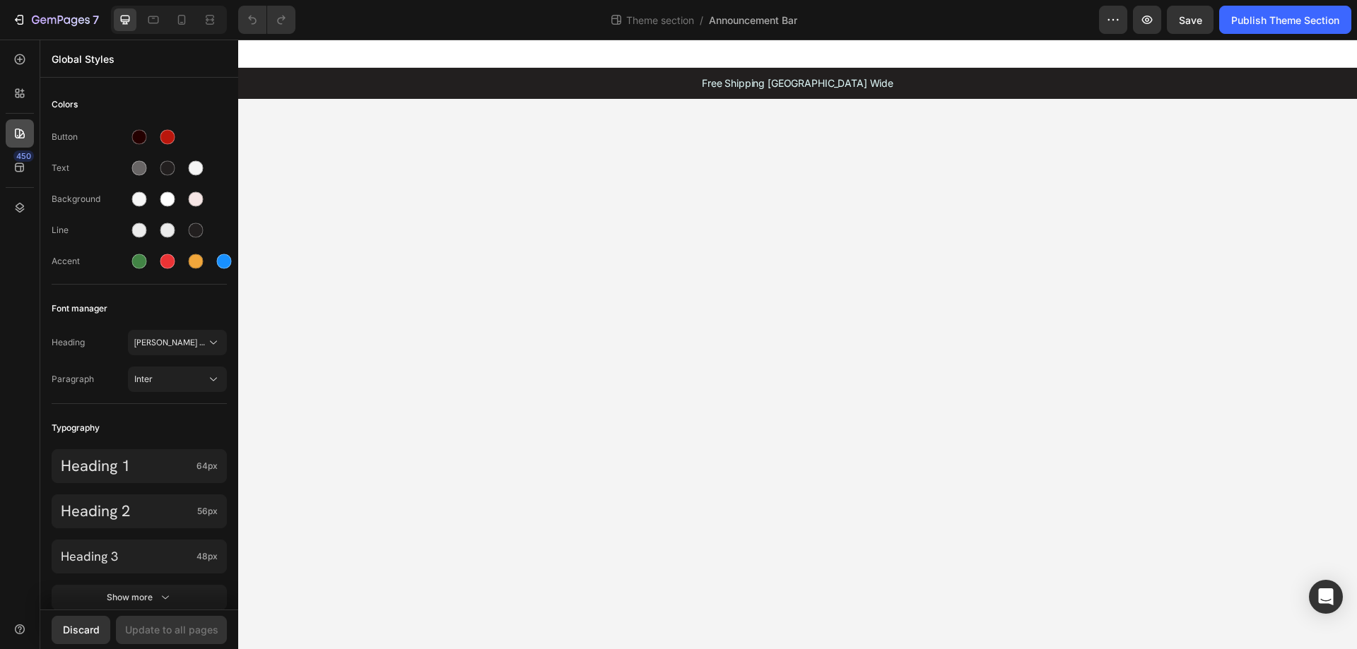
click at [15, 134] on icon at bounding box center [20, 134] width 10 height 10
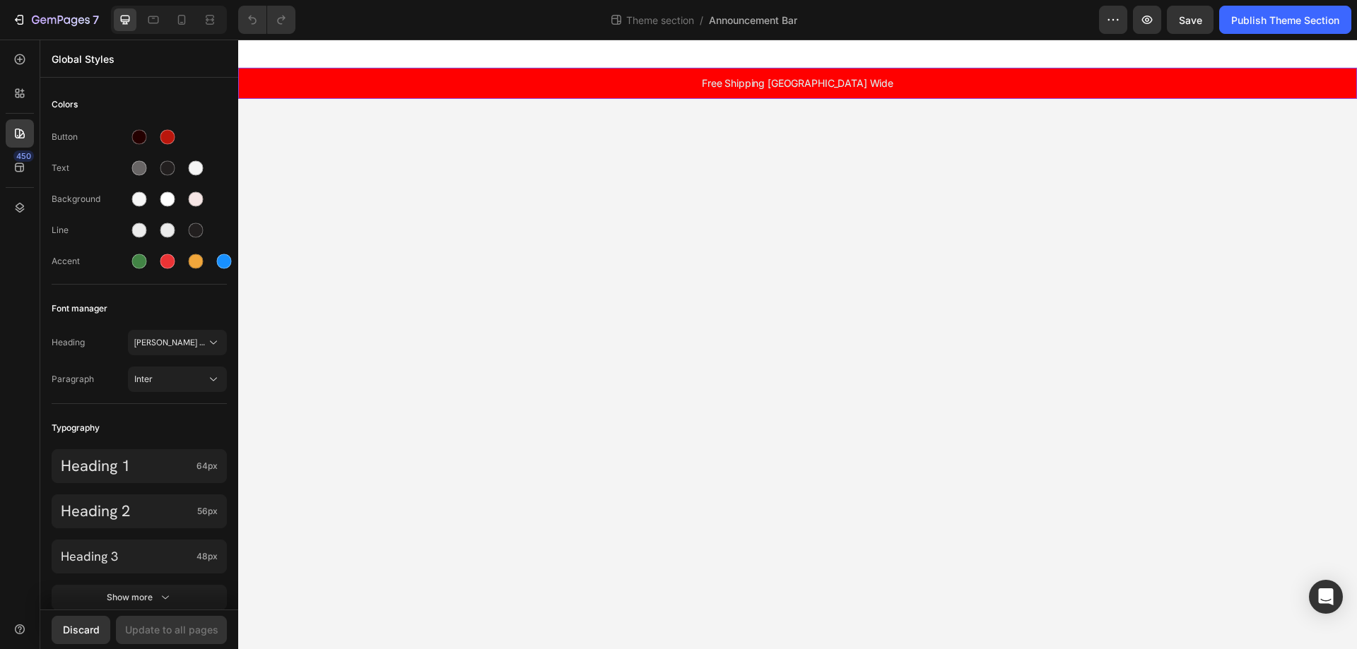
click at [389, 75] on div "Free Shipping [GEOGRAPHIC_DATA] Wide" at bounding box center [797, 83] width 1119 height 17
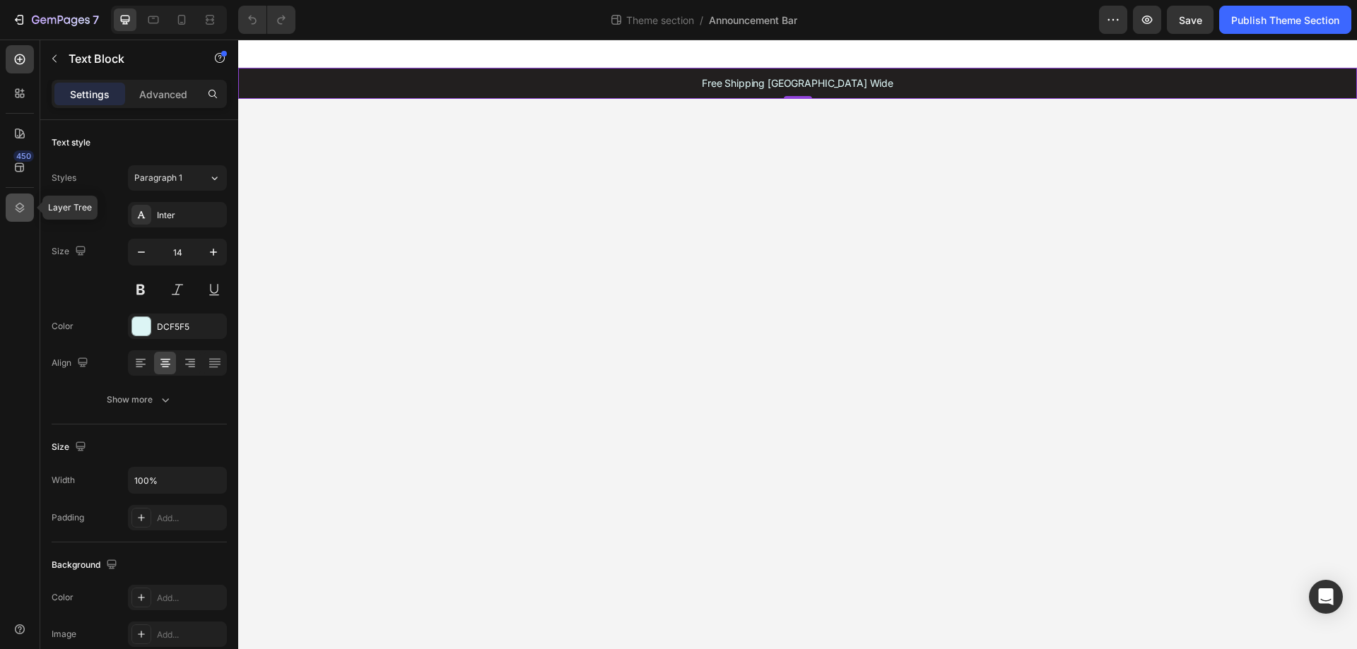
click at [18, 213] on icon at bounding box center [20, 208] width 14 height 14
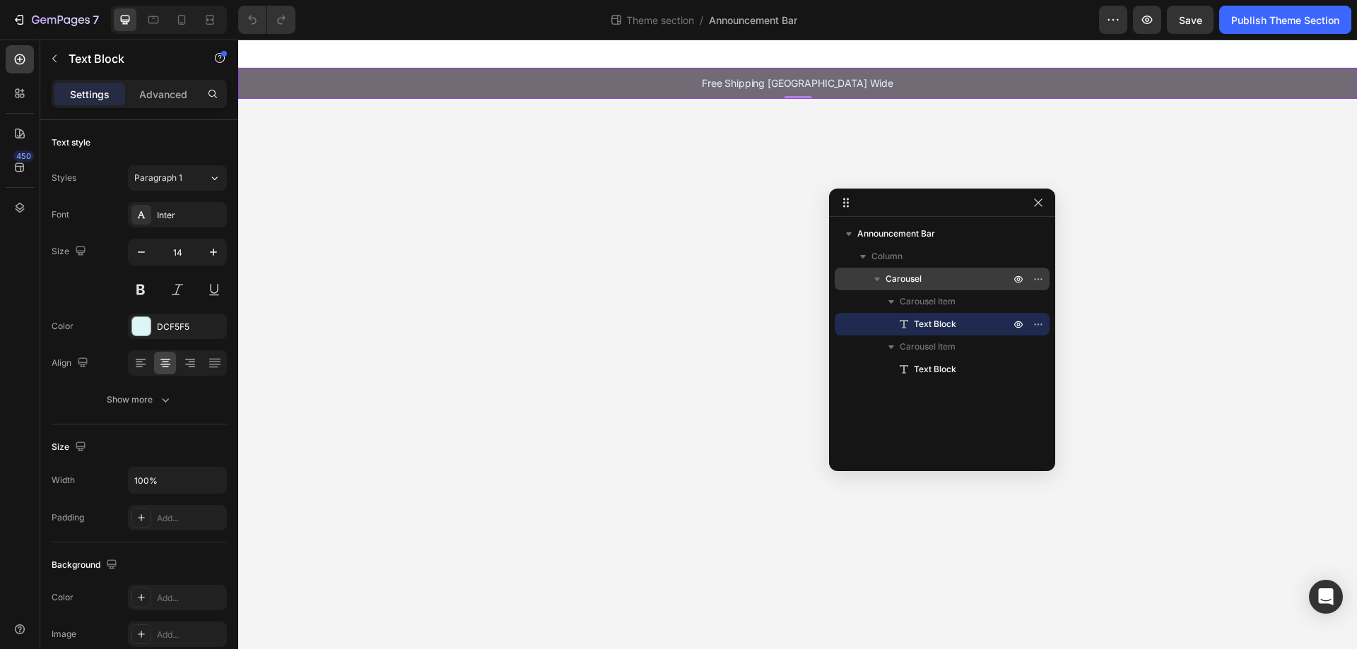
click at [937, 274] on p "Carousel" at bounding box center [948, 279] width 127 height 14
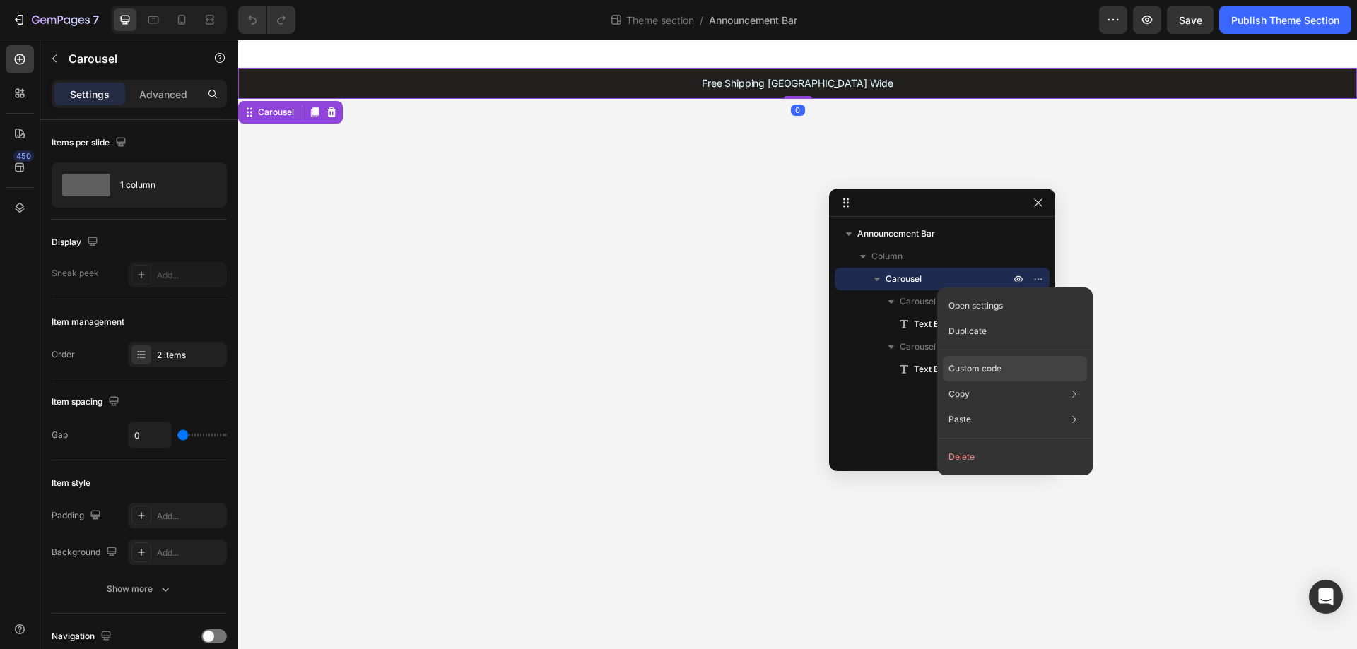
click at [982, 367] on p "Custom code" at bounding box center [974, 368] width 53 height 13
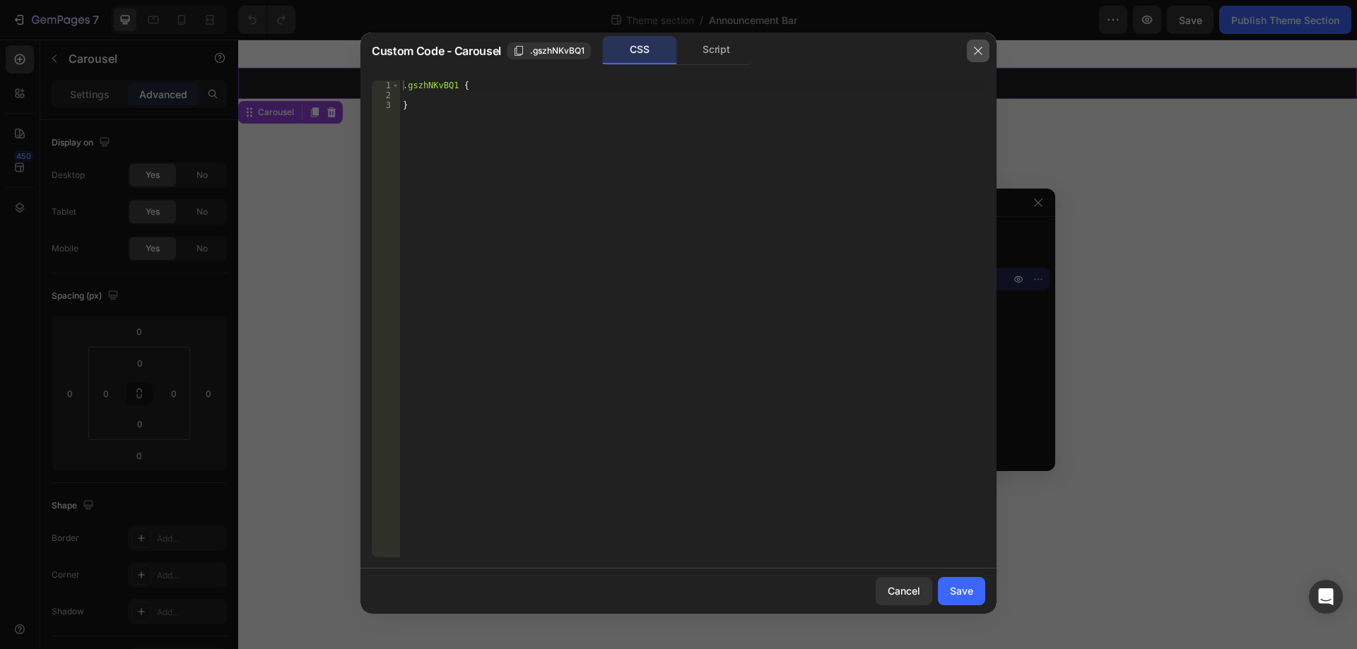
click at [982, 50] on icon "button" at bounding box center [977, 50] width 11 height 11
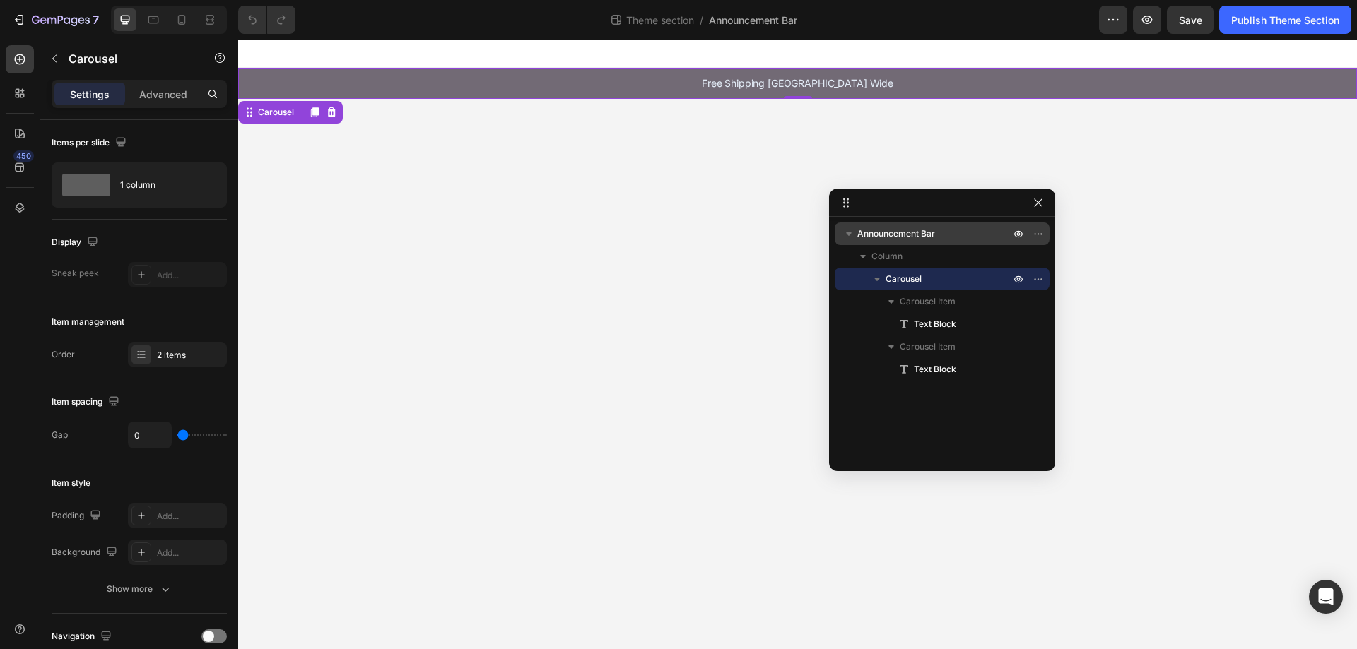
click at [930, 240] on span "Announcement Bar" at bounding box center [896, 234] width 78 height 14
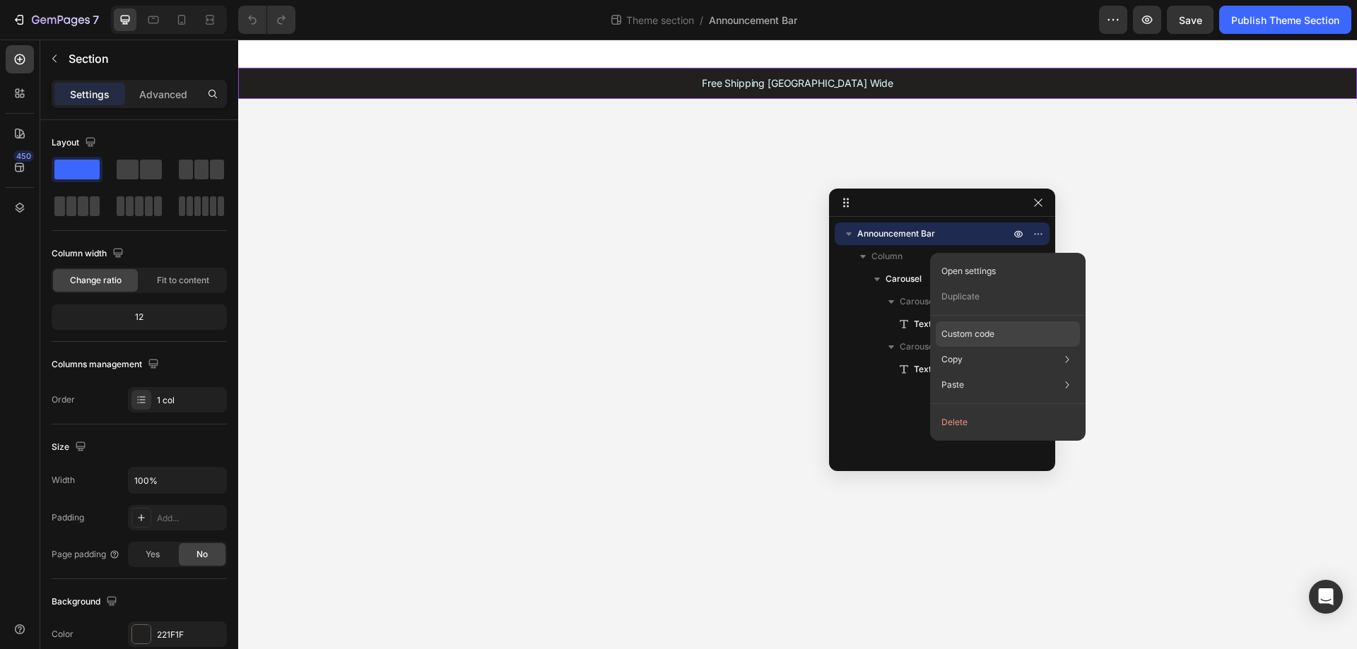
click at [979, 338] on p "Custom code" at bounding box center [967, 334] width 53 height 13
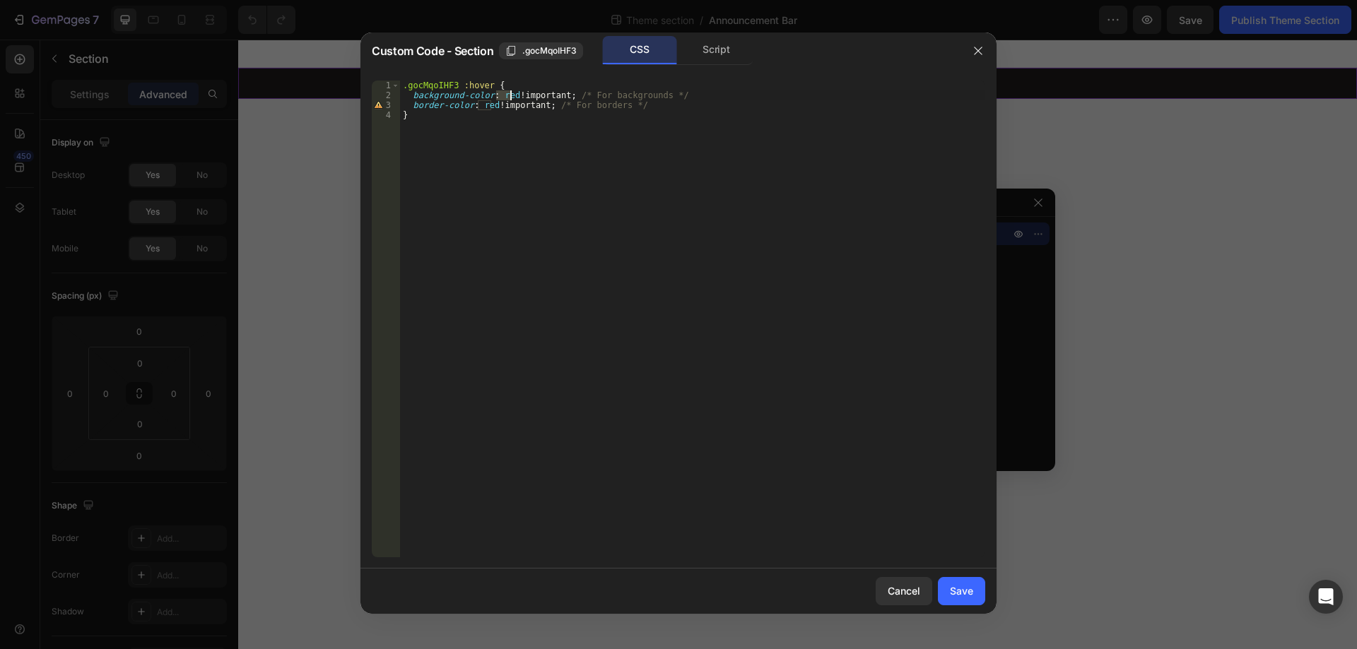
drag, startPoint x: 496, startPoint y: 93, endPoint x: 510, endPoint y: 93, distance: 14.1
click at [510, 93] on div ".gocMqoIHF3 :hover { background-color : red !important ; /* For backgrounds */ …" at bounding box center [692, 329] width 585 height 497
paste textarea "#BA160C"
click at [653, 220] on div ".gocMqoIHF3 :hover { background-color : #BA160C !important ; /* For backgrounds…" at bounding box center [692, 329] width 585 height 497
type textarea "}"
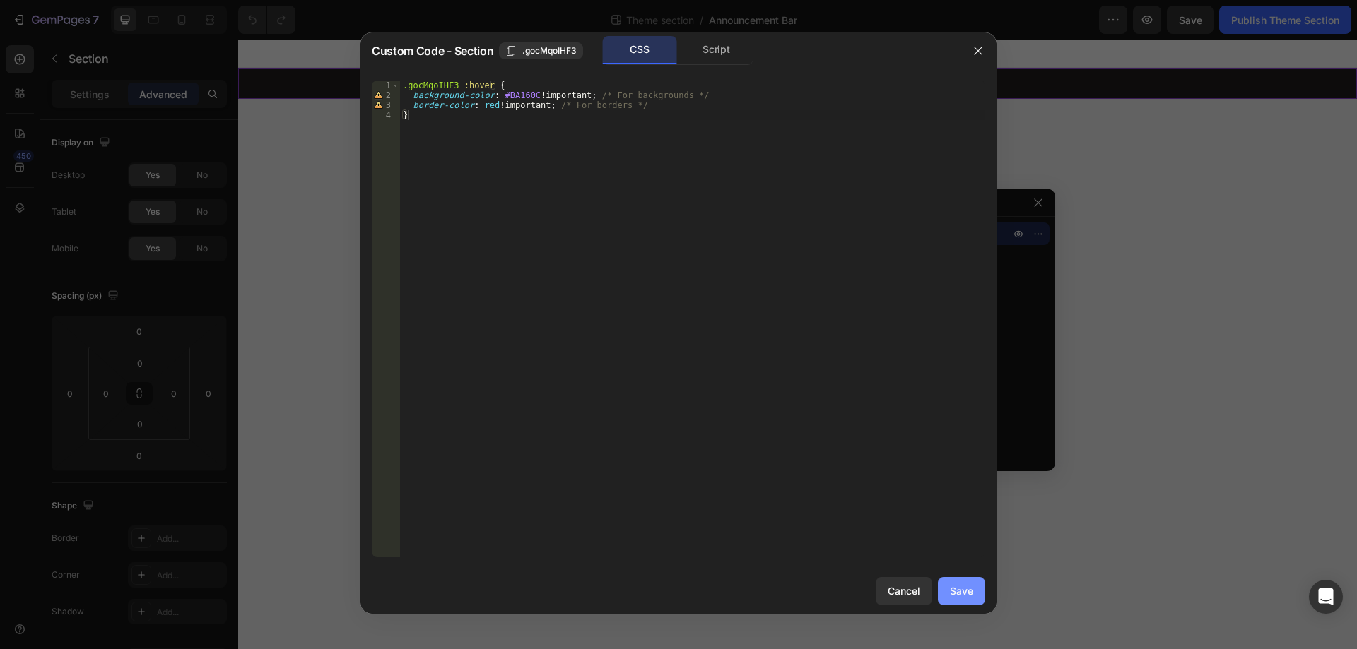
click at [955, 589] on div "Save" at bounding box center [961, 591] width 23 height 15
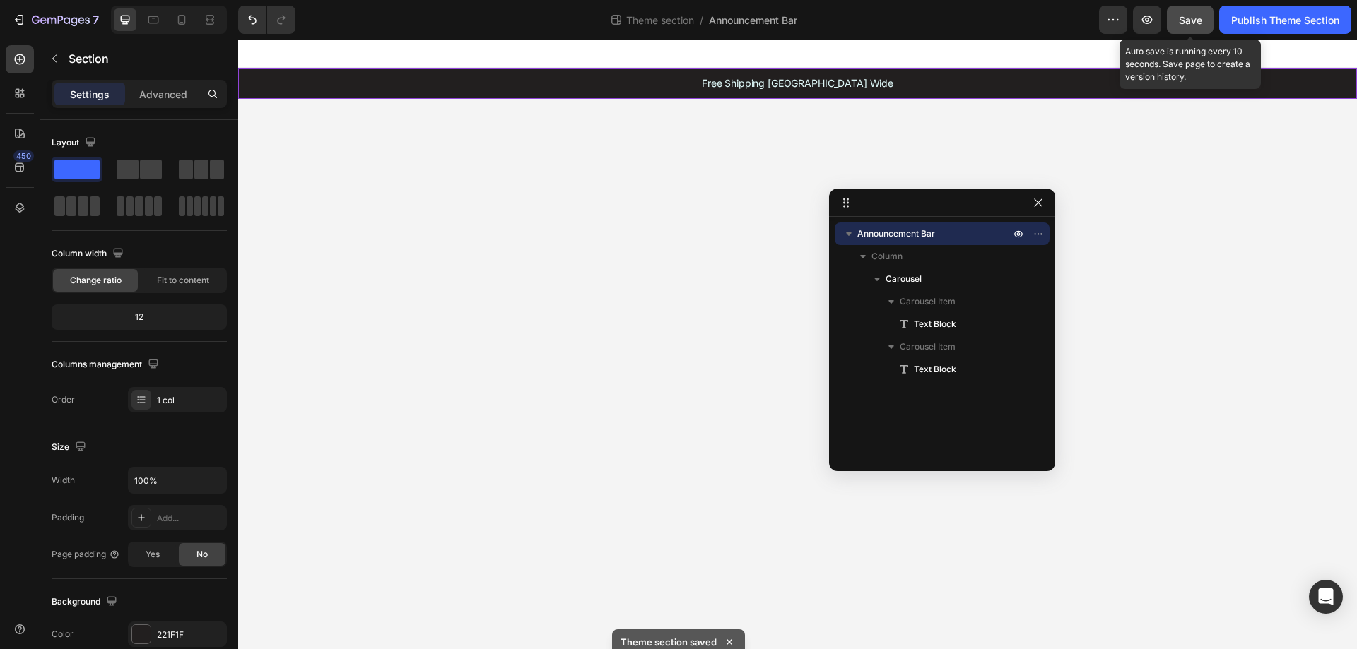
click at [1181, 13] on div "Save" at bounding box center [1190, 20] width 23 height 15
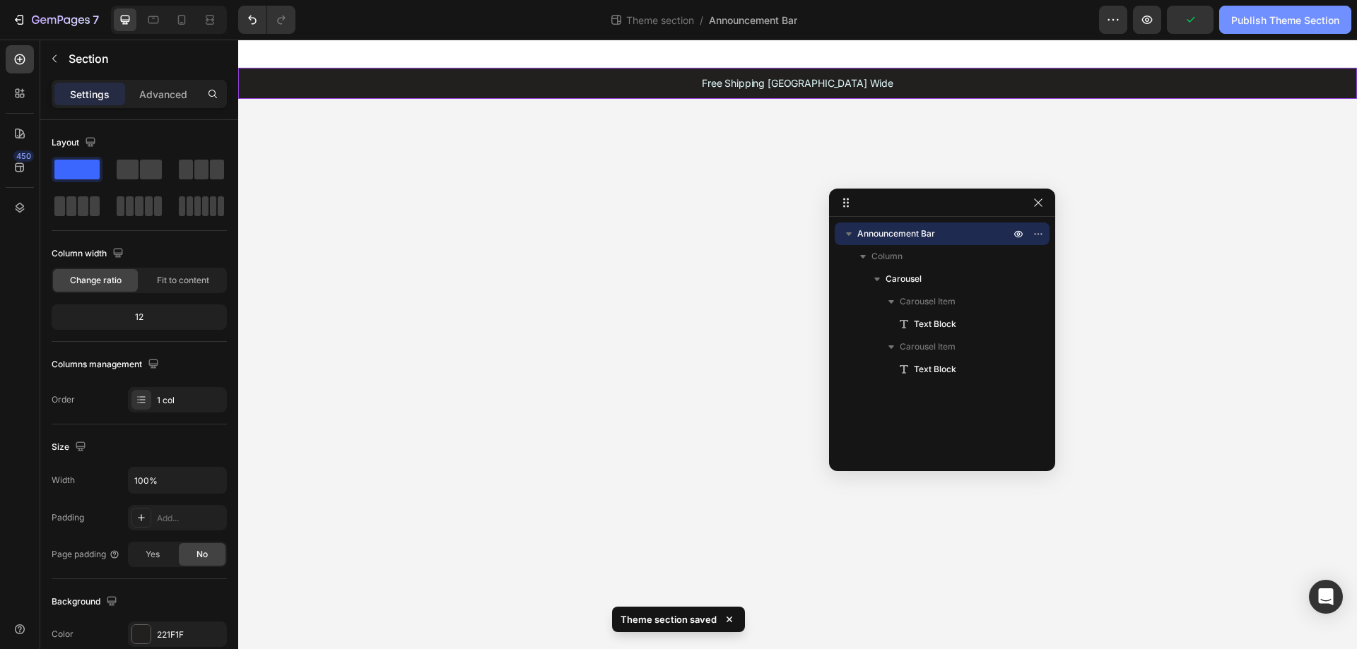
click at [1266, 13] on div "Publish Theme Section" at bounding box center [1285, 20] width 108 height 15
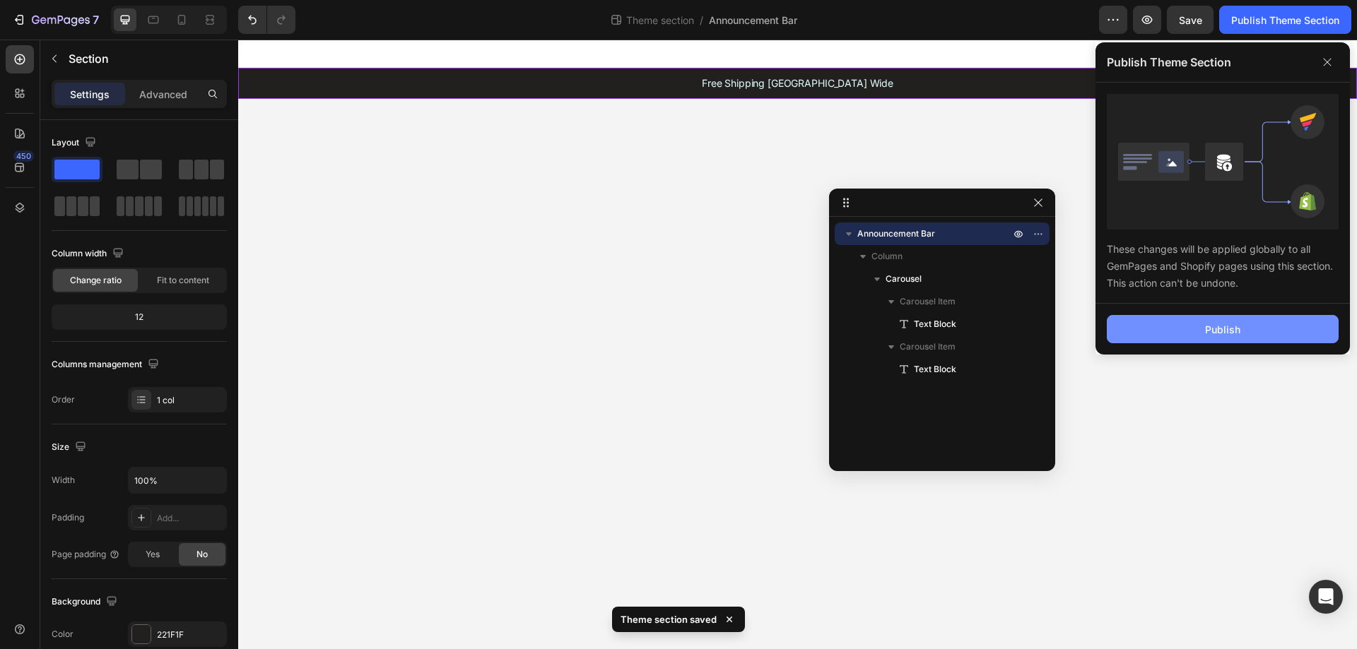
click at [1208, 337] on button "Publish" at bounding box center [1223, 329] width 232 height 28
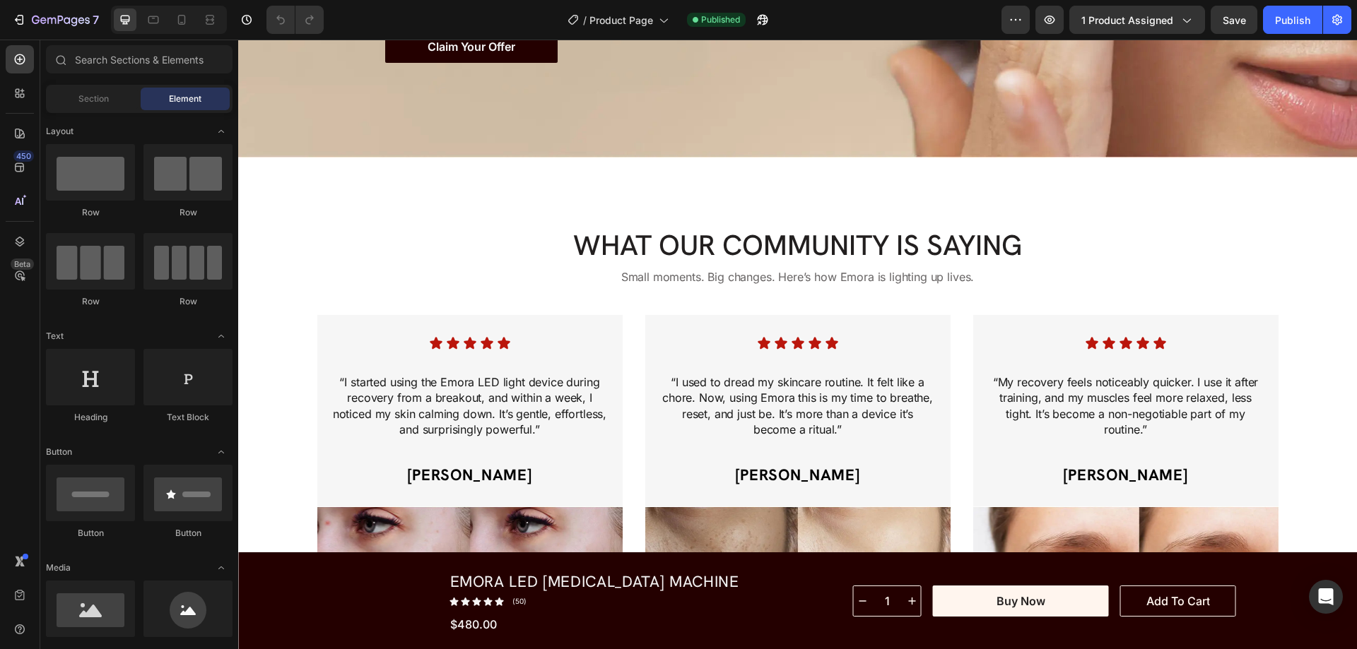
scroll to position [6077, 0]
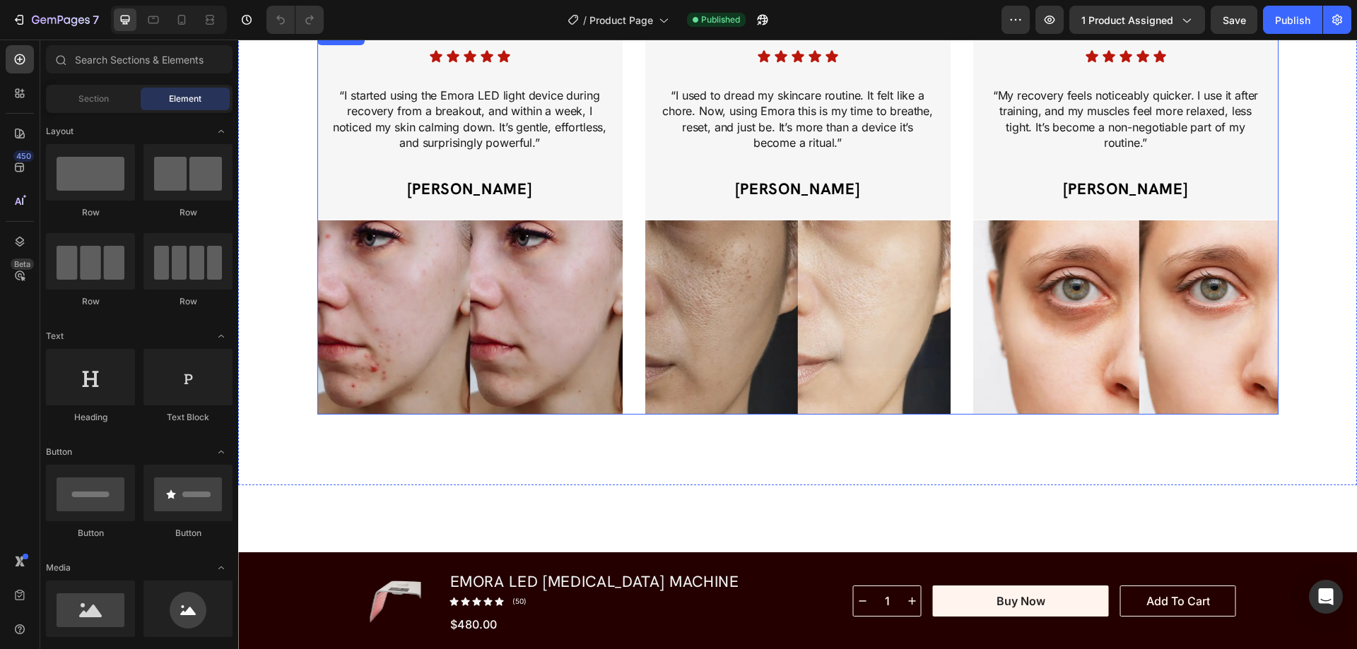
click at [479, 325] on img at bounding box center [469, 317] width 305 height 195
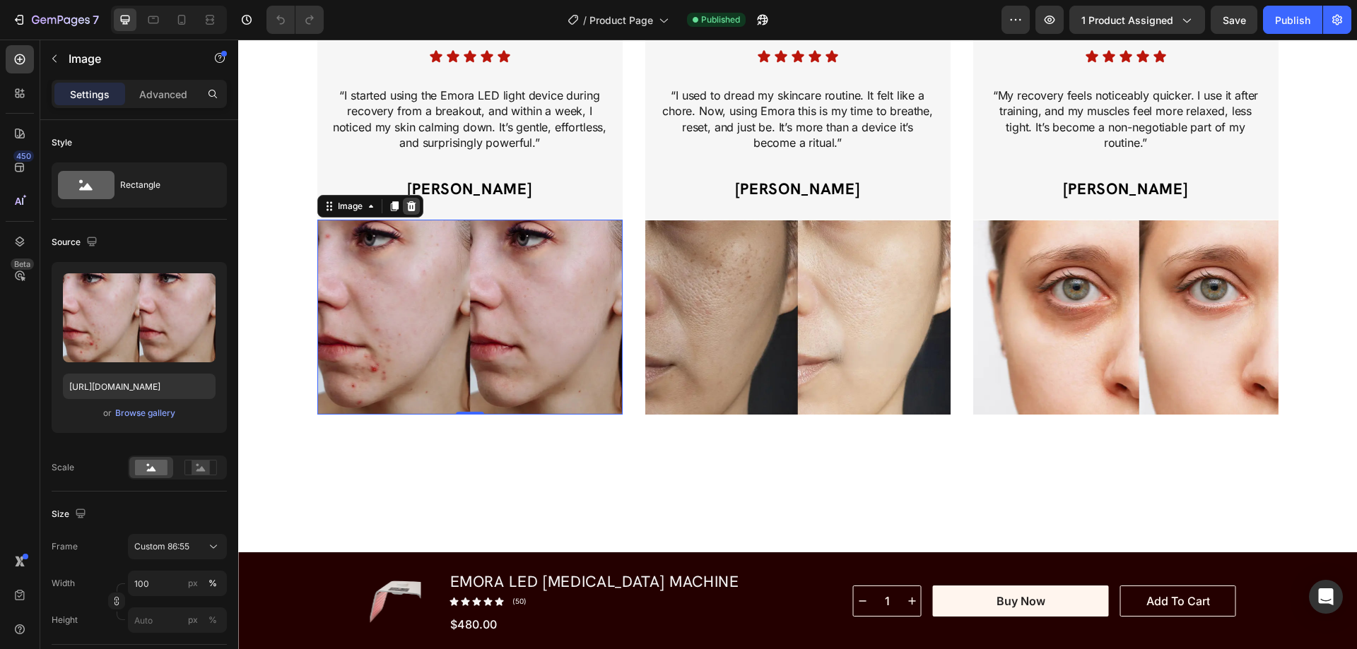
click at [406, 206] on icon at bounding box center [410, 206] width 9 height 10
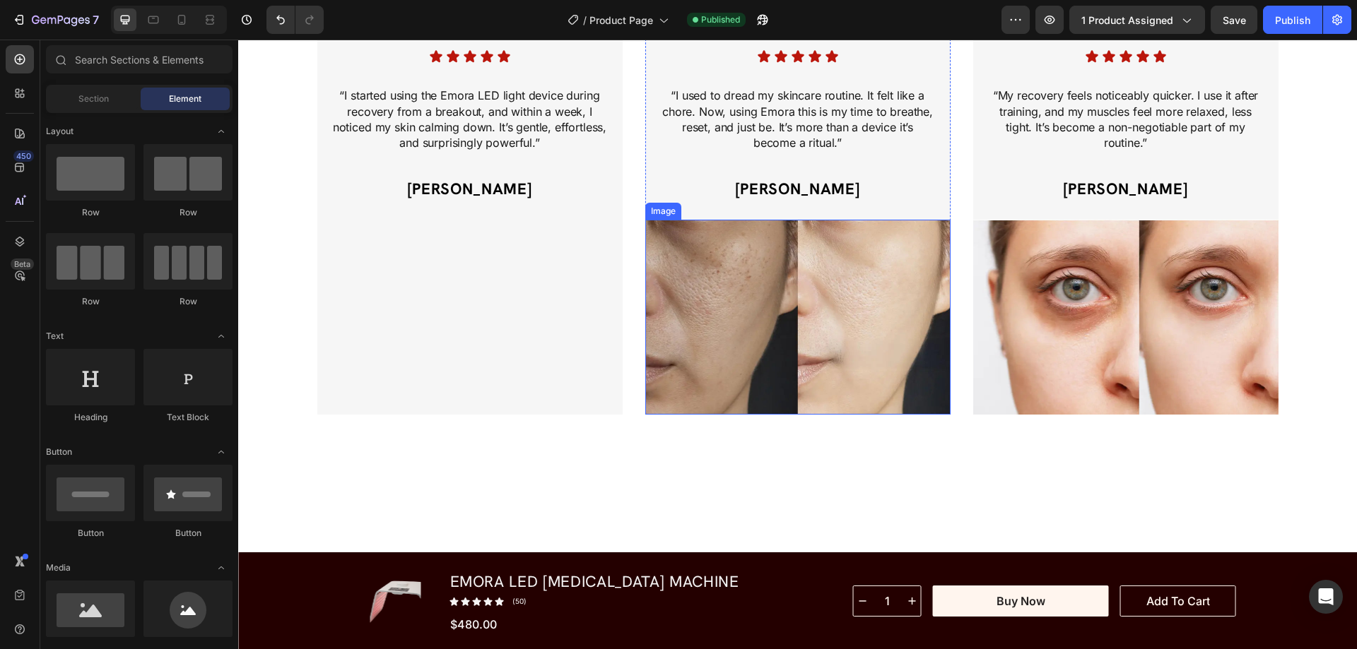
drag, startPoint x: 718, startPoint y: 323, endPoint x: 731, endPoint y: 320, distance: 13.0
click at [718, 324] on img at bounding box center [797, 317] width 305 height 195
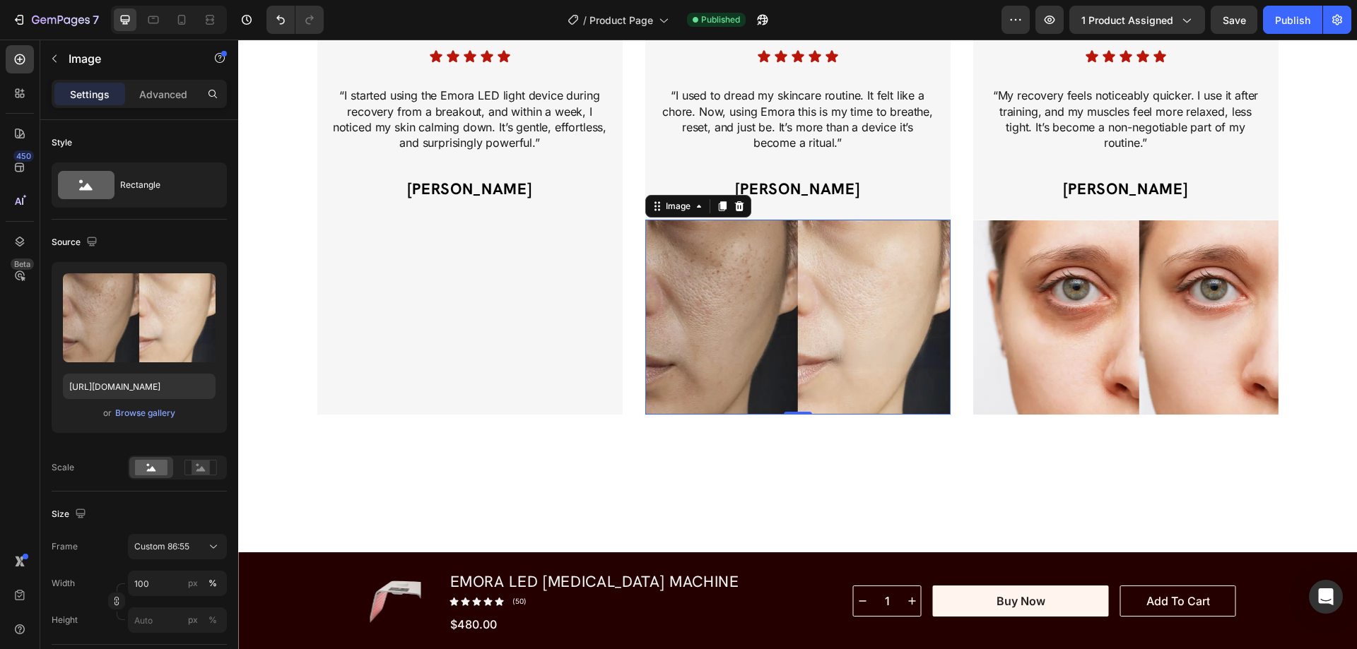
drag, startPoint x: 731, startPoint y: 207, endPoint x: 746, endPoint y: 212, distance: 16.3
click at [734, 208] on icon at bounding box center [738, 206] width 9 height 10
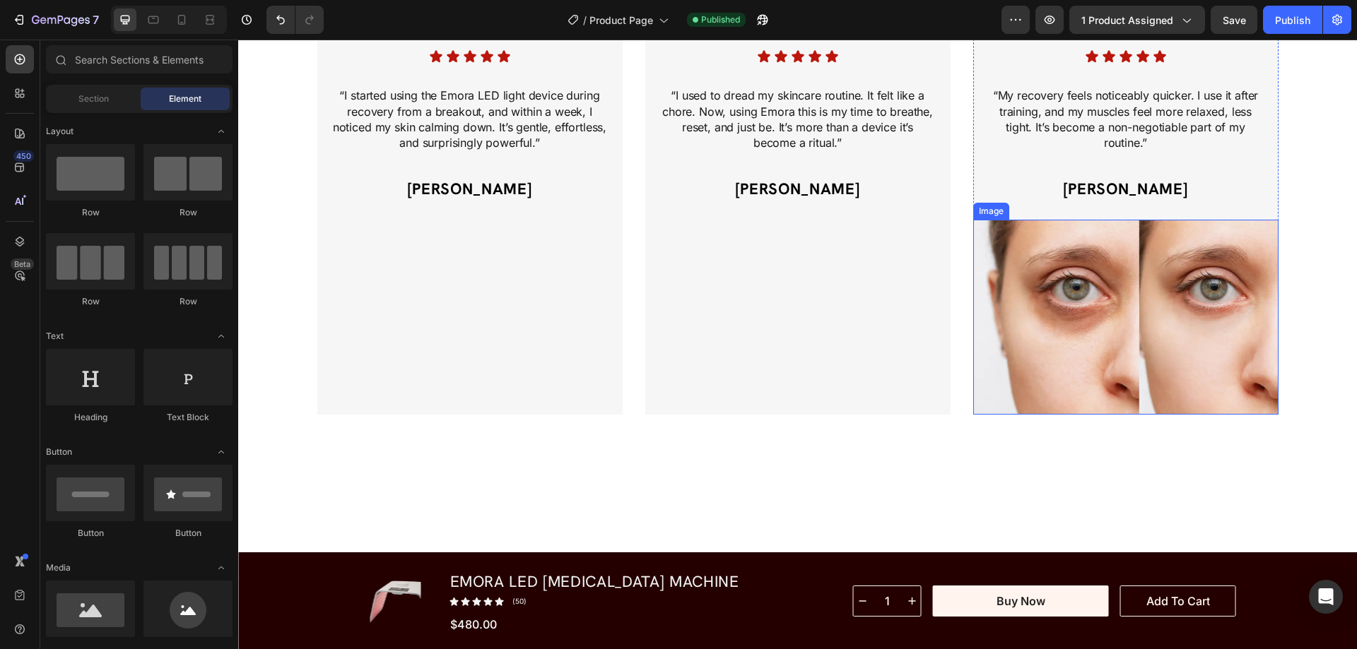
click at [1155, 326] on img at bounding box center [1125, 317] width 305 height 195
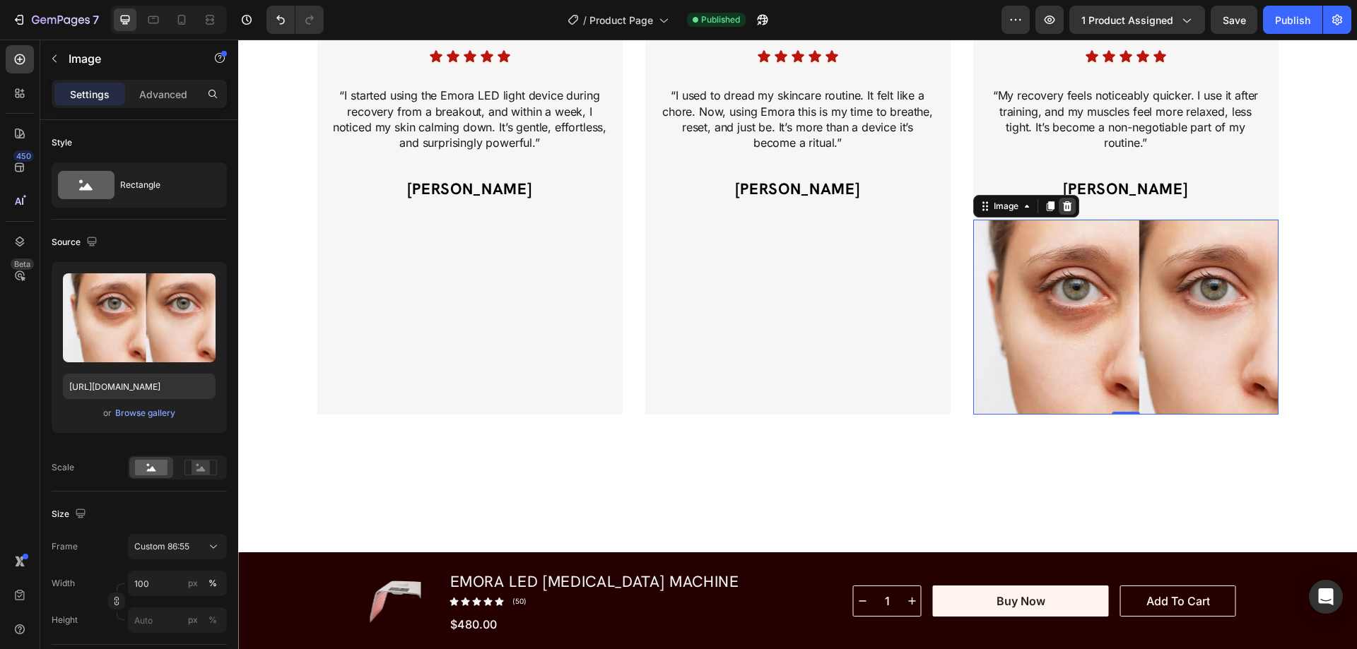
click at [1066, 204] on icon at bounding box center [1066, 206] width 11 height 11
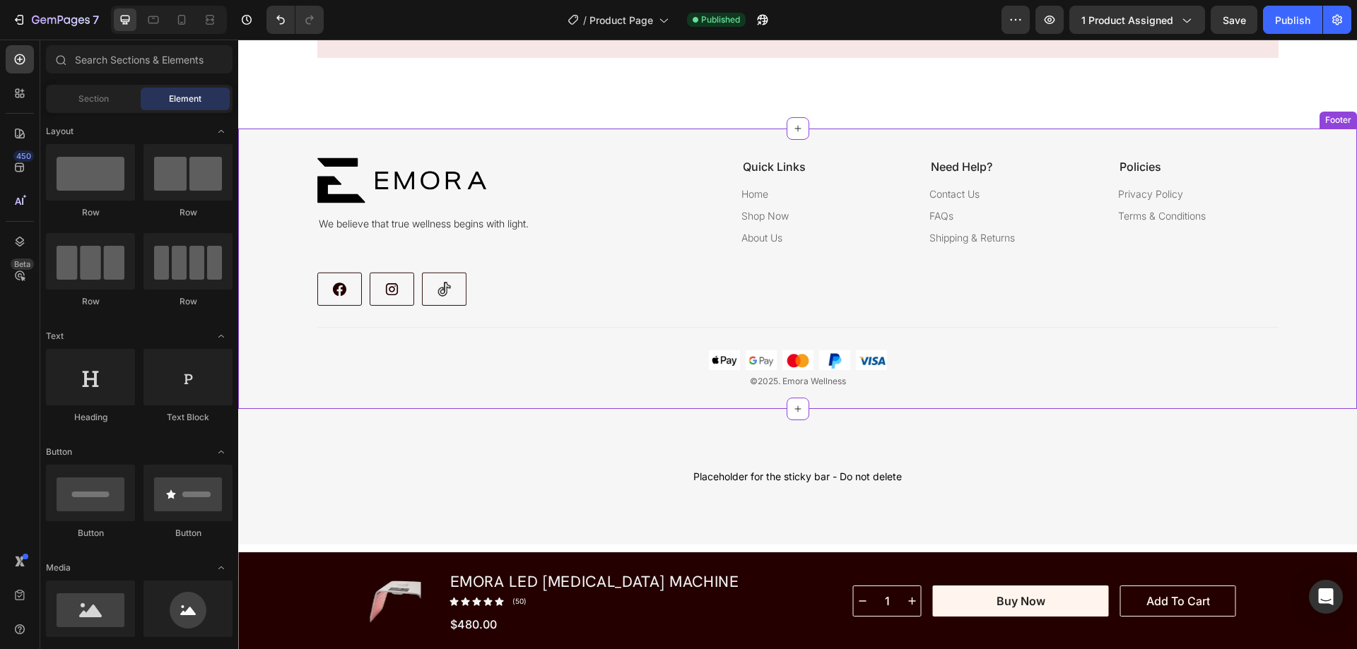
scroll to position [7843, 0]
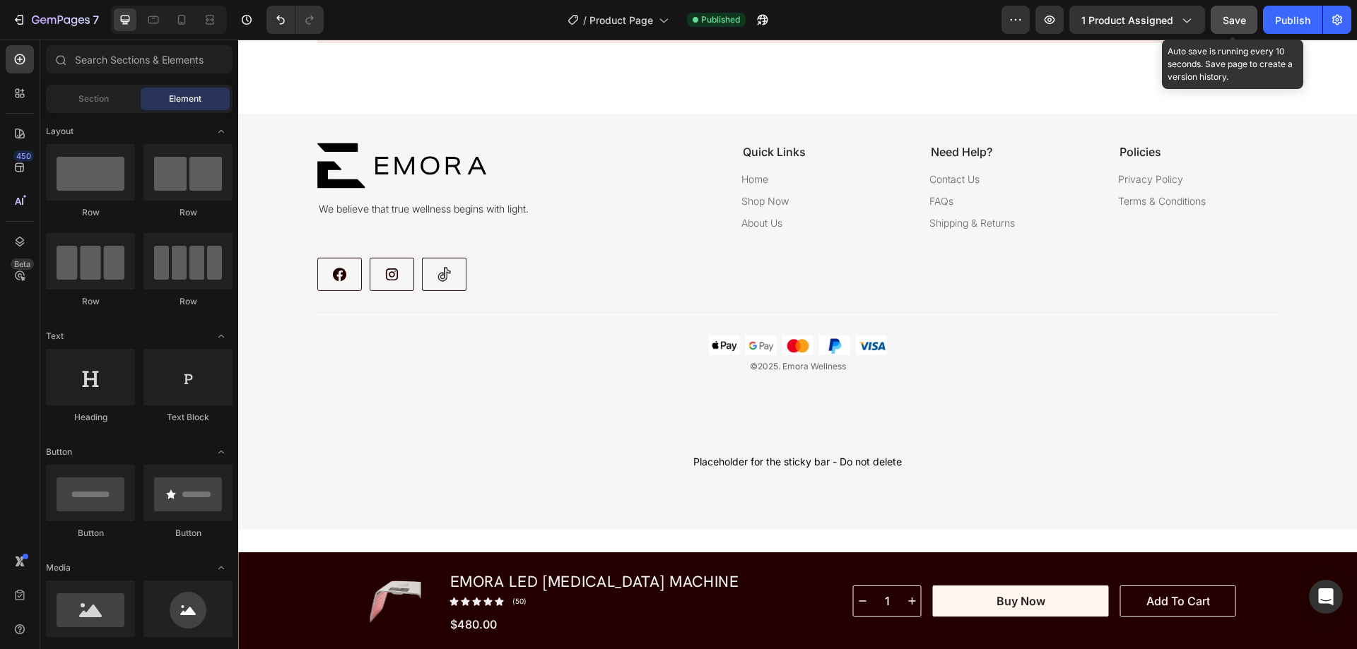
click at [1237, 26] on div "Save" at bounding box center [1233, 20] width 23 height 15
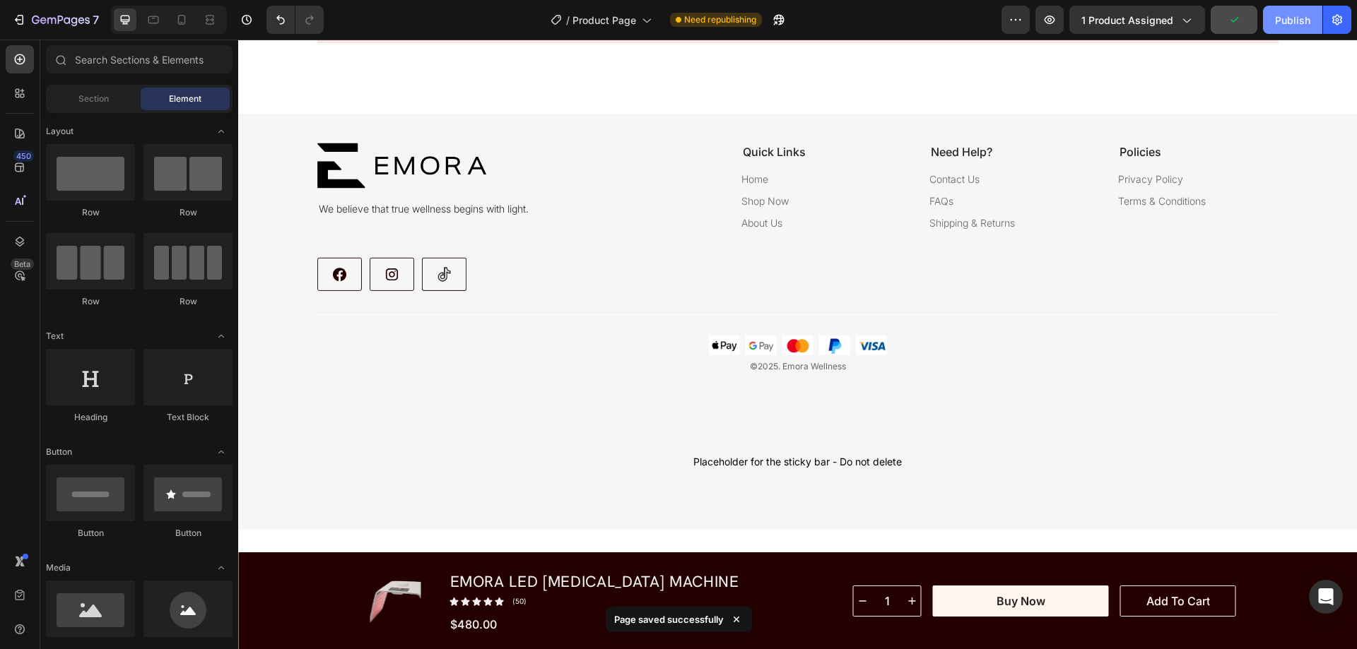
click at [1293, 23] on div "Publish" at bounding box center [1292, 20] width 35 height 15
click at [188, 18] on icon at bounding box center [182, 20] width 14 height 14
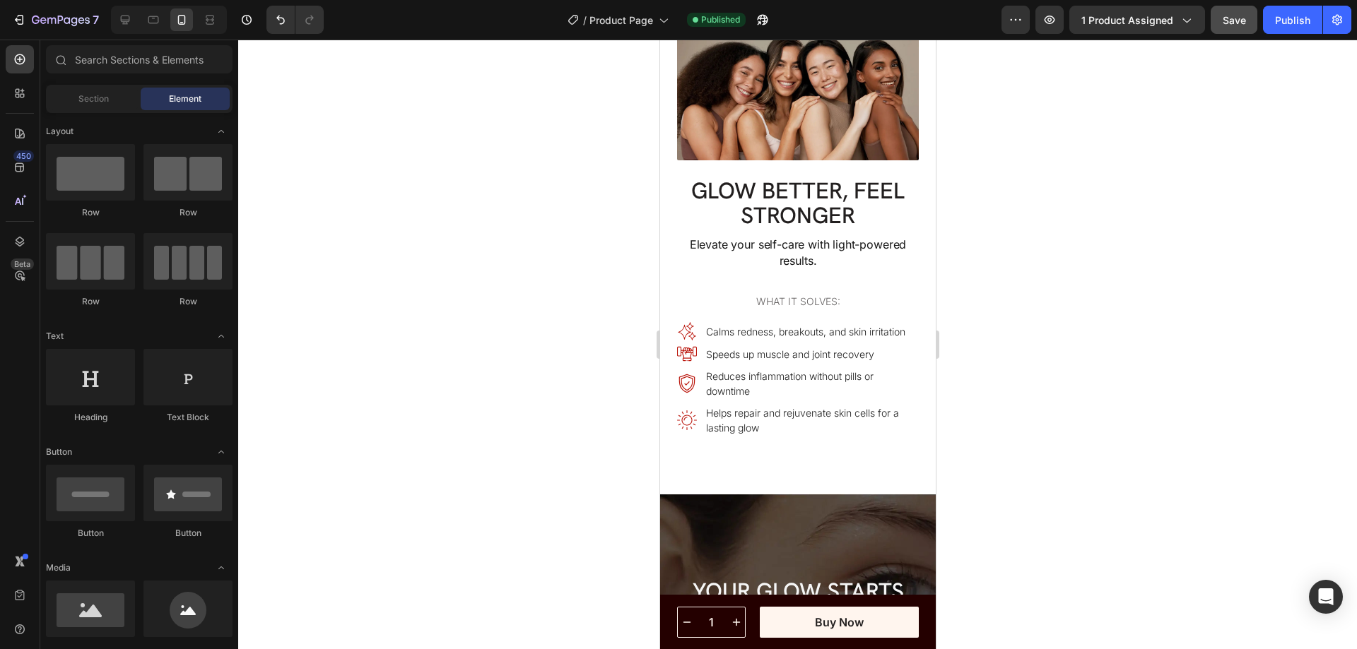
scroll to position [4919, 0]
